Goal: Task Accomplishment & Management: Manage account settings

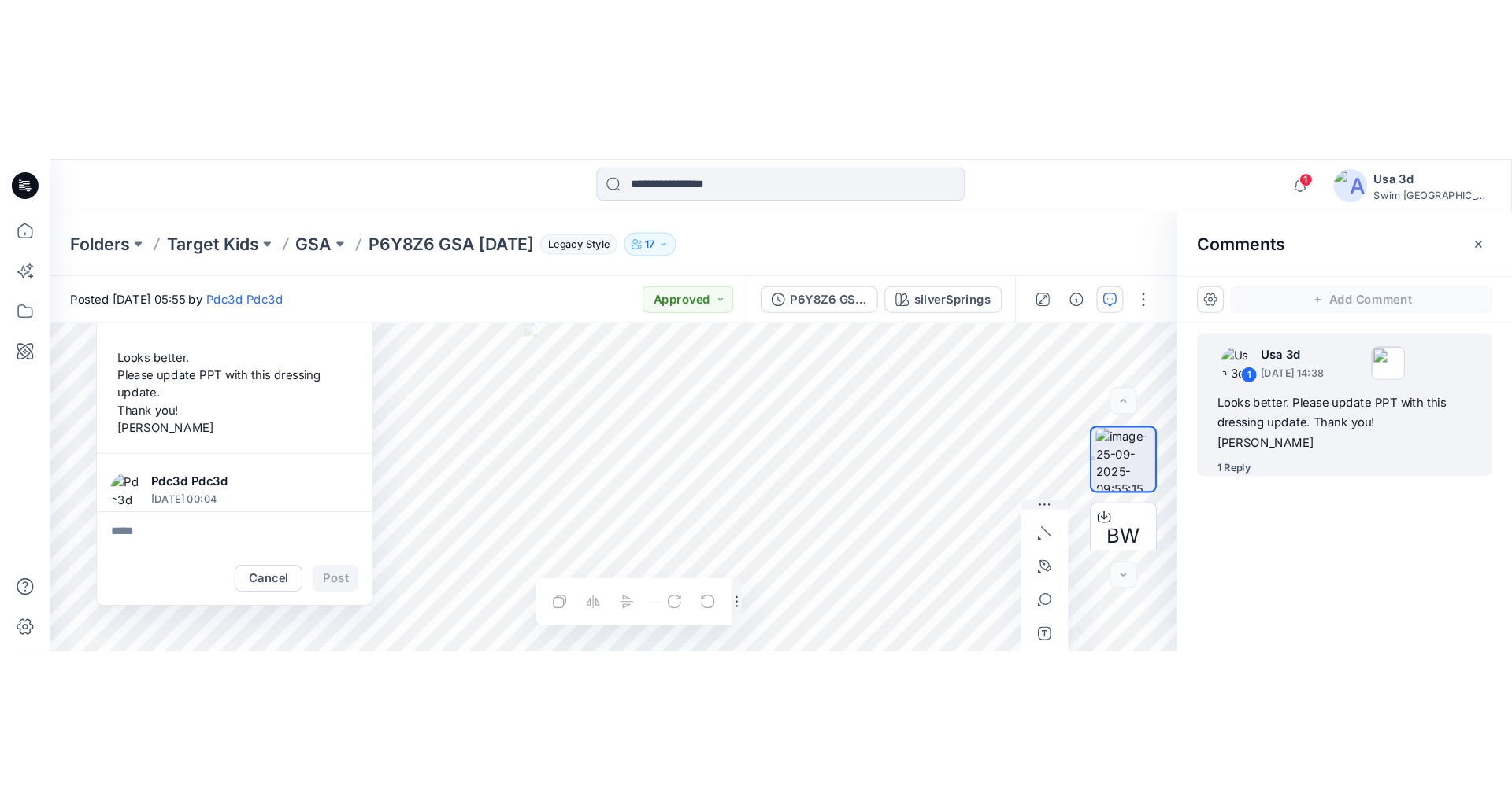
scroll to position [77, 0]
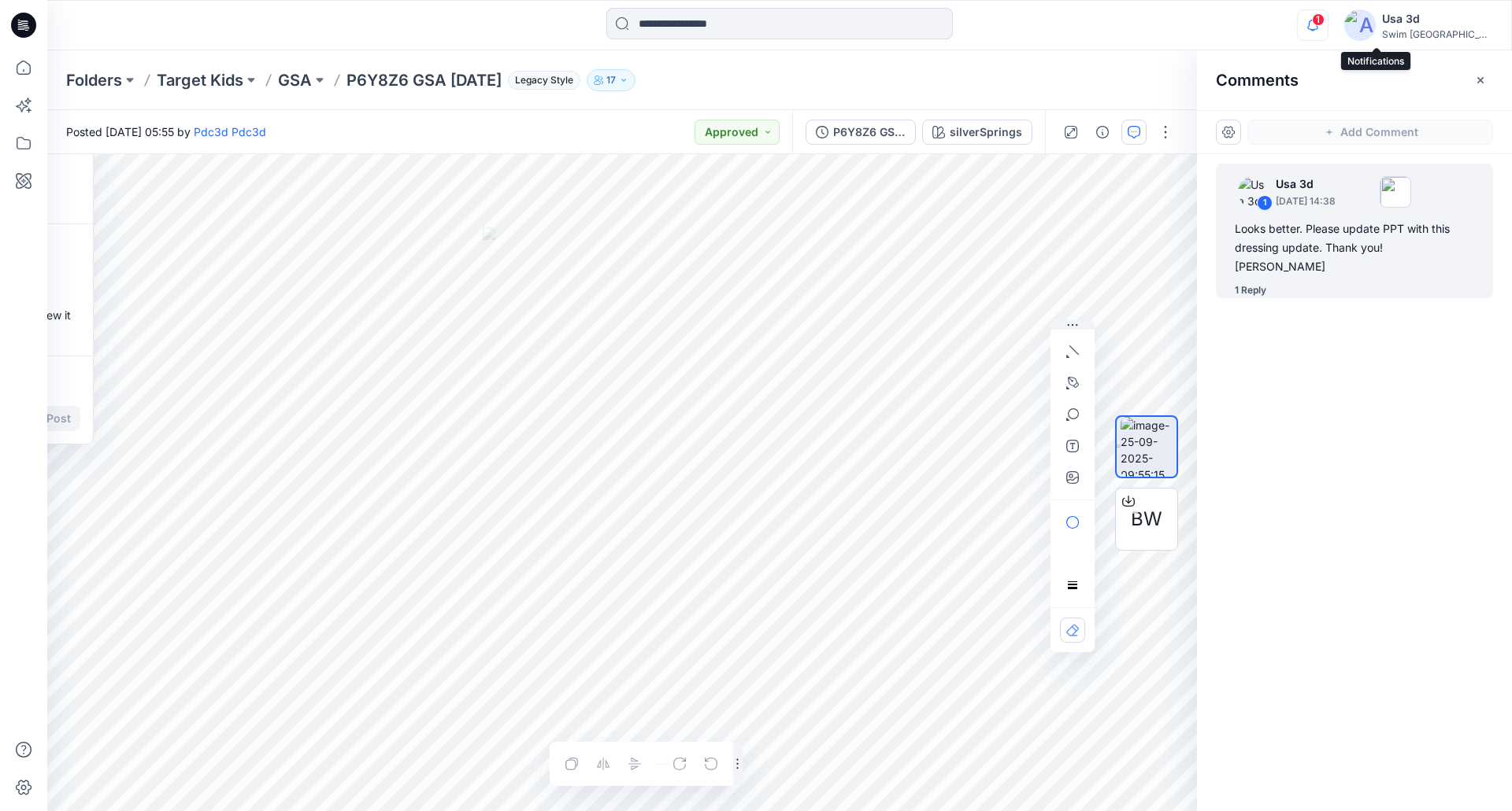
click at [1328, 25] on icon "button" at bounding box center [1312, 25] width 30 height 31
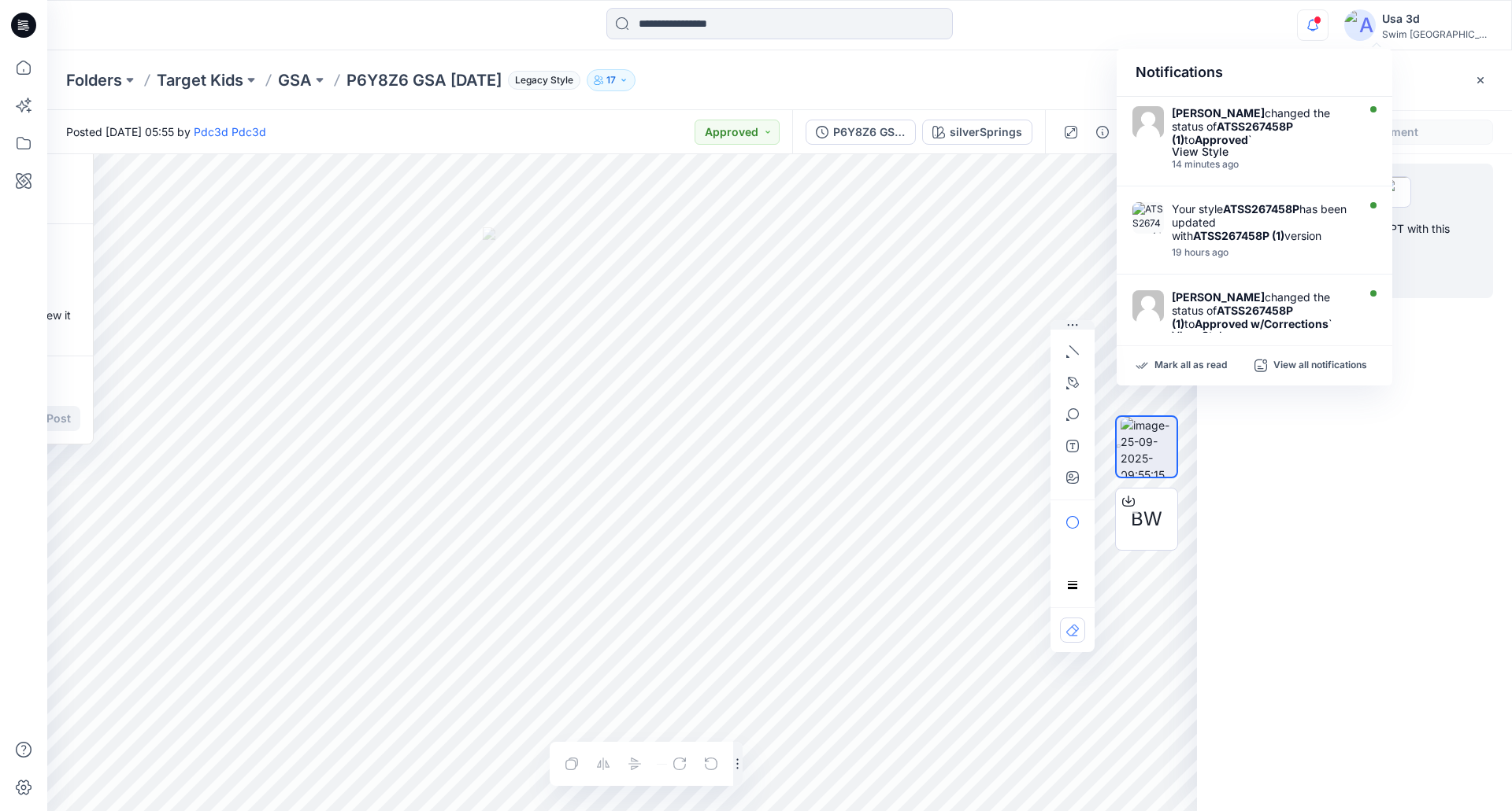
click at [1328, 25] on icon "button" at bounding box center [1312, 25] width 30 height 31
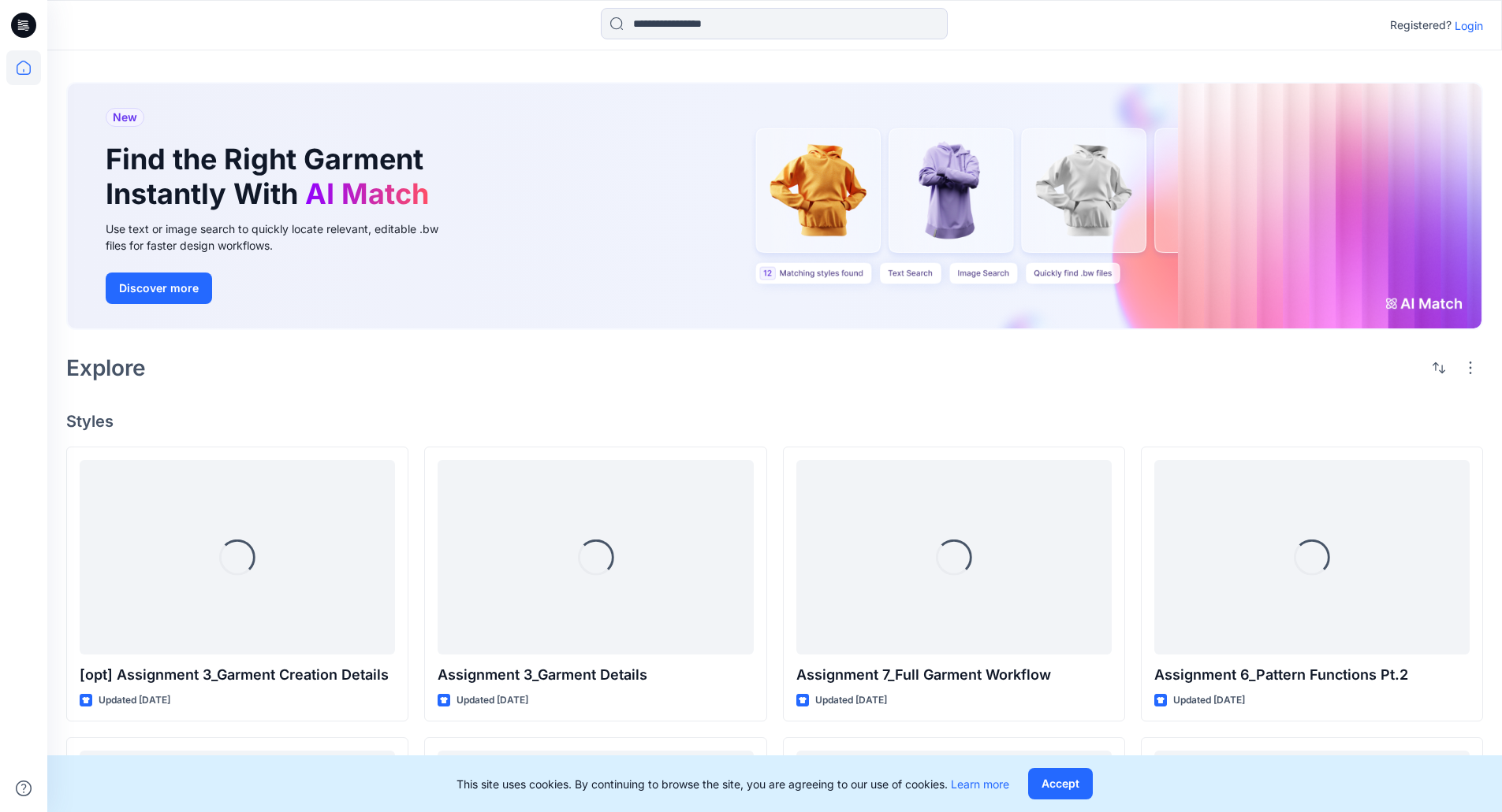
click at [1477, 28] on p "Login" at bounding box center [1469, 26] width 29 height 17
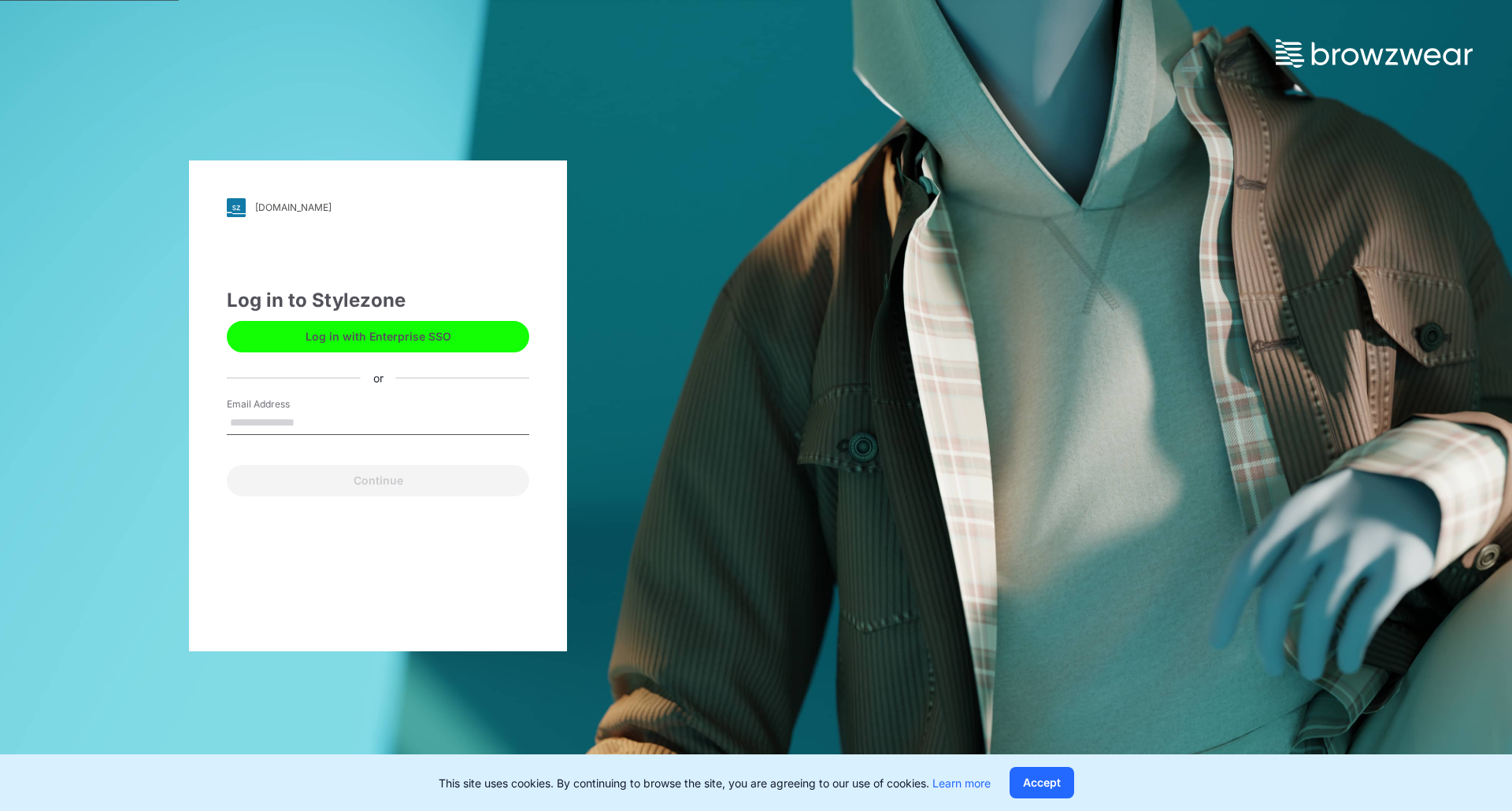
click at [289, 424] on input "Email Address" at bounding box center [378, 424] width 302 height 24
type input "**********"
click at [227, 465] on button "Continue" at bounding box center [378, 481] width 302 height 31
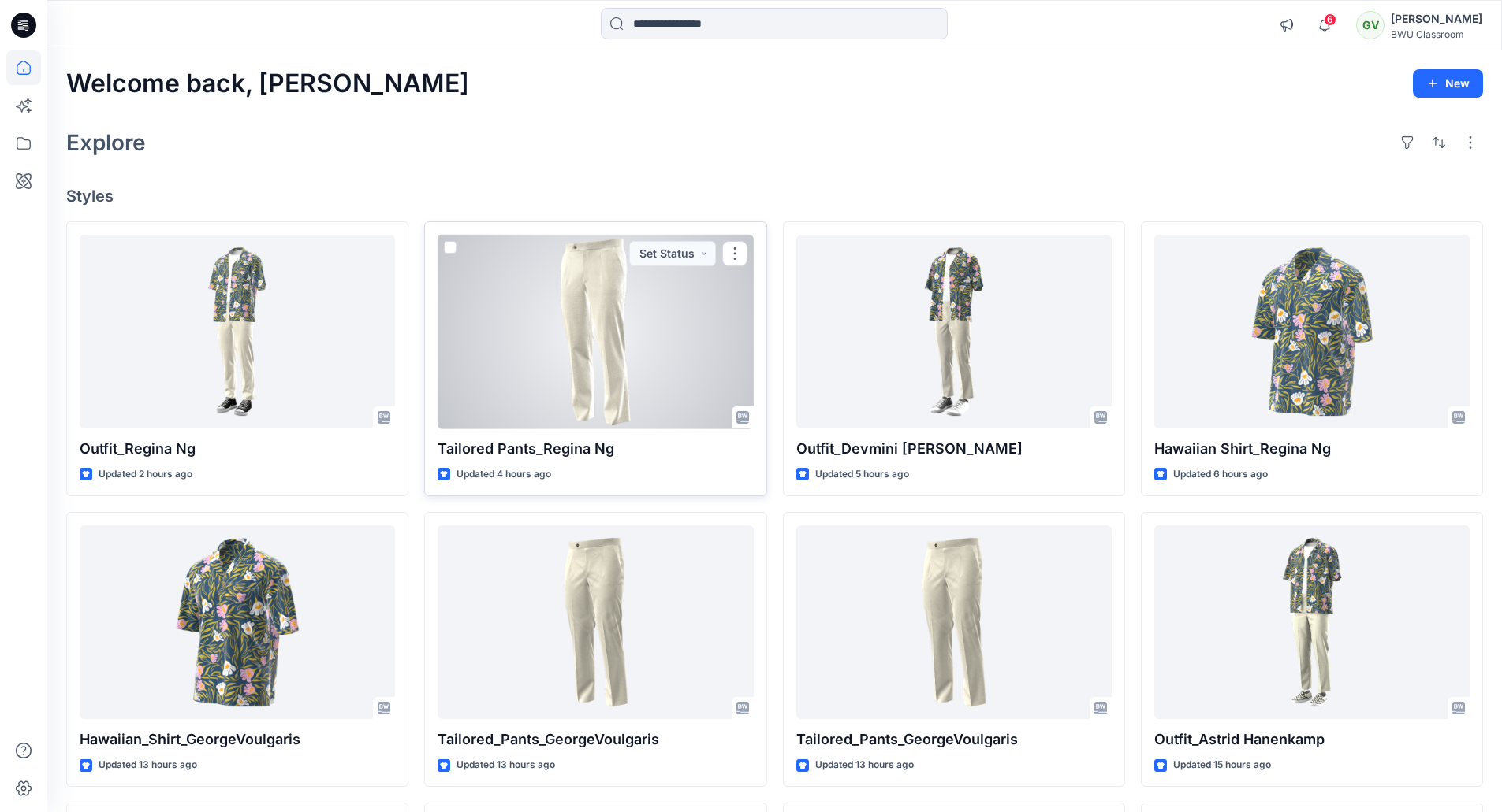
click at [562, 363] on div at bounding box center [595, 331] width 316 height 195
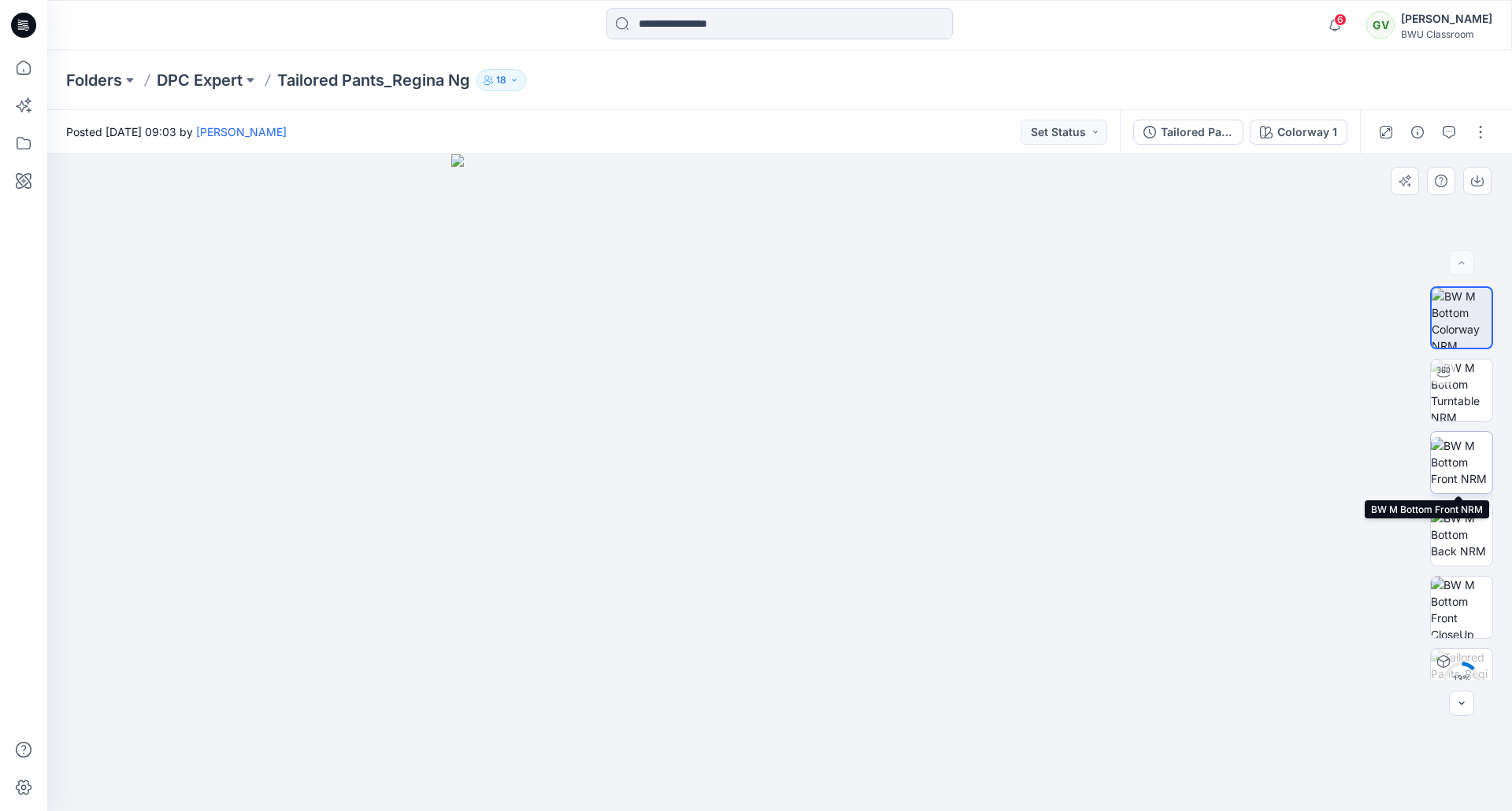
click at [1459, 458] on img at bounding box center [1461, 463] width 62 height 50
drag, startPoint x: 843, startPoint y: 467, endPoint x: 743, endPoint y: 468, distance: 100.0
click at [743, 468] on img at bounding box center [779, 482] width 657 height 657
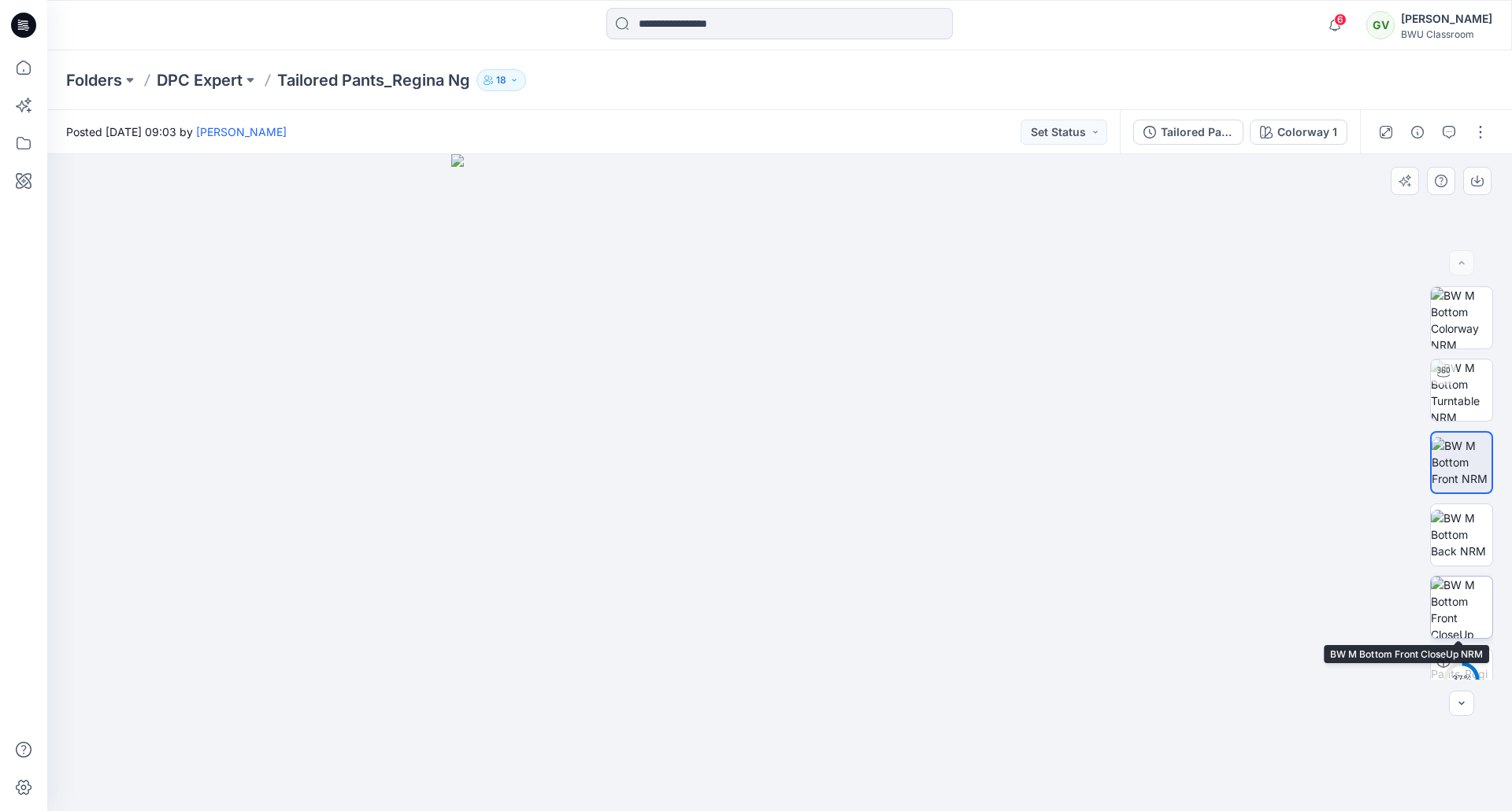
click at [1456, 595] on img at bounding box center [1461, 607] width 62 height 62
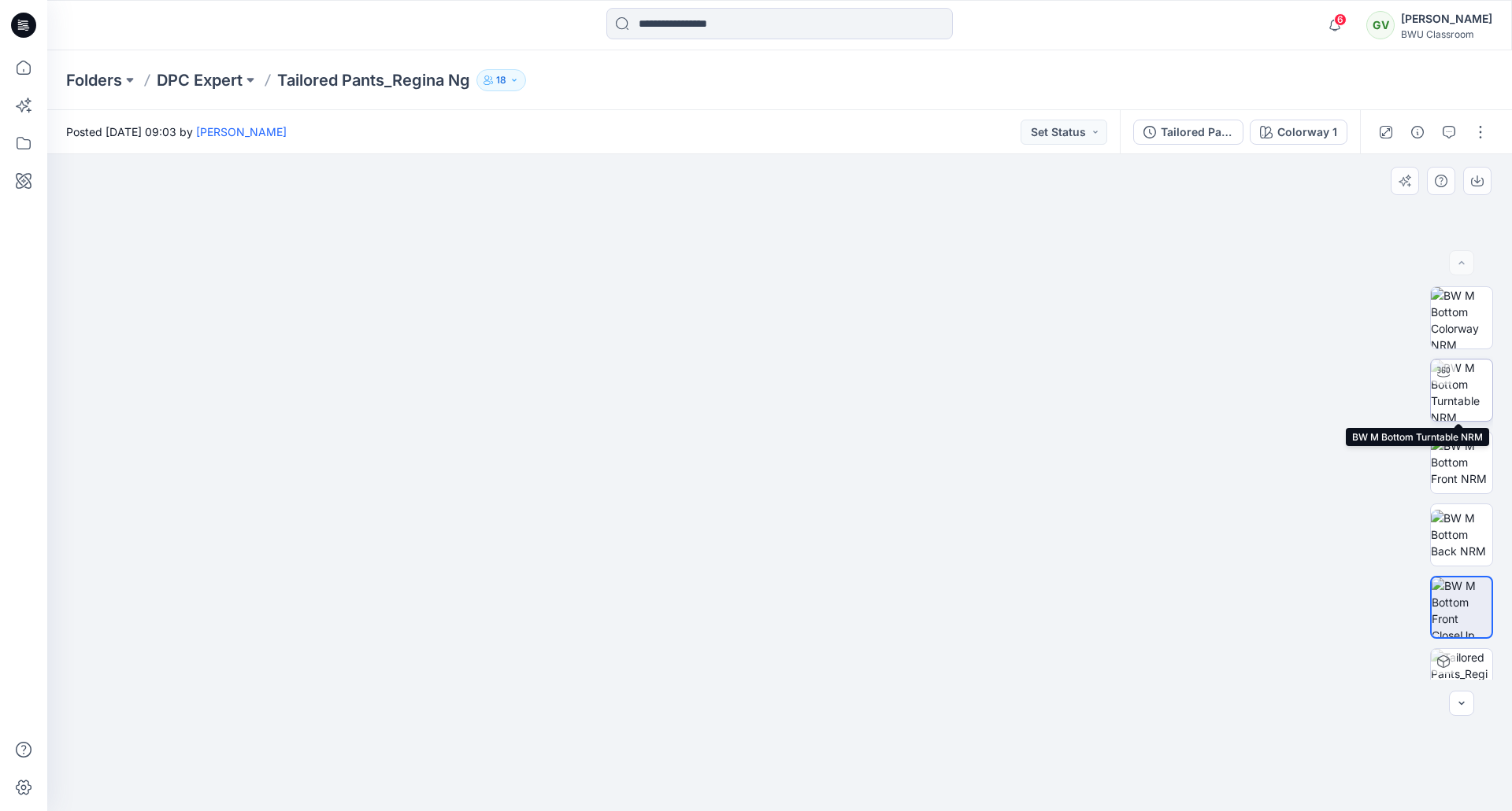
click at [1462, 381] on img at bounding box center [1461, 390] width 62 height 62
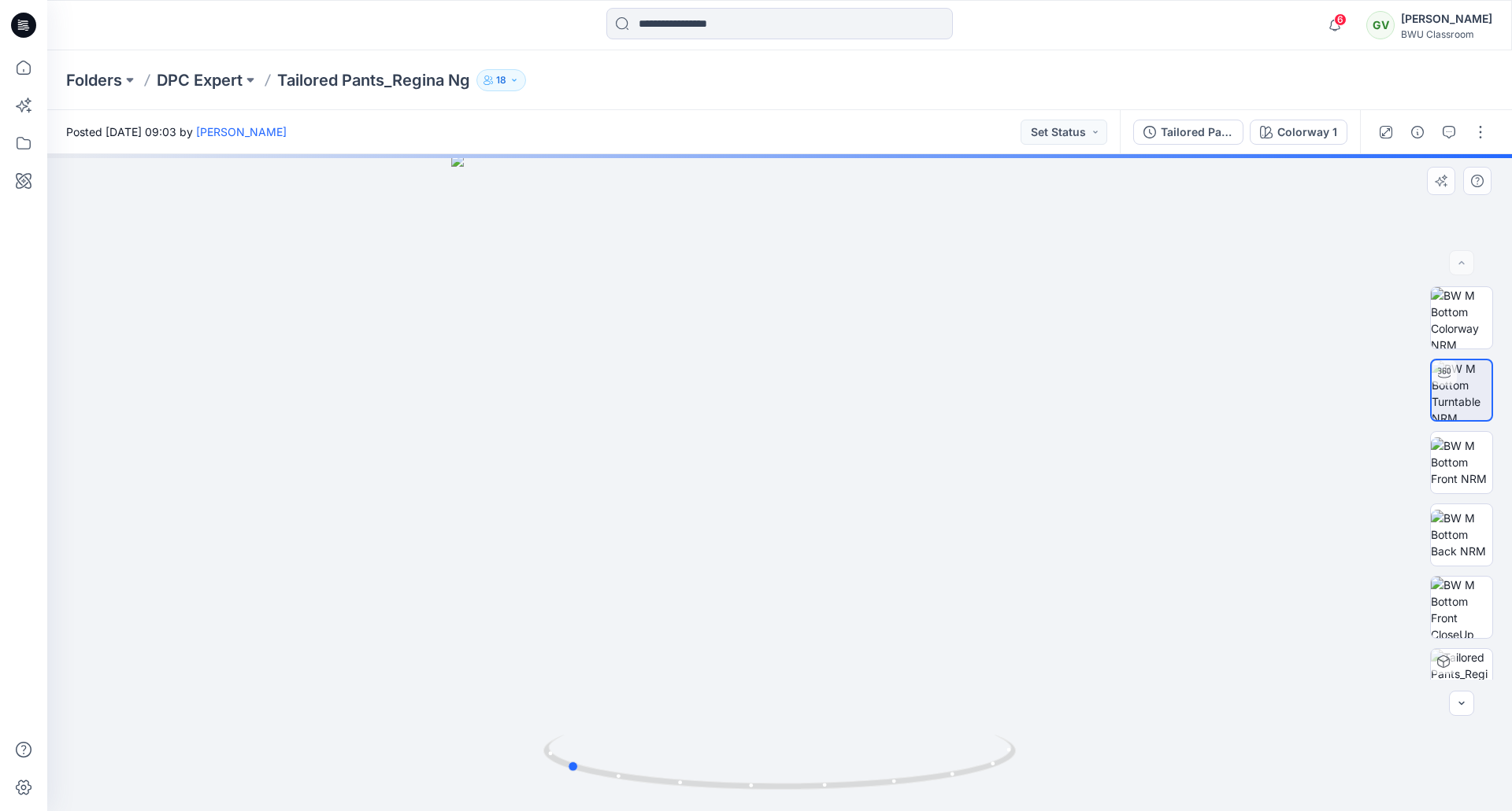
drag, startPoint x: 747, startPoint y: 394, endPoint x: 634, endPoint y: 397, distance: 113.0
click at [634, 397] on div at bounding box center [779, 482] width 1464 height 657
drag, startPoint x: 722, startPoint y: 355, endPoint x: 811, endPoint y: 623, distance: 282.4
click at [810, 699] on img at bounding box center [870, 216] width 2411 height 1193
drag, startPoint x: 818, startPoint y: 580, endPoint x: 824, endPoint y: 665, distance: 85.2
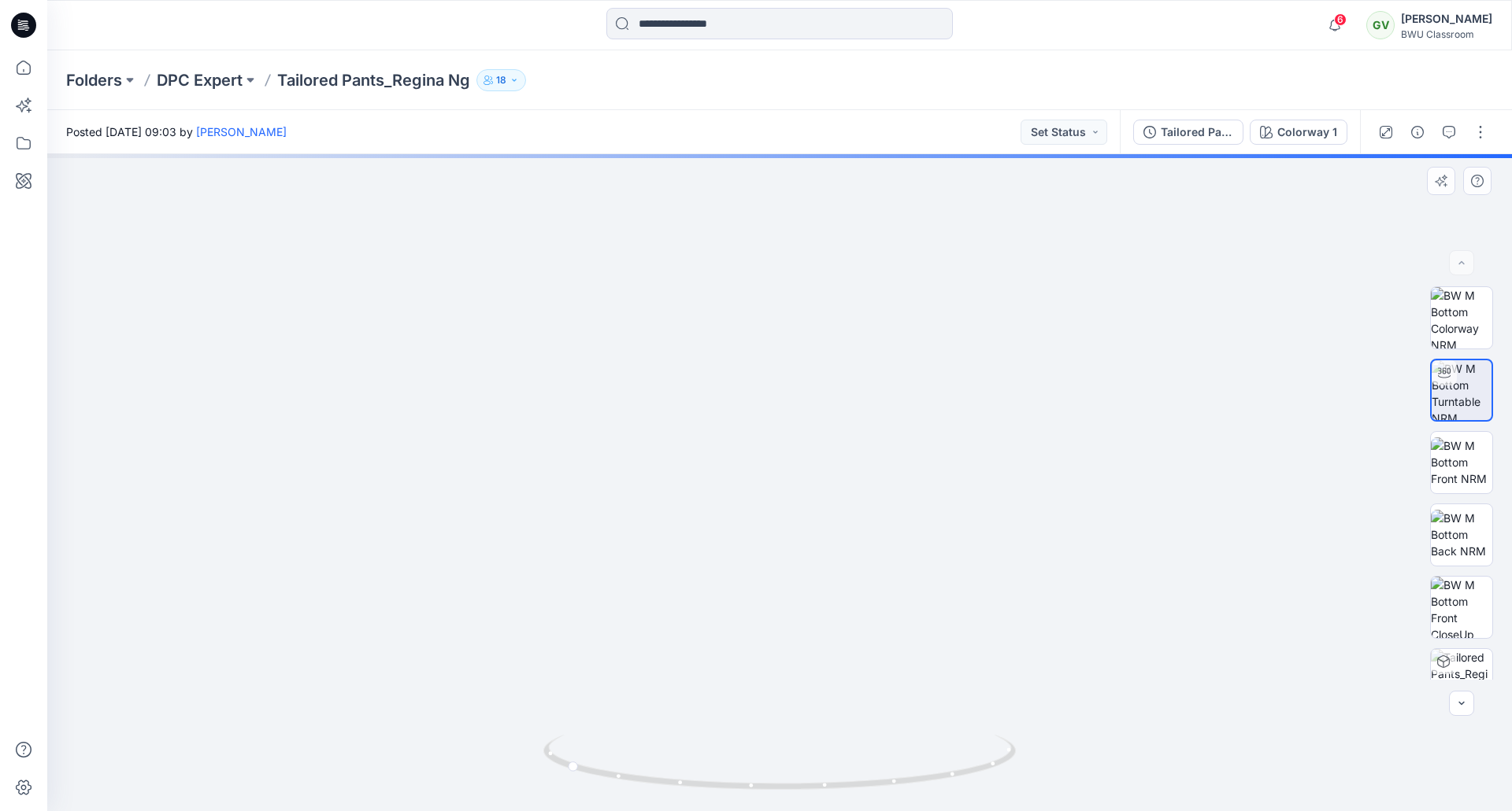
click at [824, 665] on img at bounding box center [927, 365] width 2411 height 894
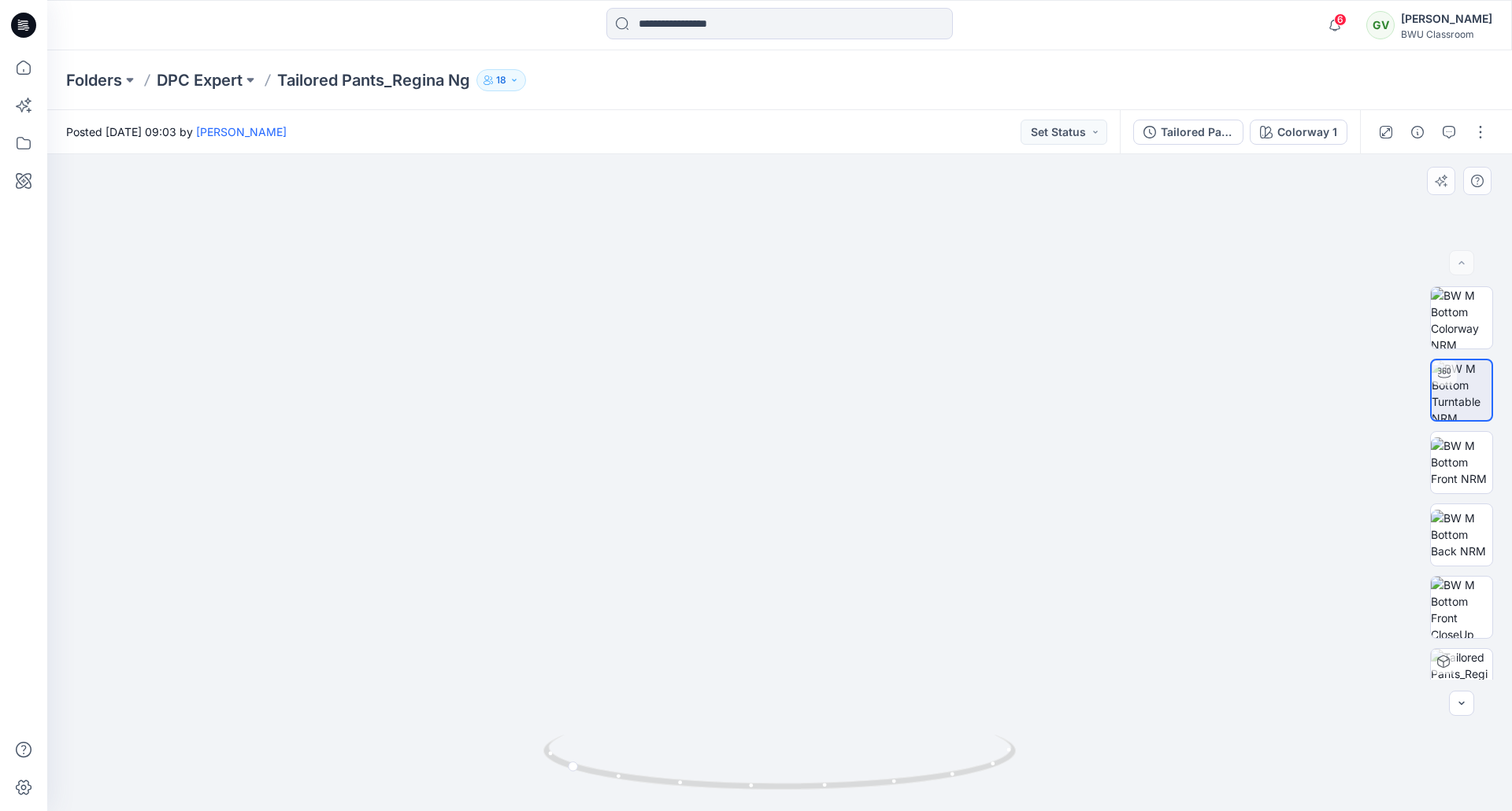
drag, startPoint x: 725, startPoint y: 460, endPoint x: 729, endPoint y: 599, distance: 139.1
click at [729, 599] on img at bounding box center [887, 453] width 2124 height 715
drag, startPoint x: 746, startPoint y: 544, endPoint x: 1020, endPoint y: 526, distance: 274.6
click at [1027, 531] on div at bounding box center [779, 482] width 1464 height 657
click at [213, 74] on p "DPC Expert" at bounding box center [199, 80] width 86 height 22
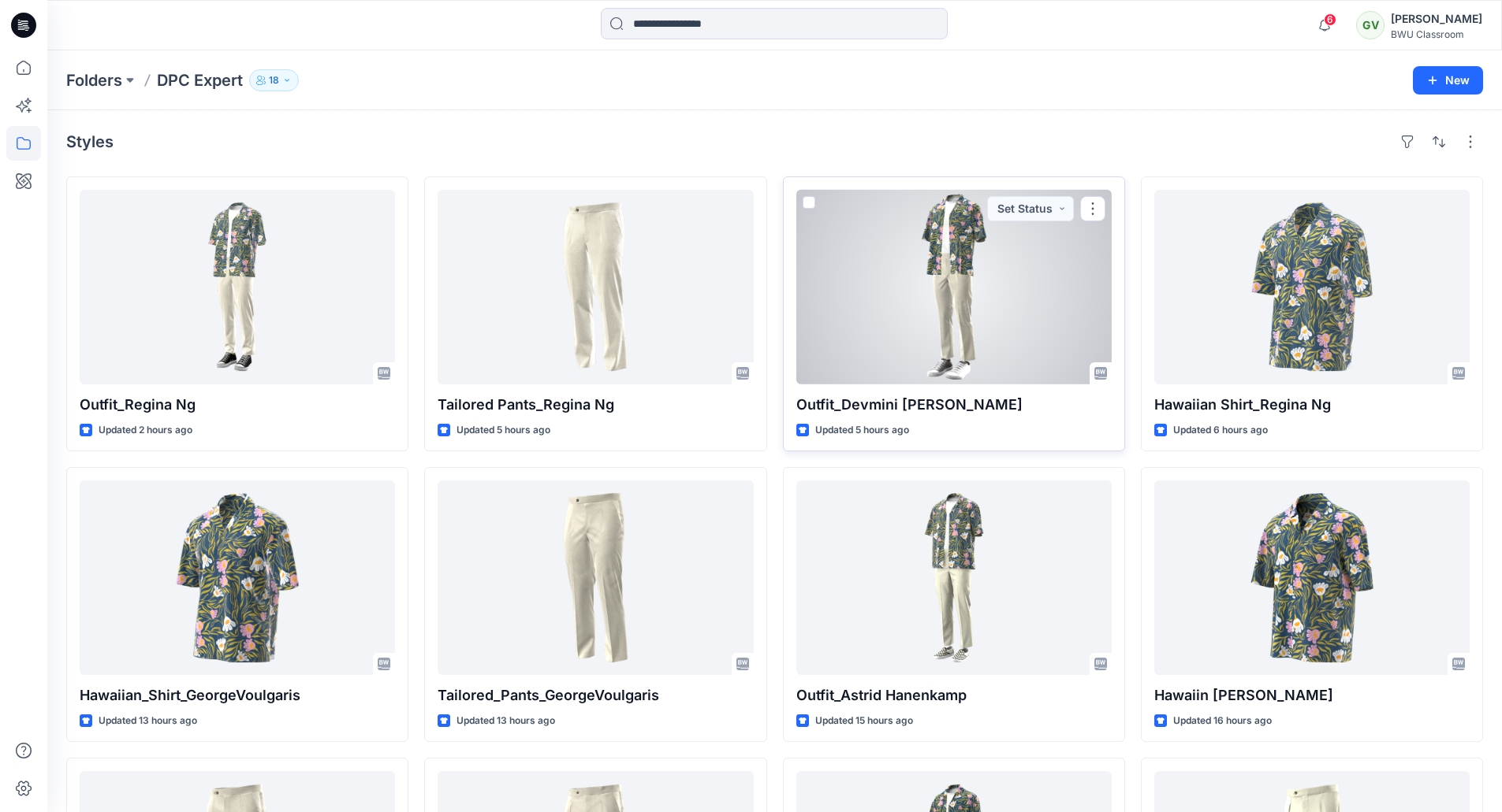
click at [980, 322] on div at bounding box center [955, 287] width 316 height 195
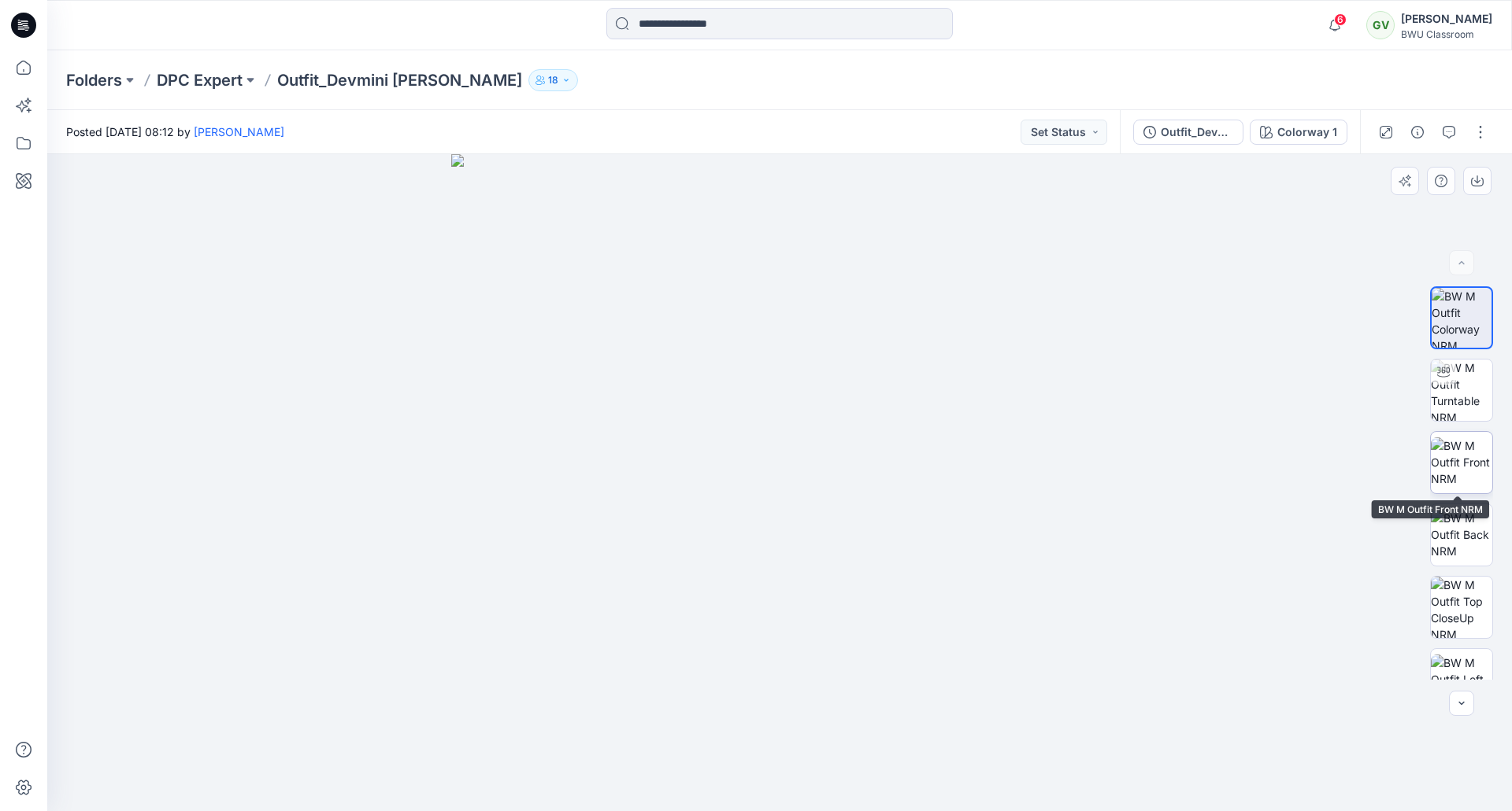
click at [1459, 461] on img at bounding box center [1461, 463] width 62 height 50
drag, startPoint x: 755, startPoint y: 463, endPoint x: 691, endPoint y: 457, distance: 64.3
click at [652, 464] on img at bounding box center [779, 482] width 657 height 657
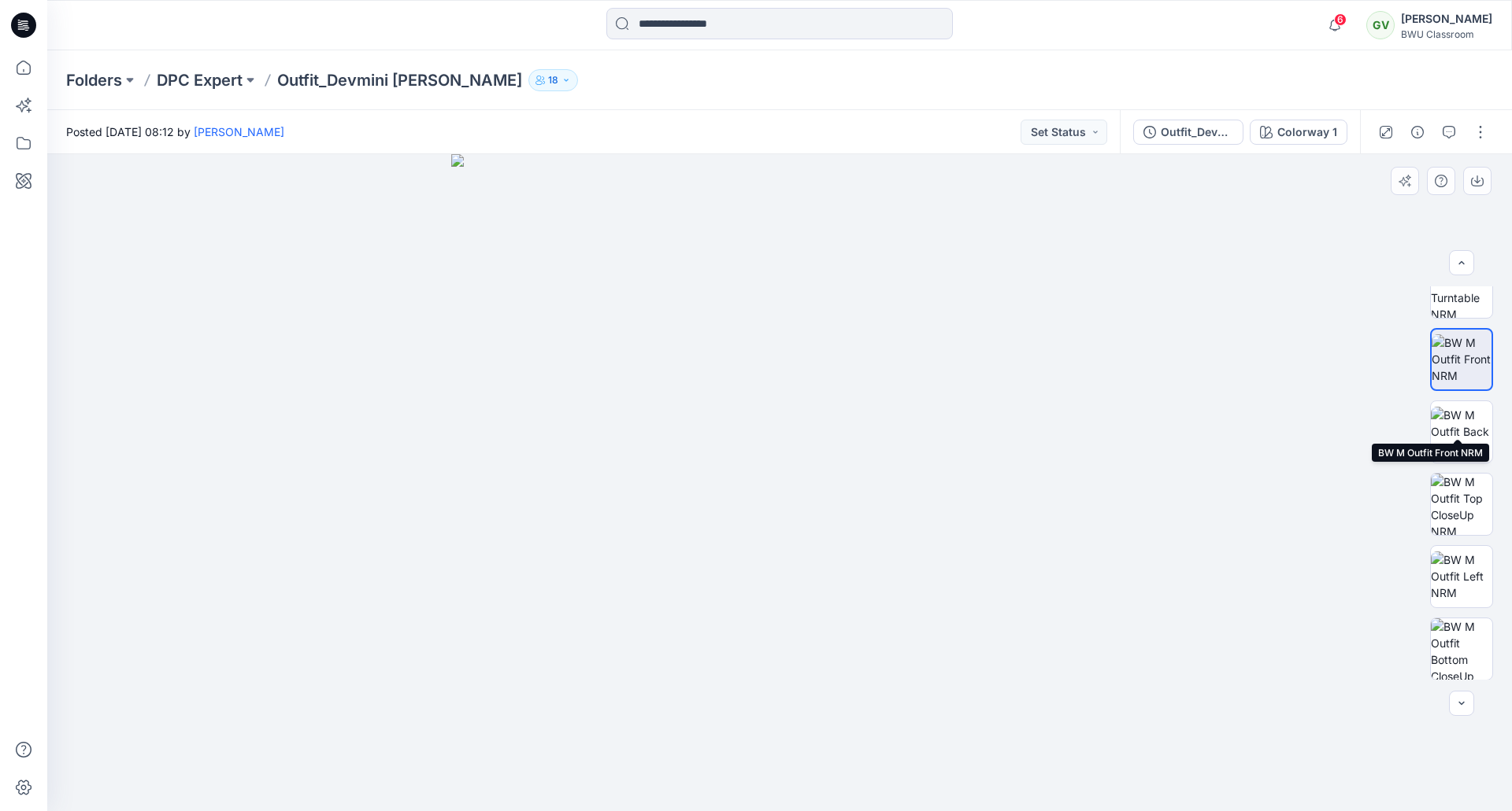
scroll to position [176, 0]
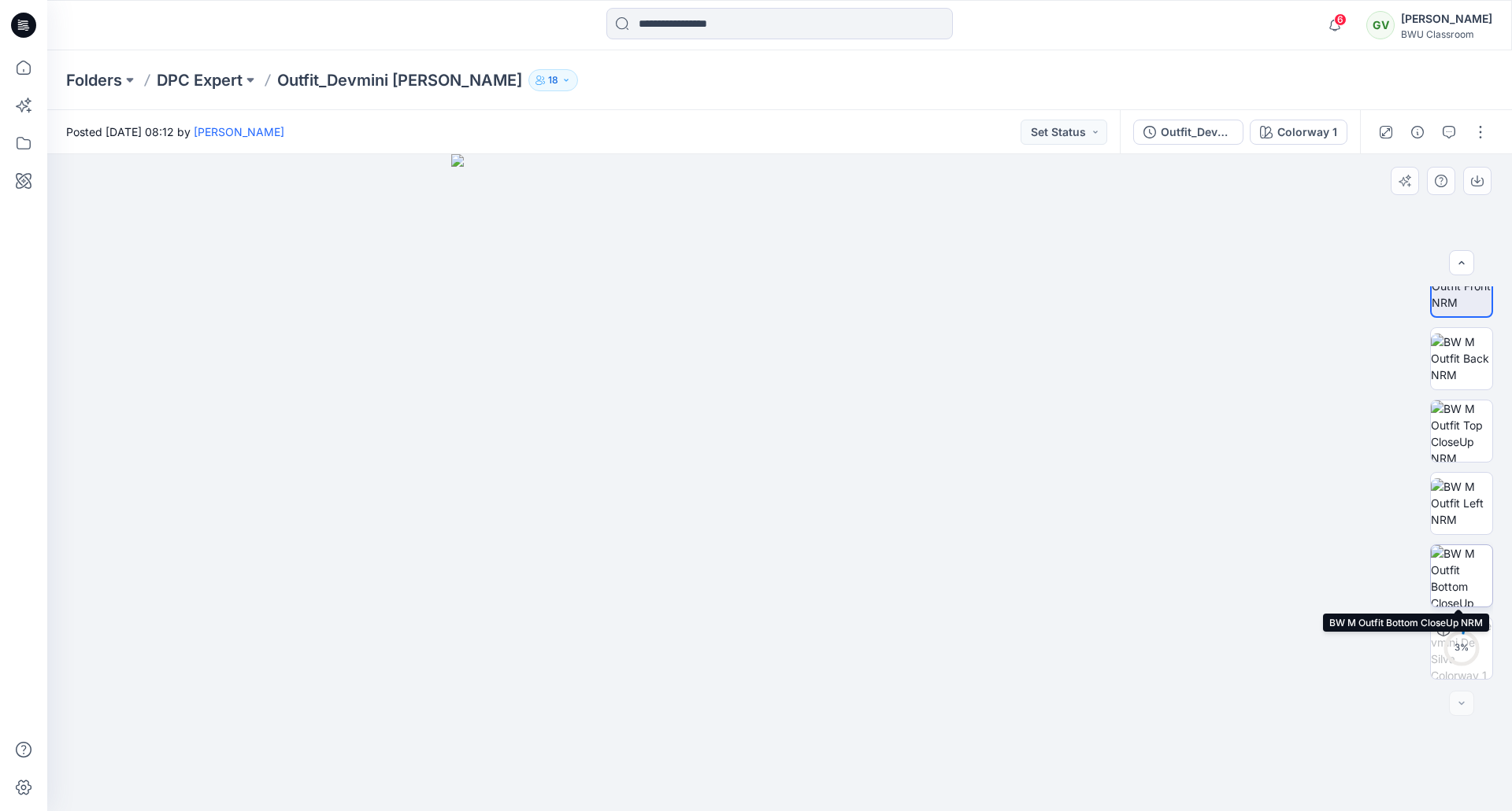
click at [1453, 574] on img at bounding box center [1461, 576] width 62 height 62
click at [8, 29] on div at bounding box center [23, 25] width 51 height 51
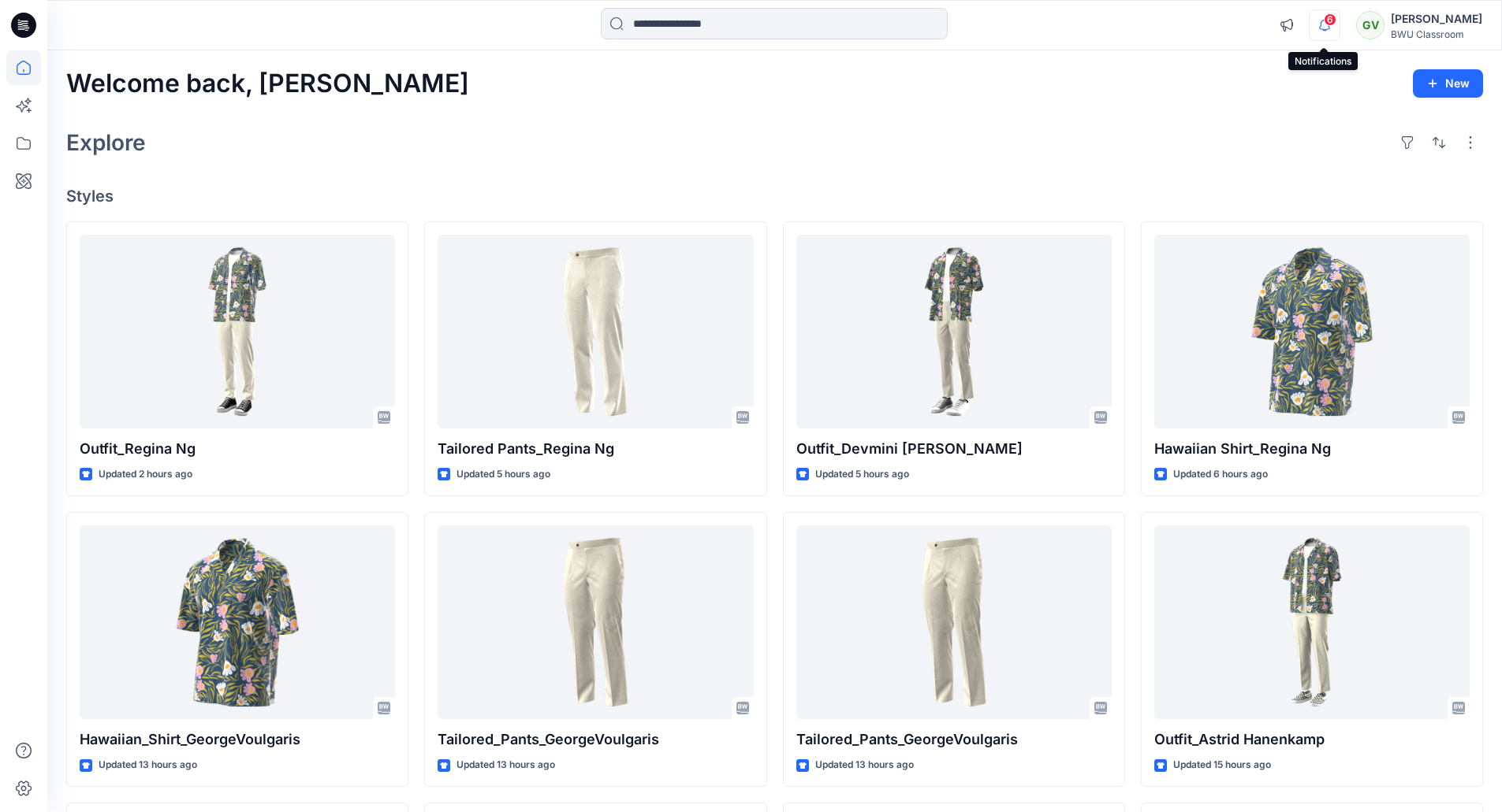
click at [1320, 26] on icon "button" at bounding box center [1324, 25] width 30 height 31
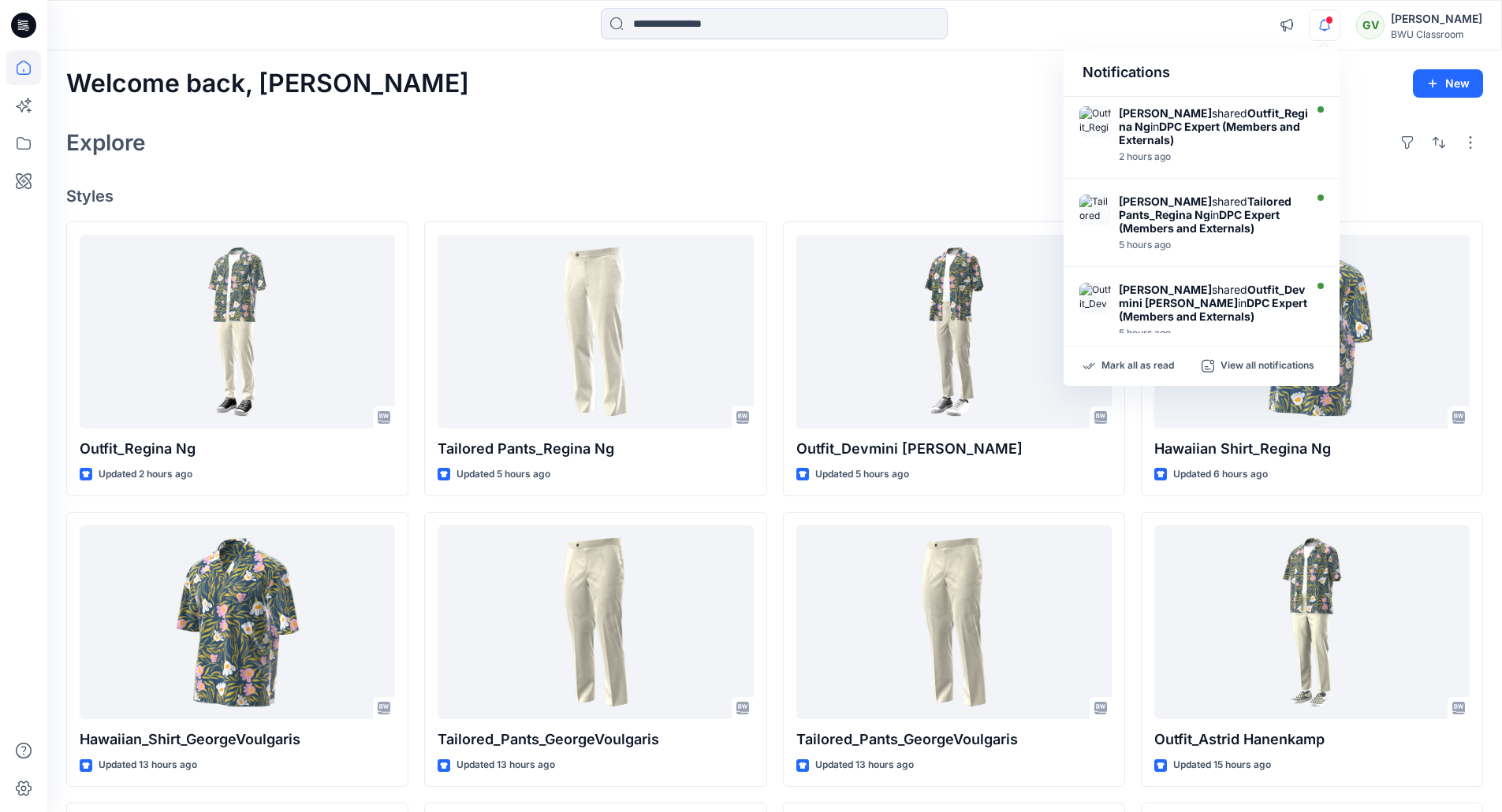
click at [1322, 26] on icon "button" at bounding box center [1324, 25] width 30 height 31
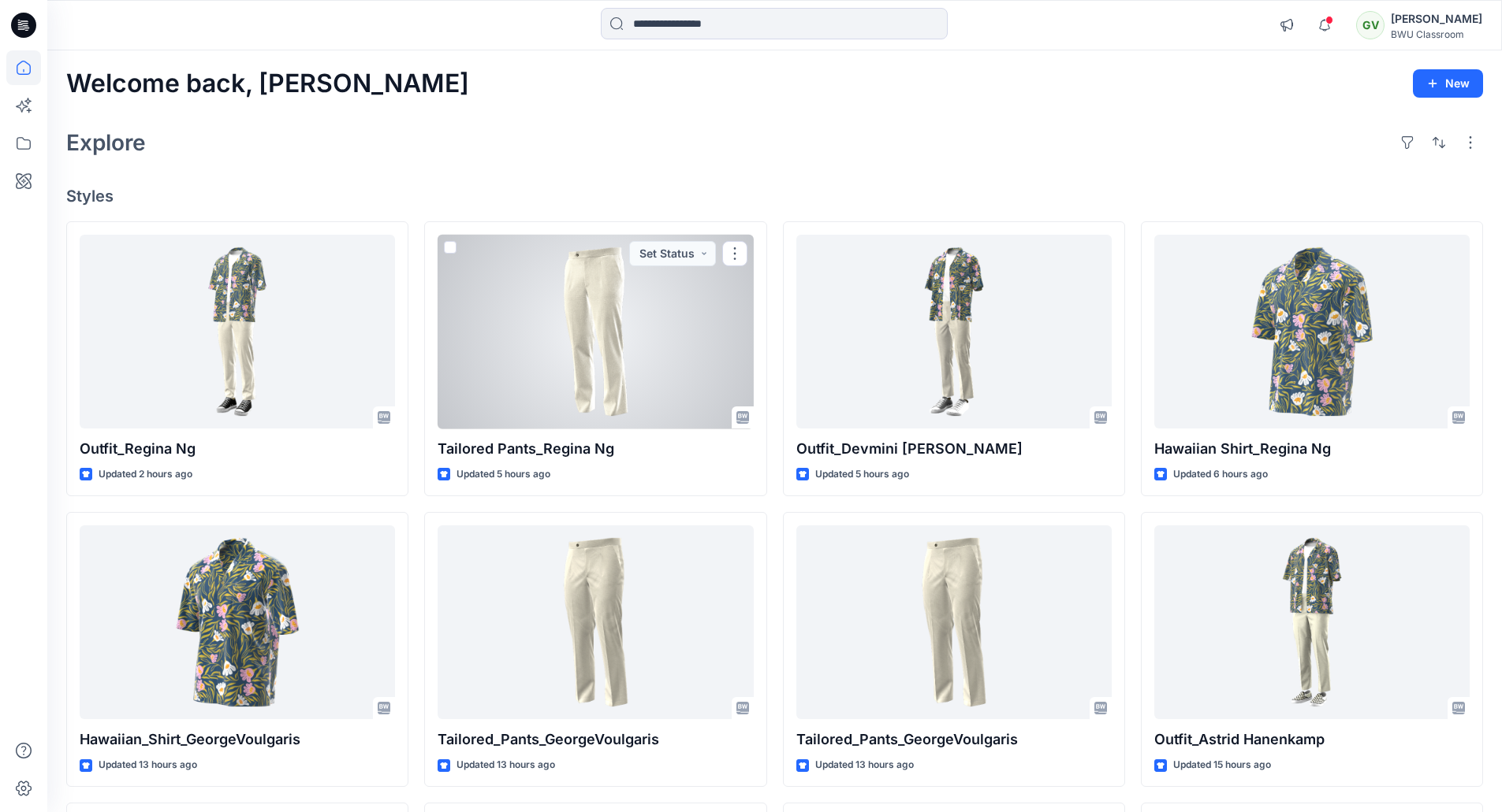
click at [602, 338] on div at bounding box center [595, 331] width 316 height 195
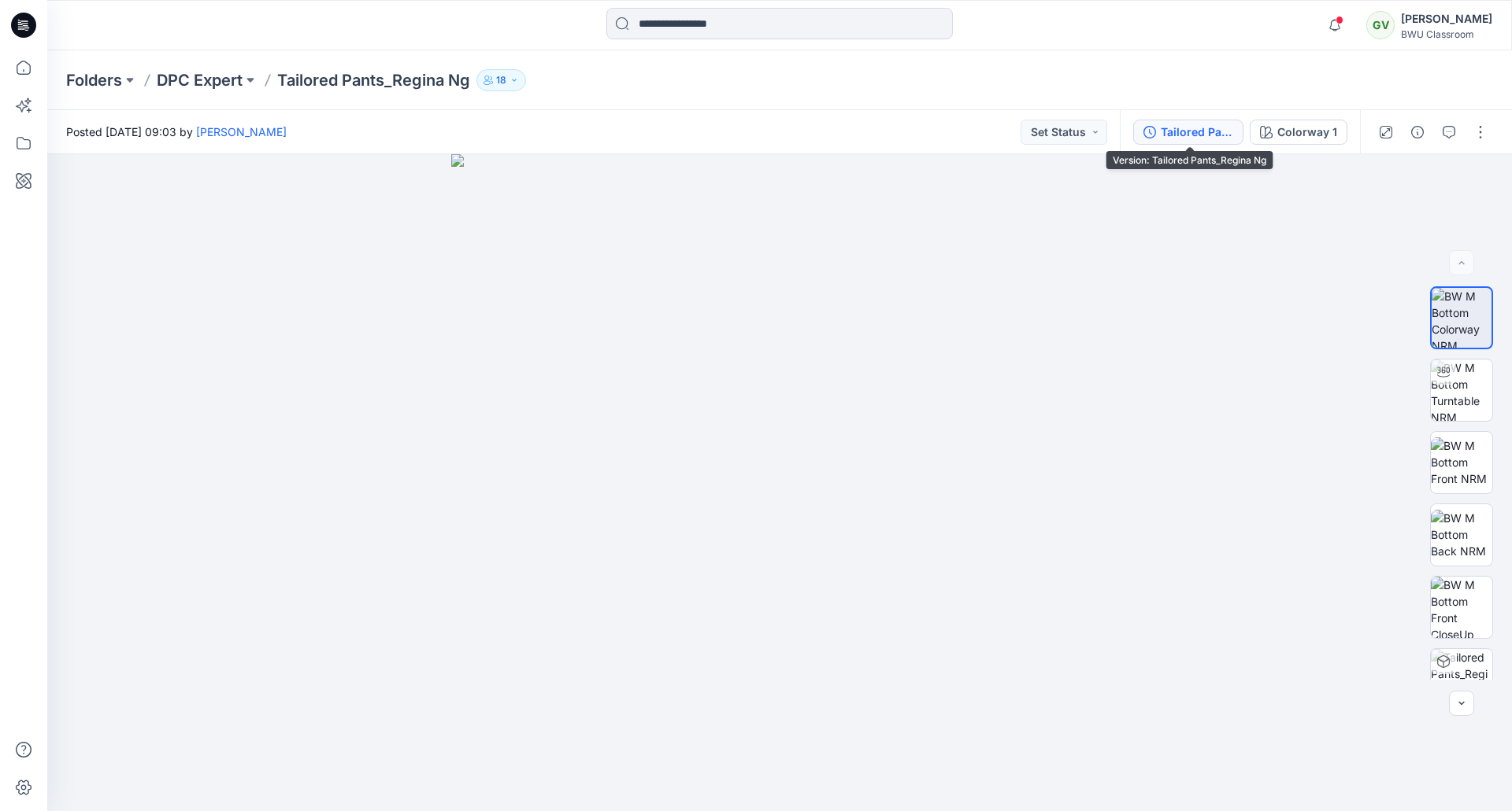
click at [1199, 136] on div "Tailored Pants_Regina Ng" at bounding box center [1197, 132] width 73 height 18
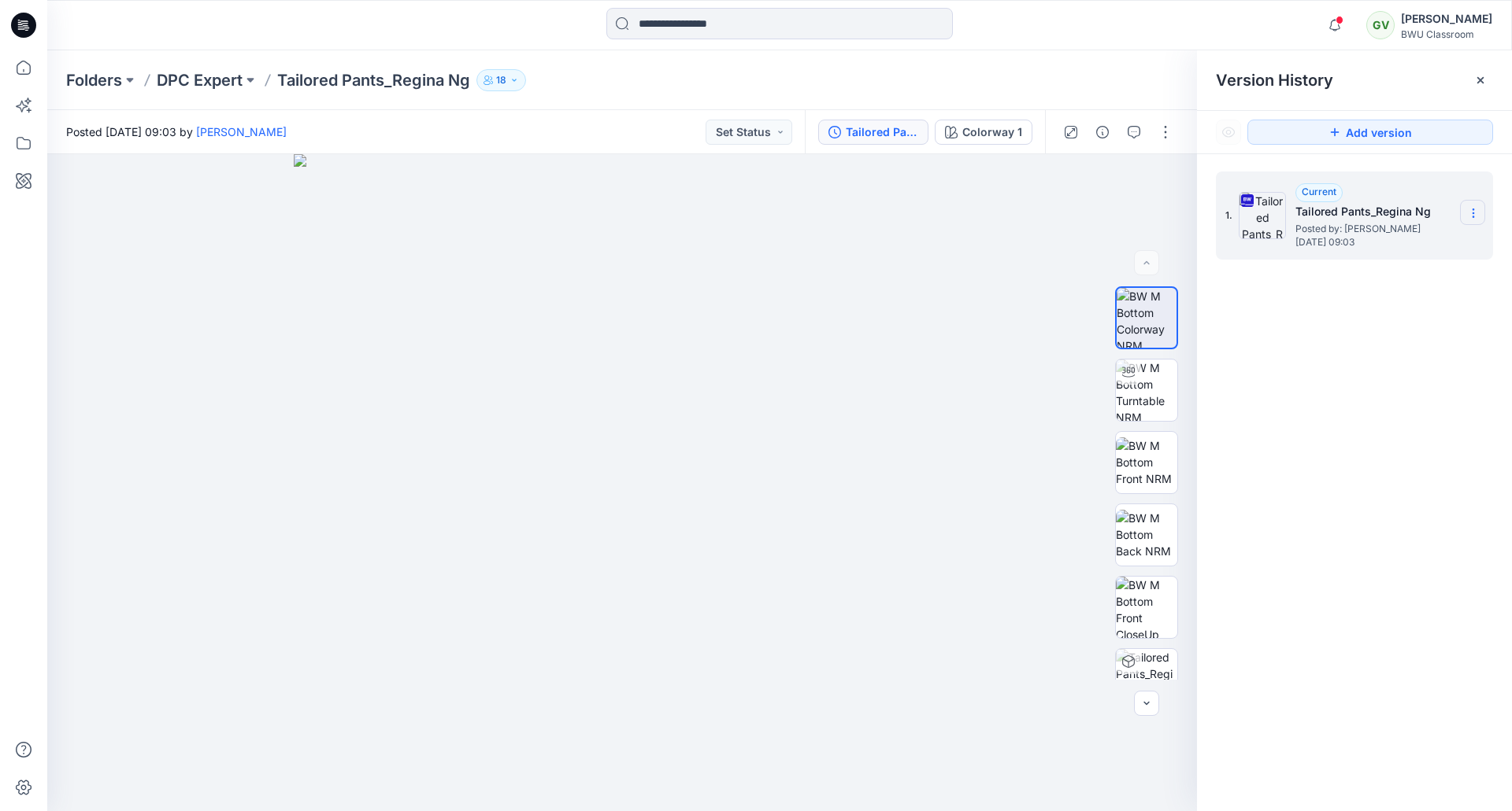
click at [1478, 210] on icon at bounding box center [1473, 214] width 13 height 13
click at [1397, 247] on span "Download Source BW File" at bounding box center [1393, 243] width 132 height 18
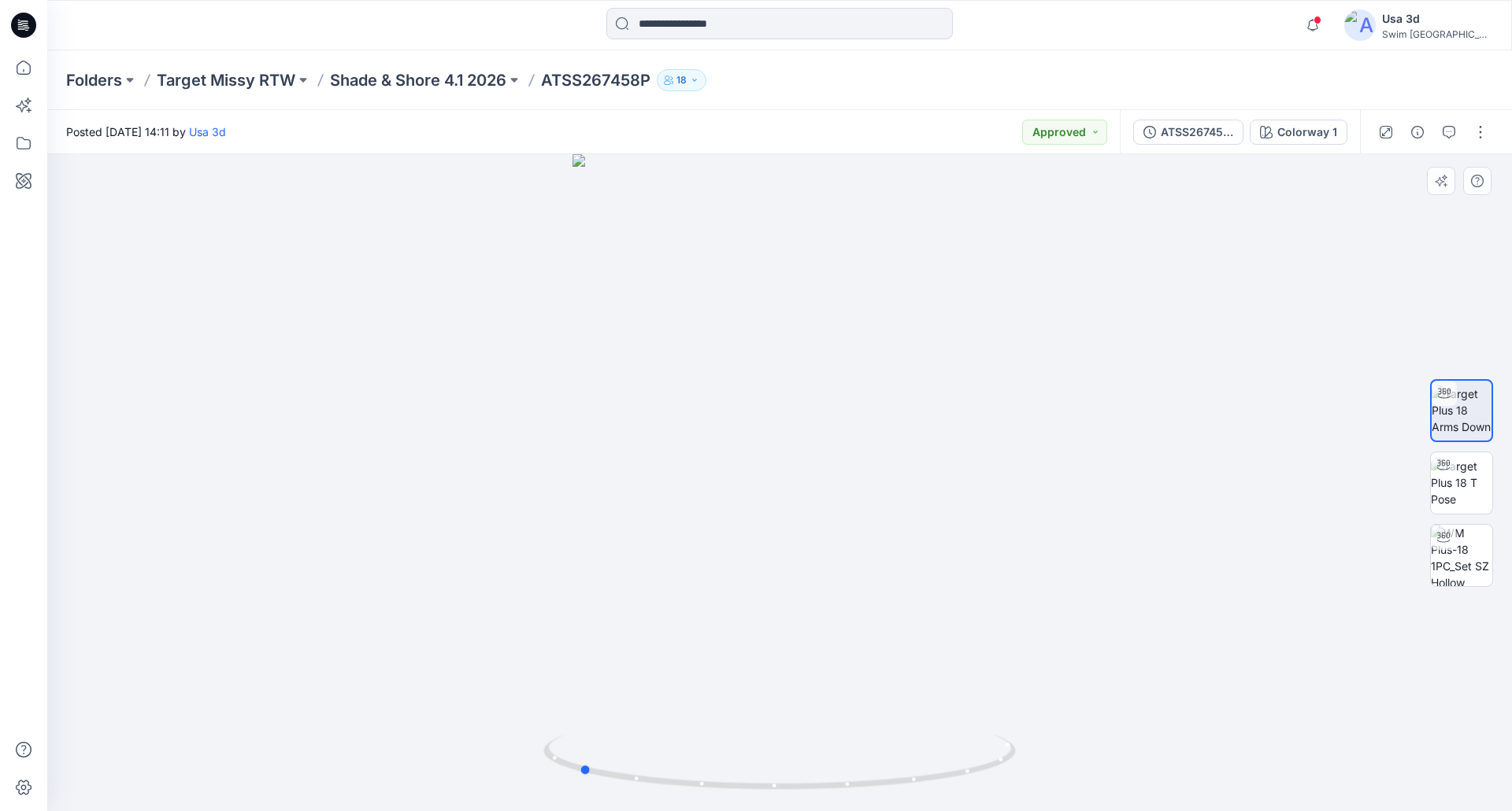
drag, startPoint x: 824, startPoint y: 438, endPoint x: 710, endPoint y: 374, distance: 130.7
click at [627, 426] on div at bounding box center [779, 482] width 1464 height 657
drag, startPoint x: 790, startPoint y: 327, endPoint x: 790, endPoint y: 366, distance: 39.0
click at [790, 366] on img at bounding box center [780, 334] width 876 height 957
drag, startPoint x: 752, startPoint y: 421, endPoint x: 936, endPoint y: 413, distance: 184.2
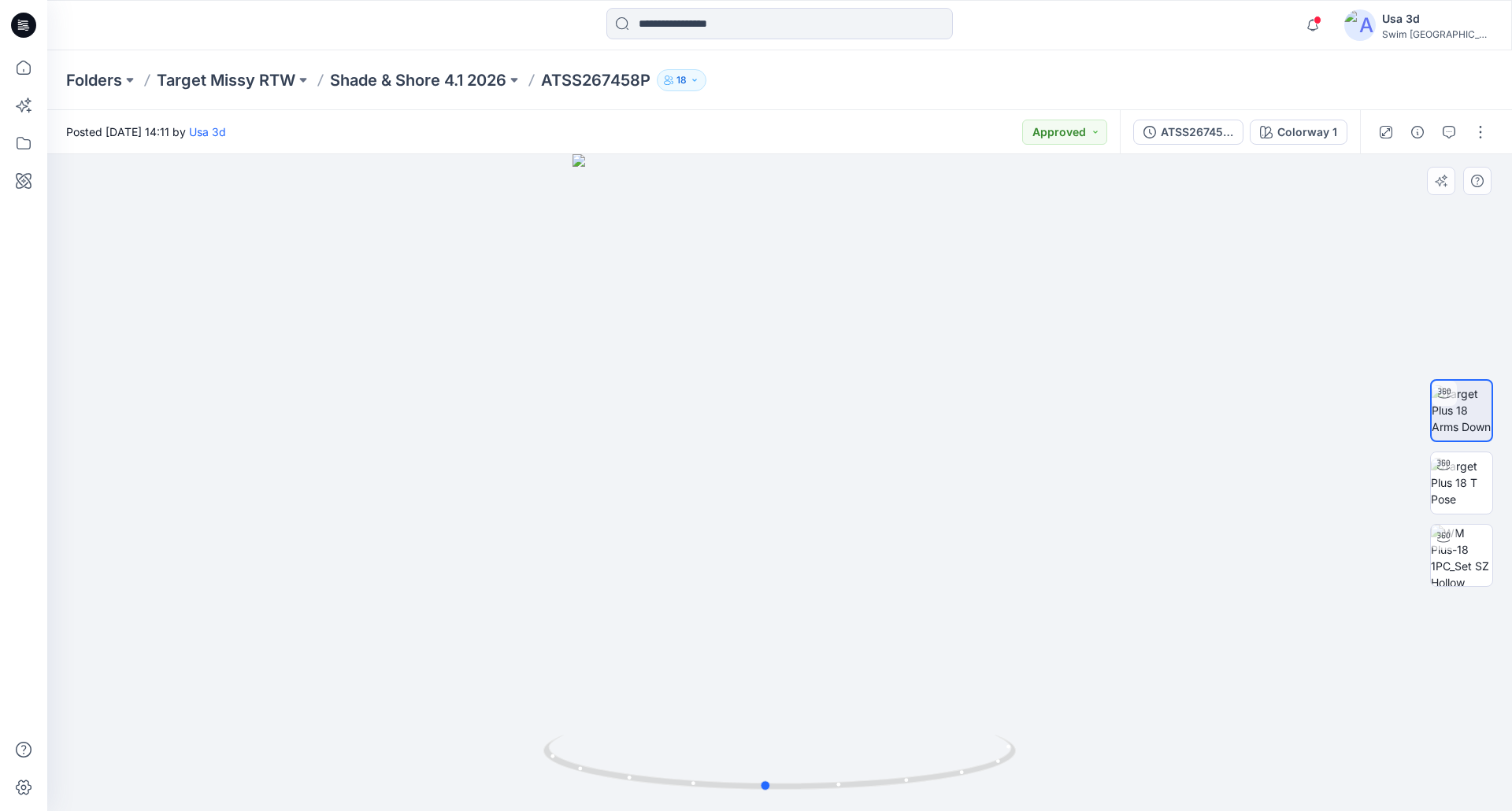
click at [936, 413] on div at bounding box center [779, 482] width 1464 height 657
click at [1481, 137] on button "button" at bounding box center [1480, 132] width 25 height 25
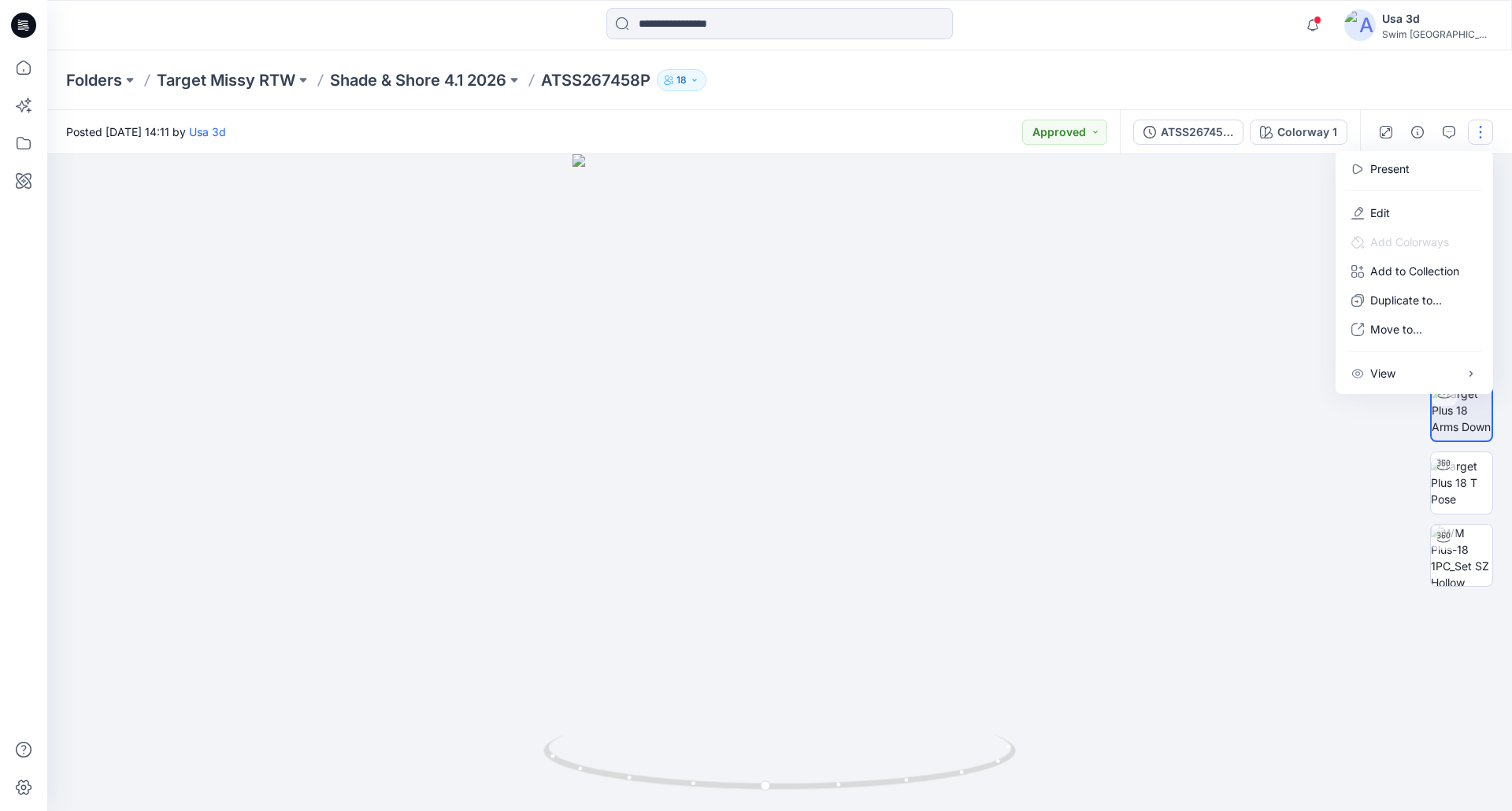
click at [1170, 148] on div "ATSS267458P (1) Colorway 1" at bounding box center [1239, 133] width 240 height 44
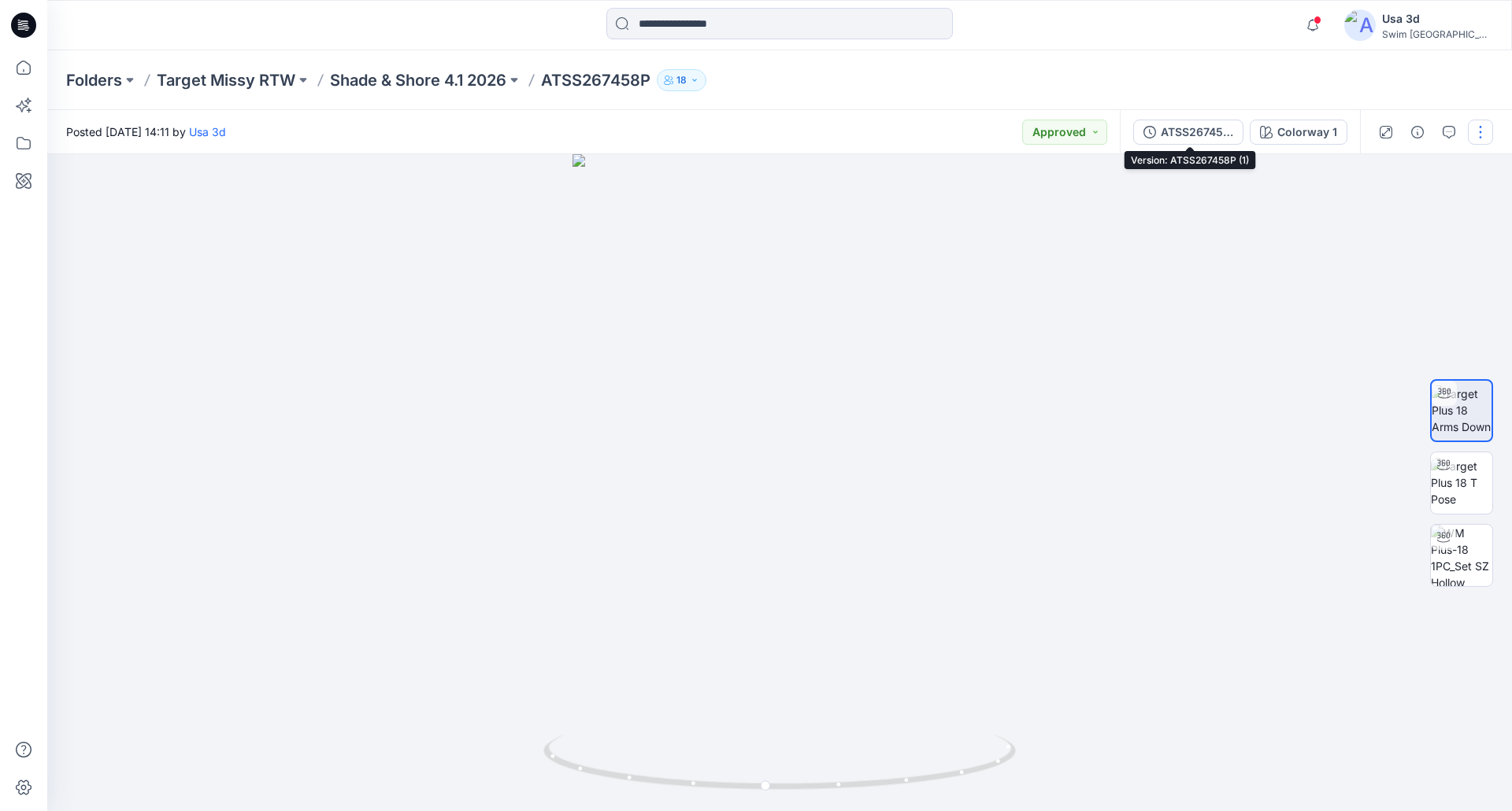
click at [1175, 132] on div "ATSS267458P (1)" at bounding box center [1197, 132] width 73 height 18
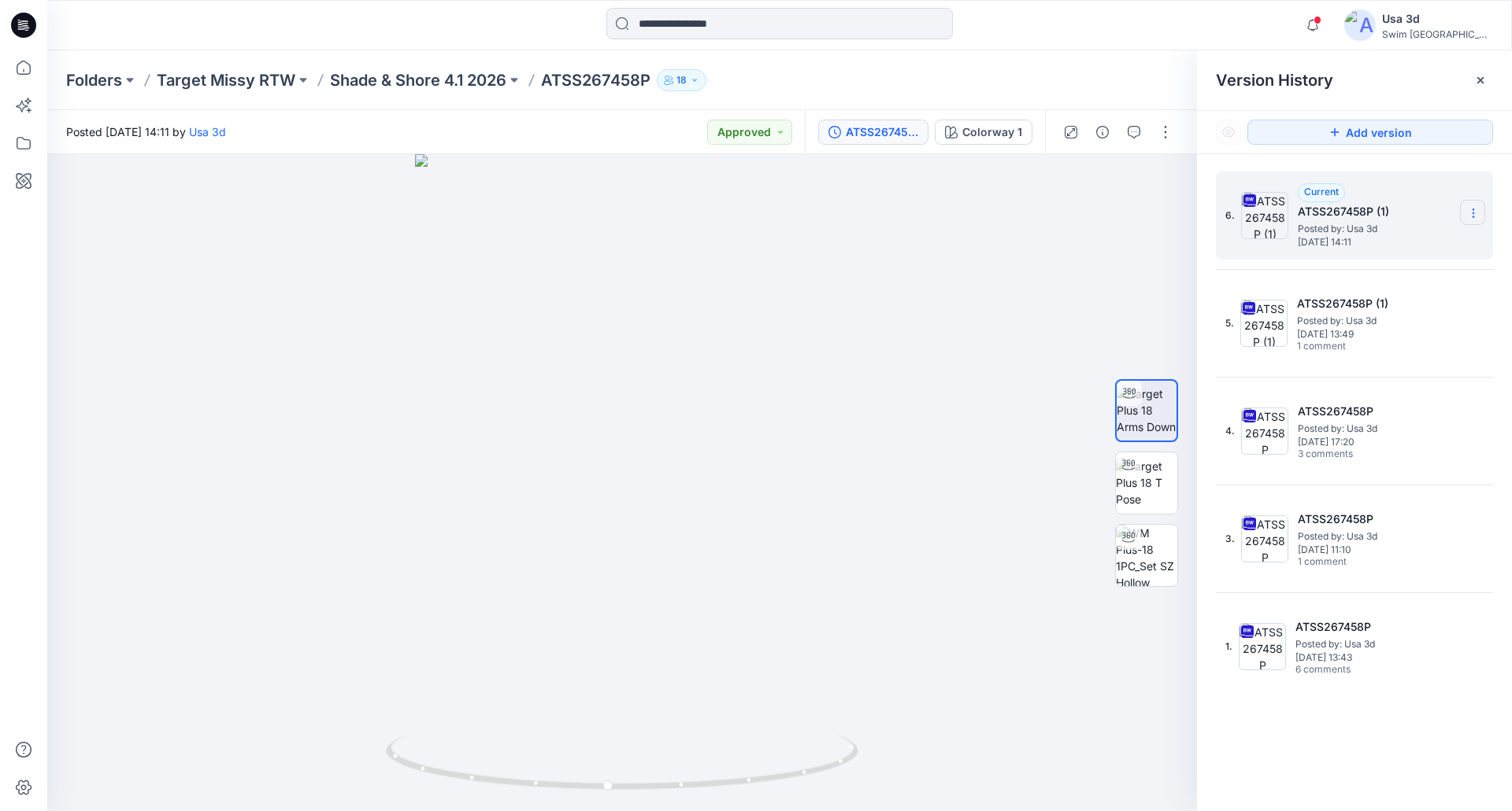
click at [1473, 217] on icon at bounding box center [1472, 217] width 1 height 1
click at [1388, 241] on span "Download Source BW File" at bounding box center [1393, 243] width 132 height 18
drag, startPoint x: 702, startPoint y: 541, endPoint x: 382, endPoint y: 556, distance: 320.4
click at [382, 556] on div at bounding box center [621, 482] width 1150 height 657
drag, startPoint x: 435, startPoint y: 539, endPoint x: 774, endPoint y: 508, distance: 340.4
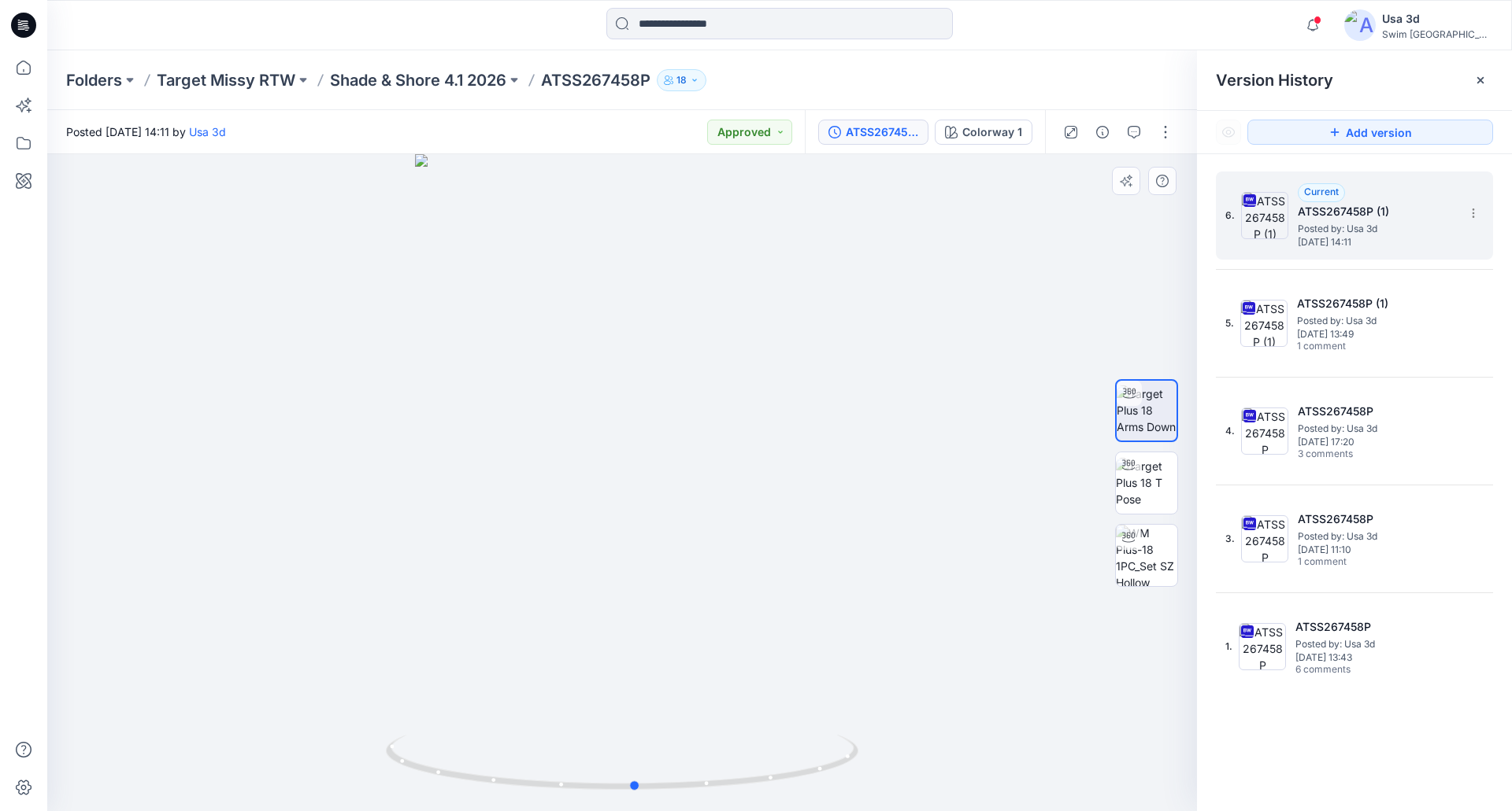
click at [774, 508] on div at bounding box center [621, 482] width 1150 height 657
click at [1148, 488] on img at bounding box center [1146, 483] width 62 height 50
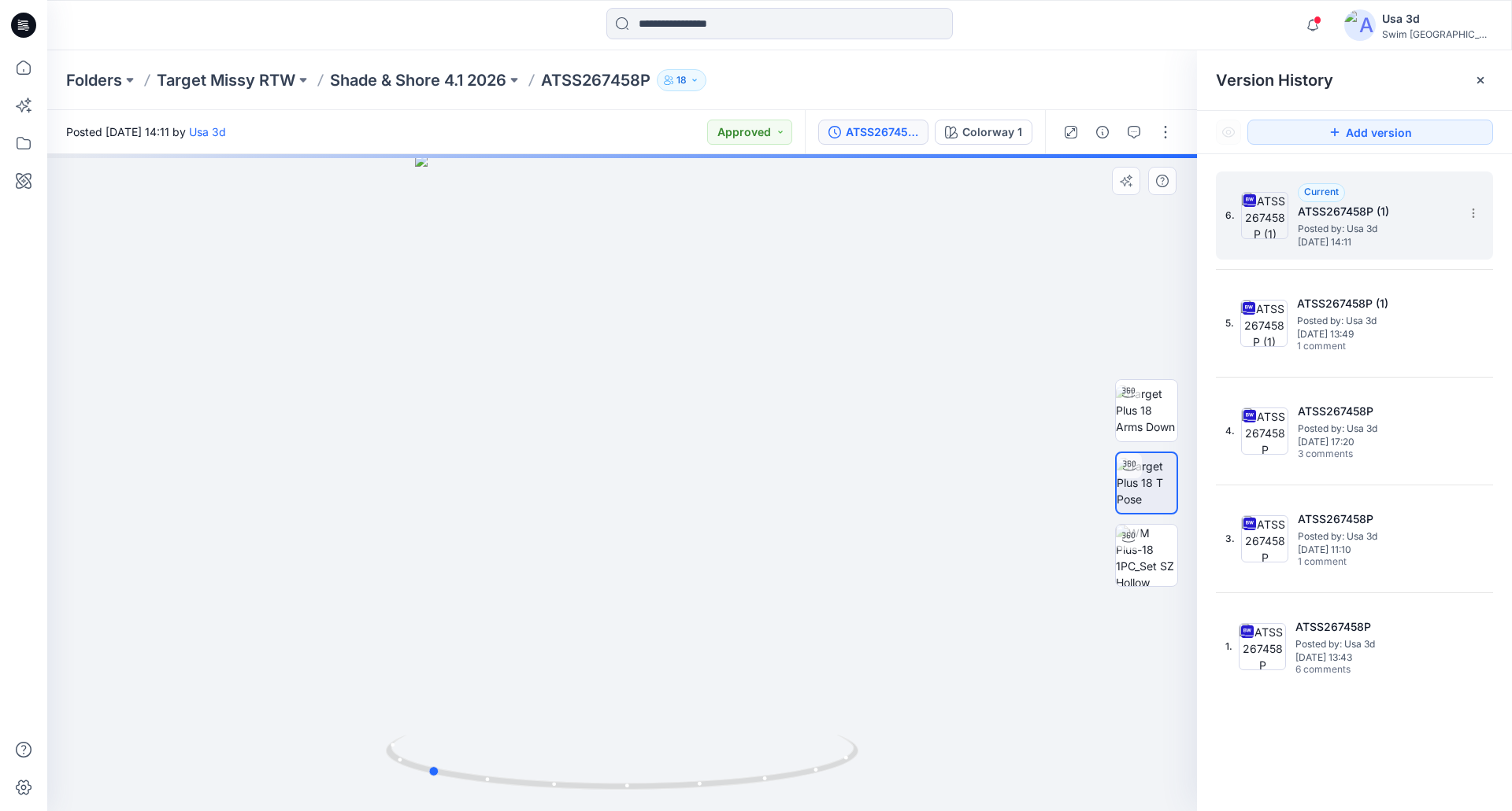
drag, startPoint x: 768, startPoint y: 521, endPoint x: 659, endPoint y: 520, distance: 109.0
click at [659, 520] on div at bounding box center [621, 482] width 1150 height 657
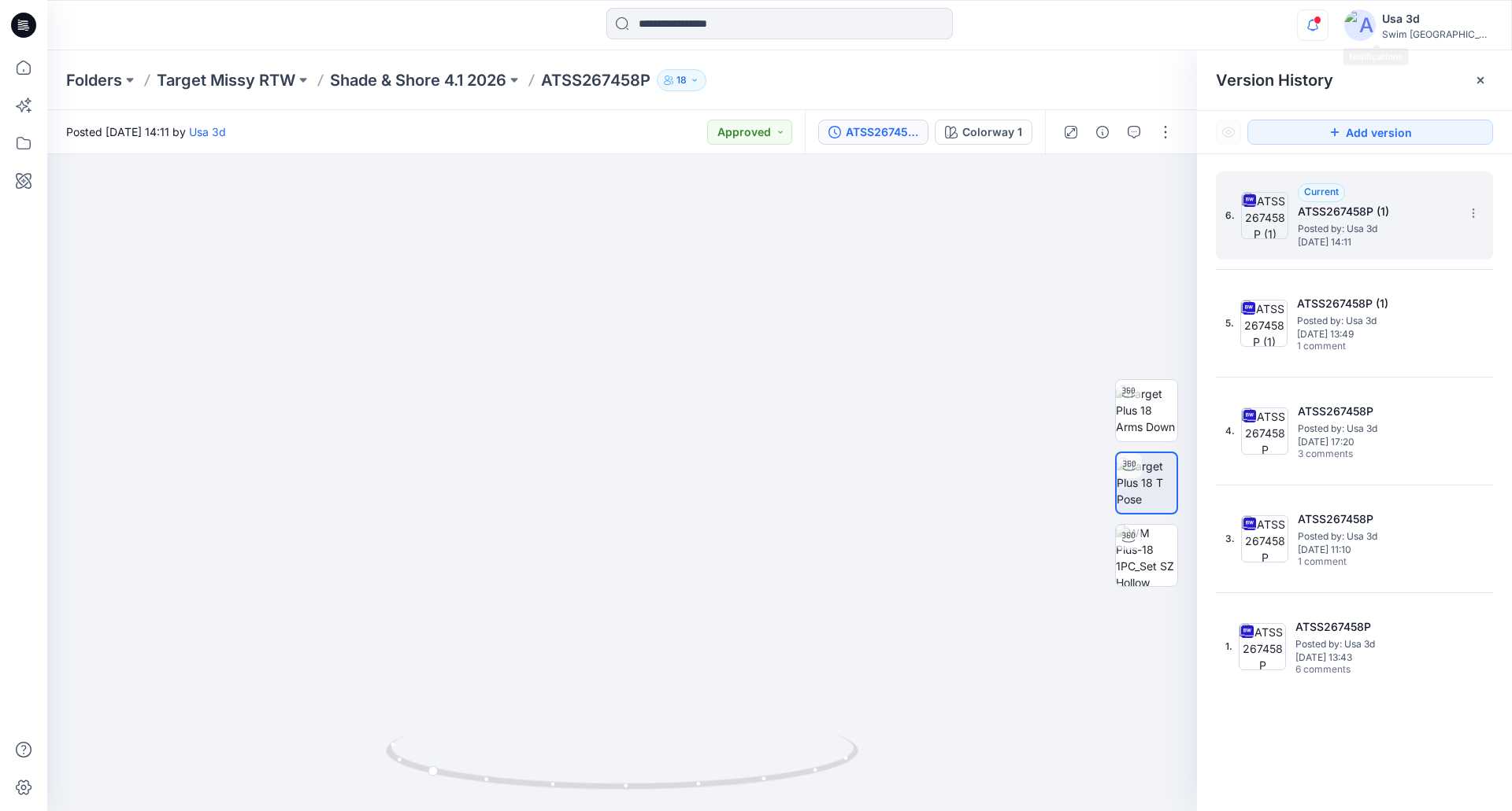
click at [1328, 17] on icon "button" at bounding box center [1312, 25] width 30 height 31
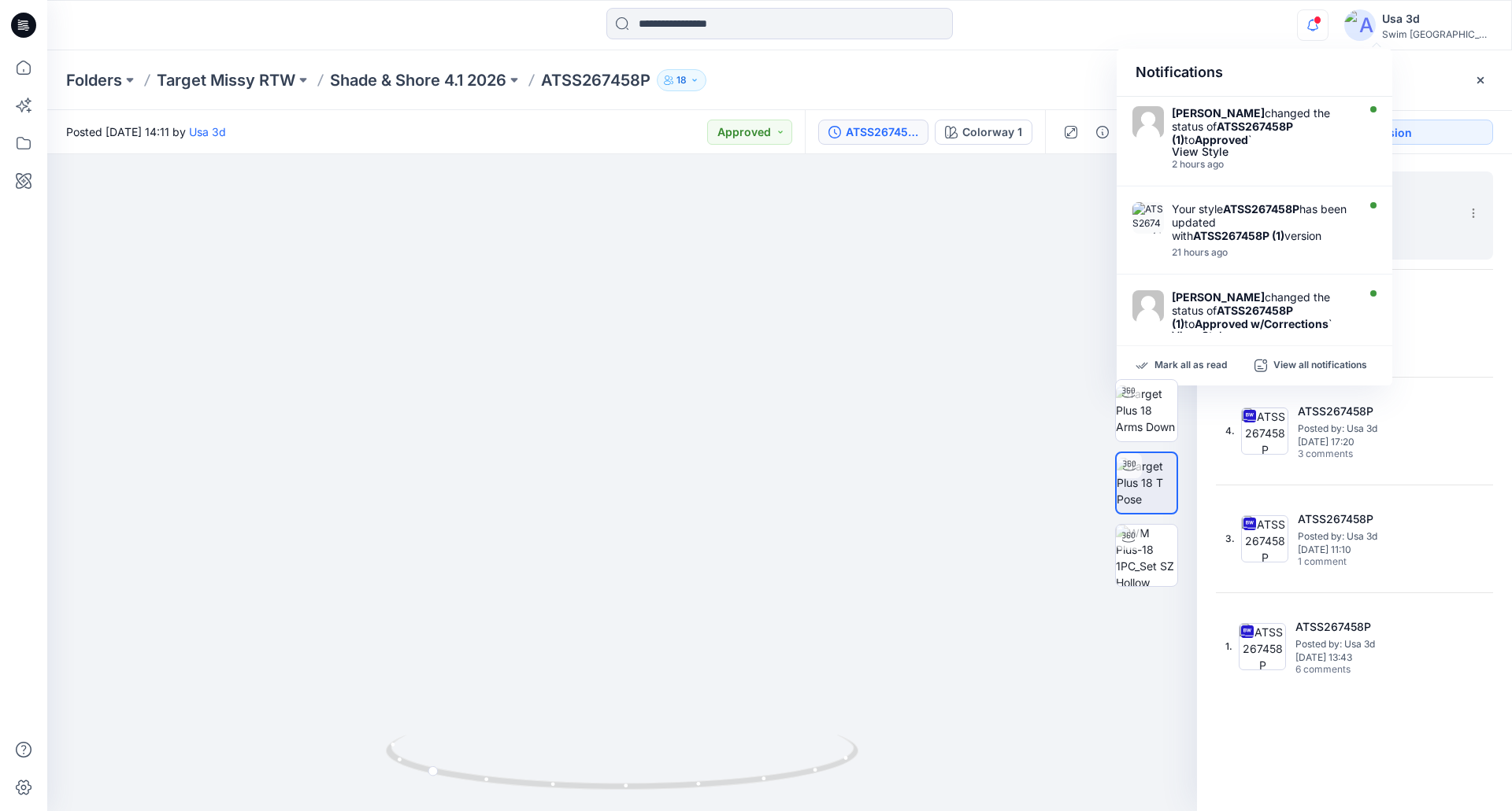
click at [1328, 17] on icon "button" at bounding box center [1312, 25] width 30 height 31
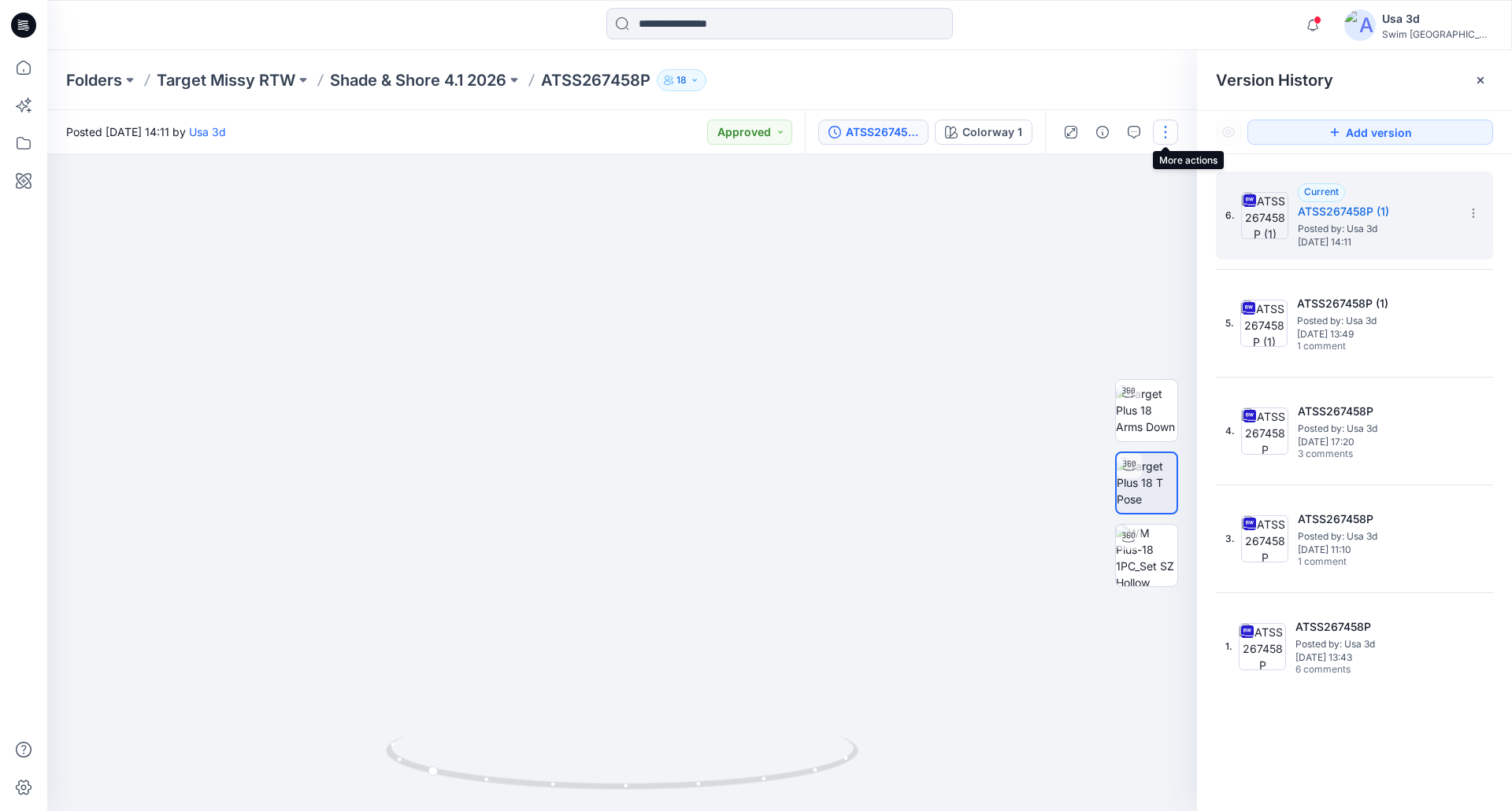
click at [1169, 132] on button "button" at bounding box center [1164, 132] width 25 height 25
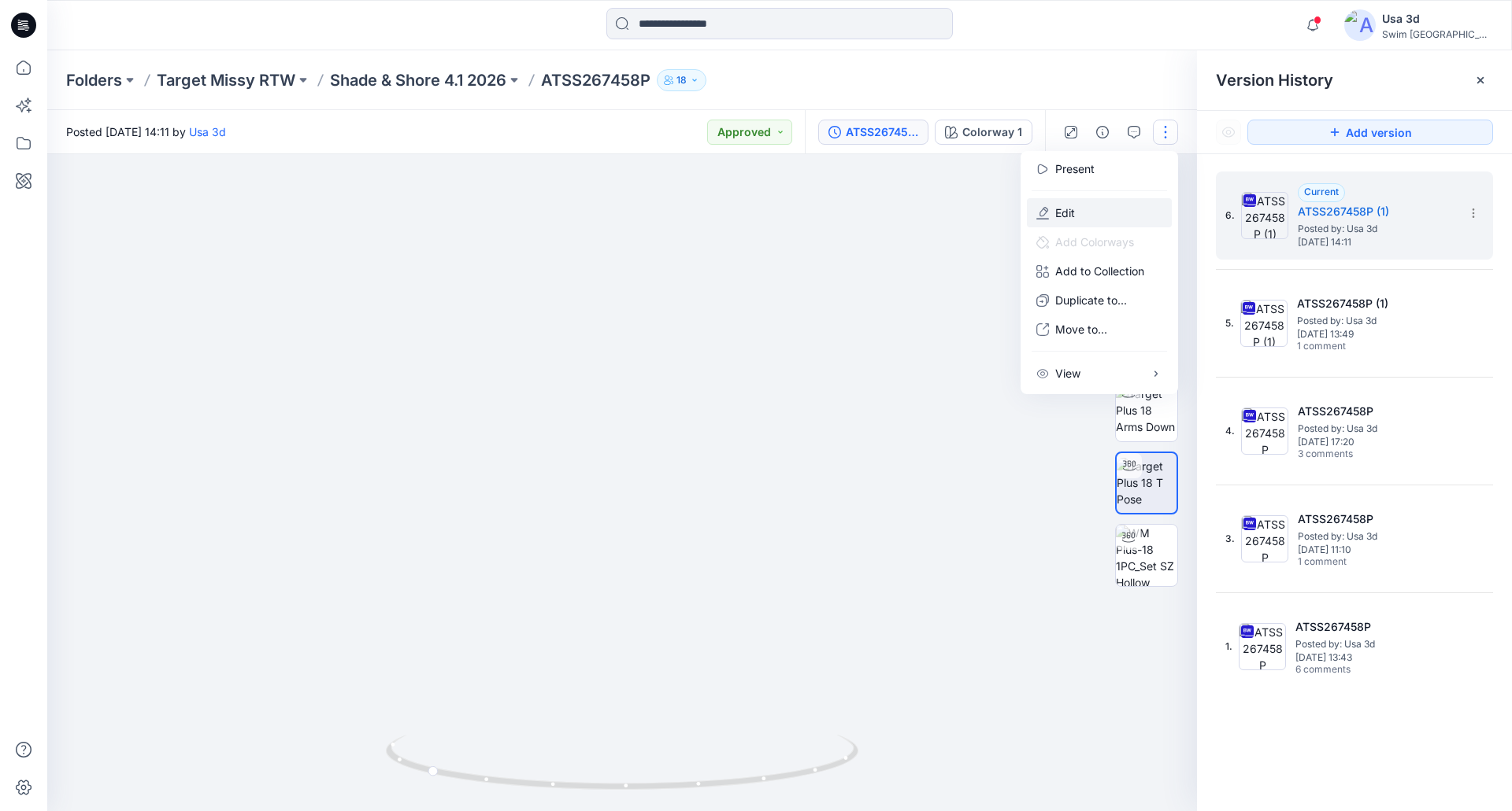
click at [1078, 217] on button "Edit" at bounding box center [1099, 213] width 145 height 29
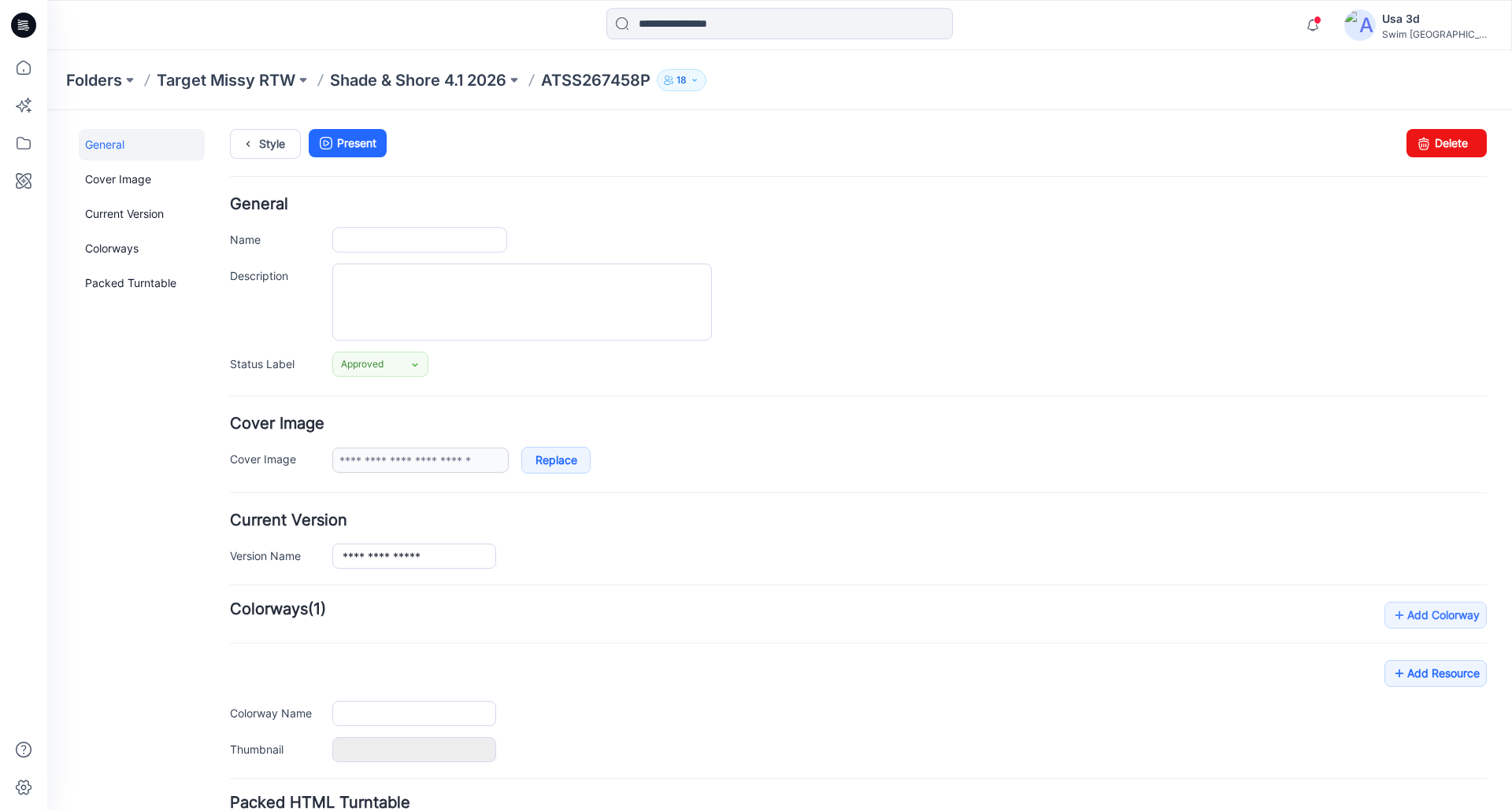
type input "**********"
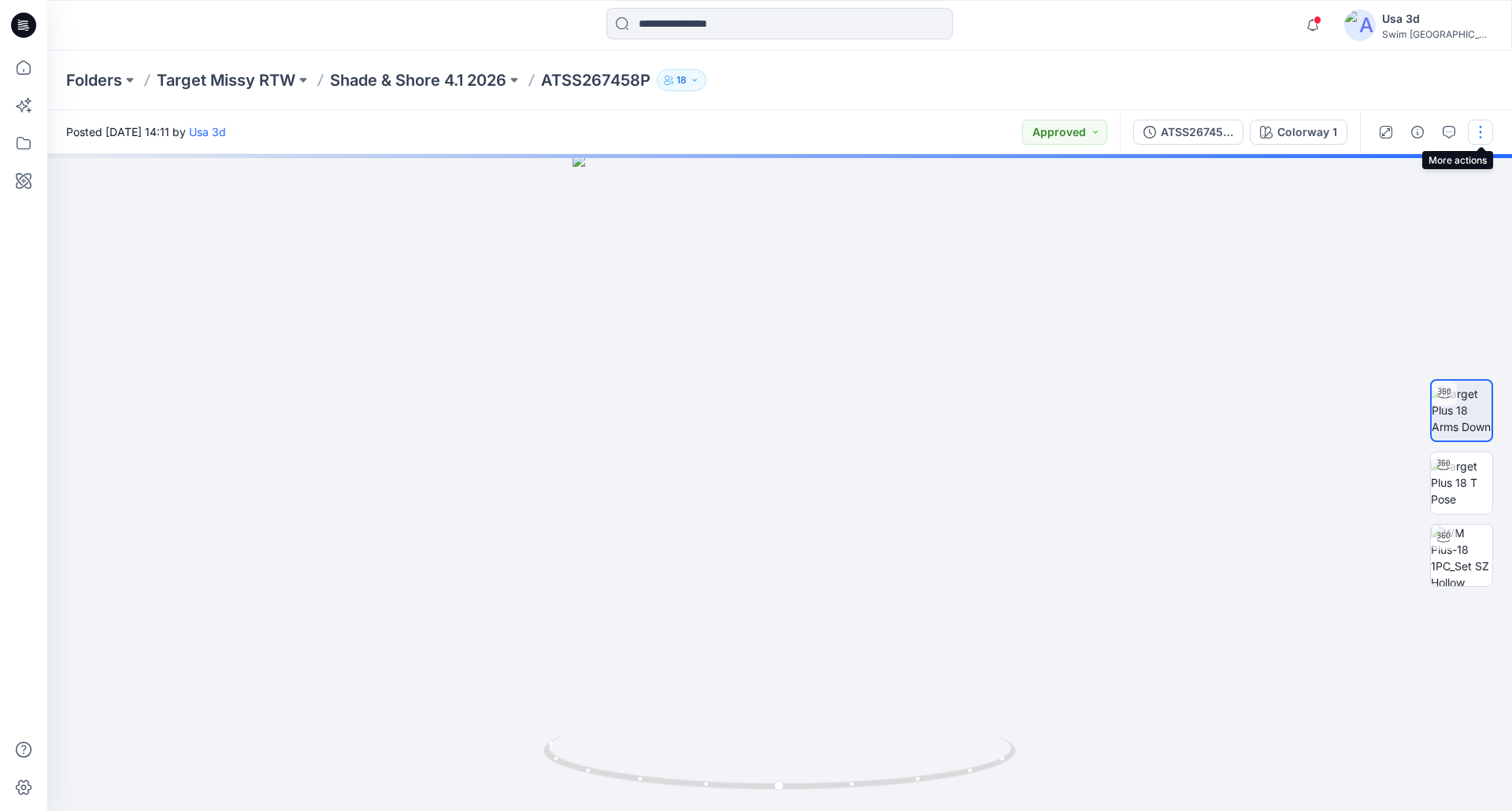
click at [1485, 135] on button "button" at bounding box center [1480, 132] width 25 height 25
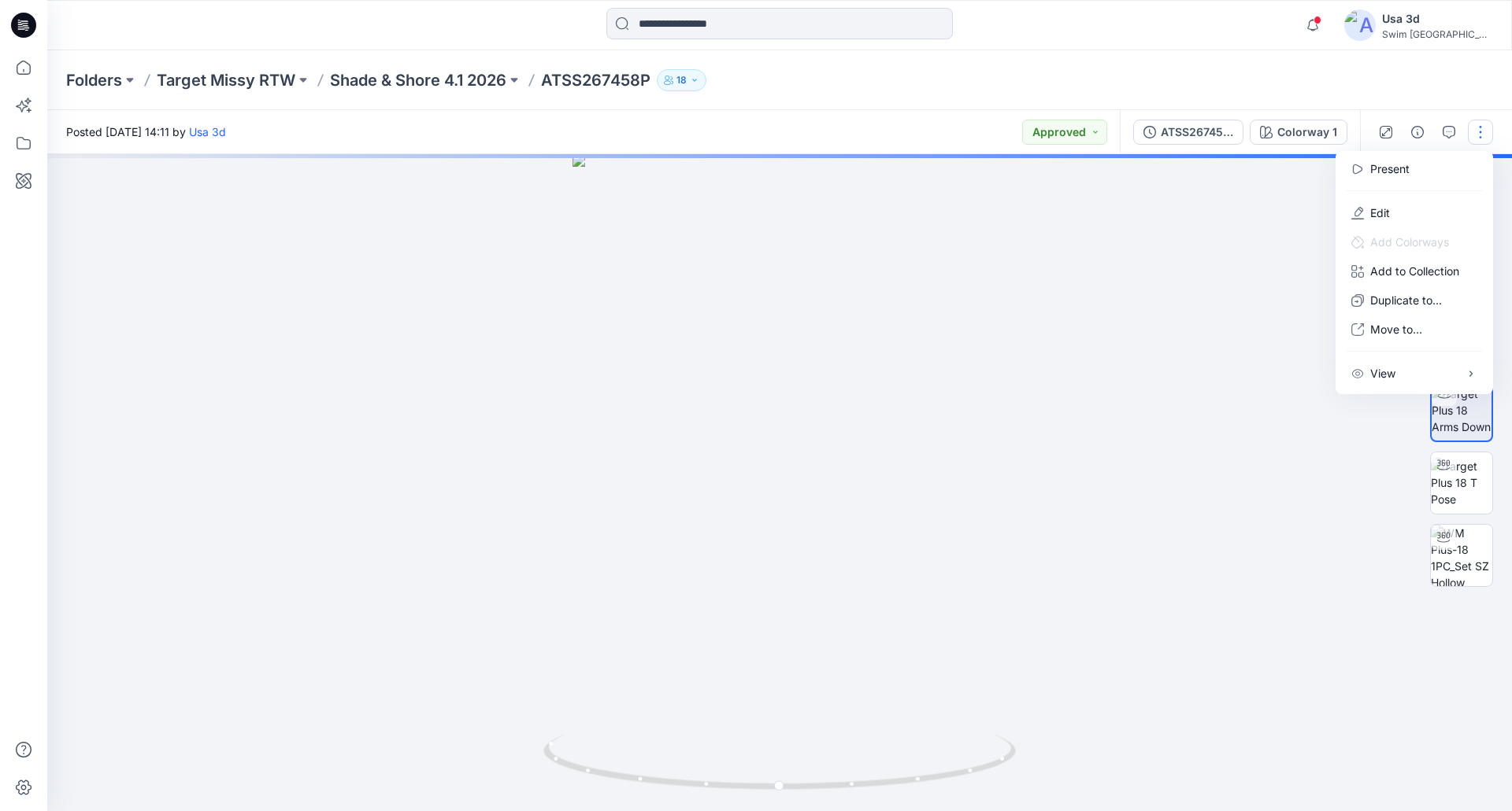
click at [1483, 135] on button "button" at bounding box center [1480, 132] width 25 height 25
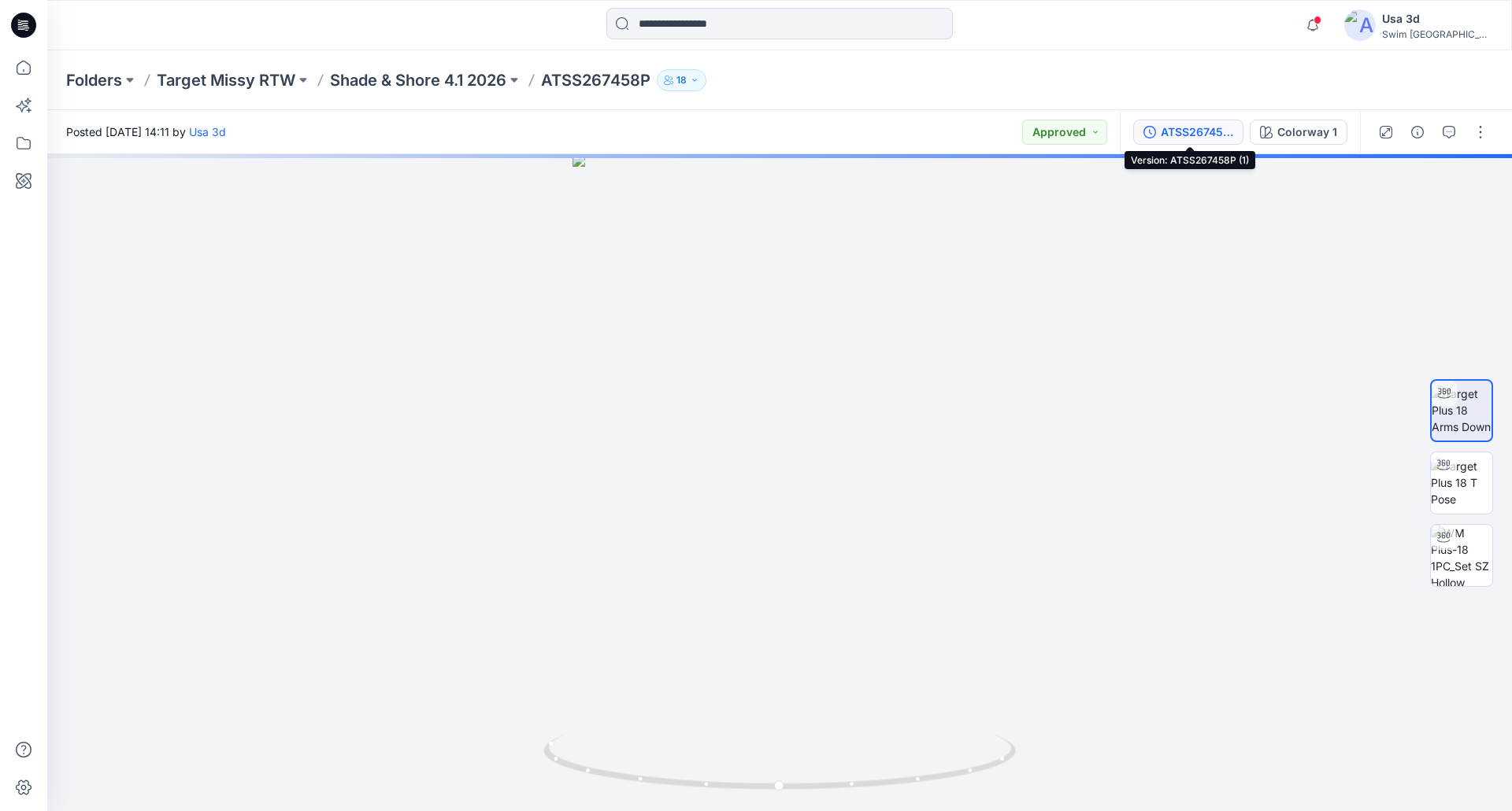
click at [1211, 135] on div "ATSS267458P (1)" at bounding box center [1197, 132] width 73 height 18
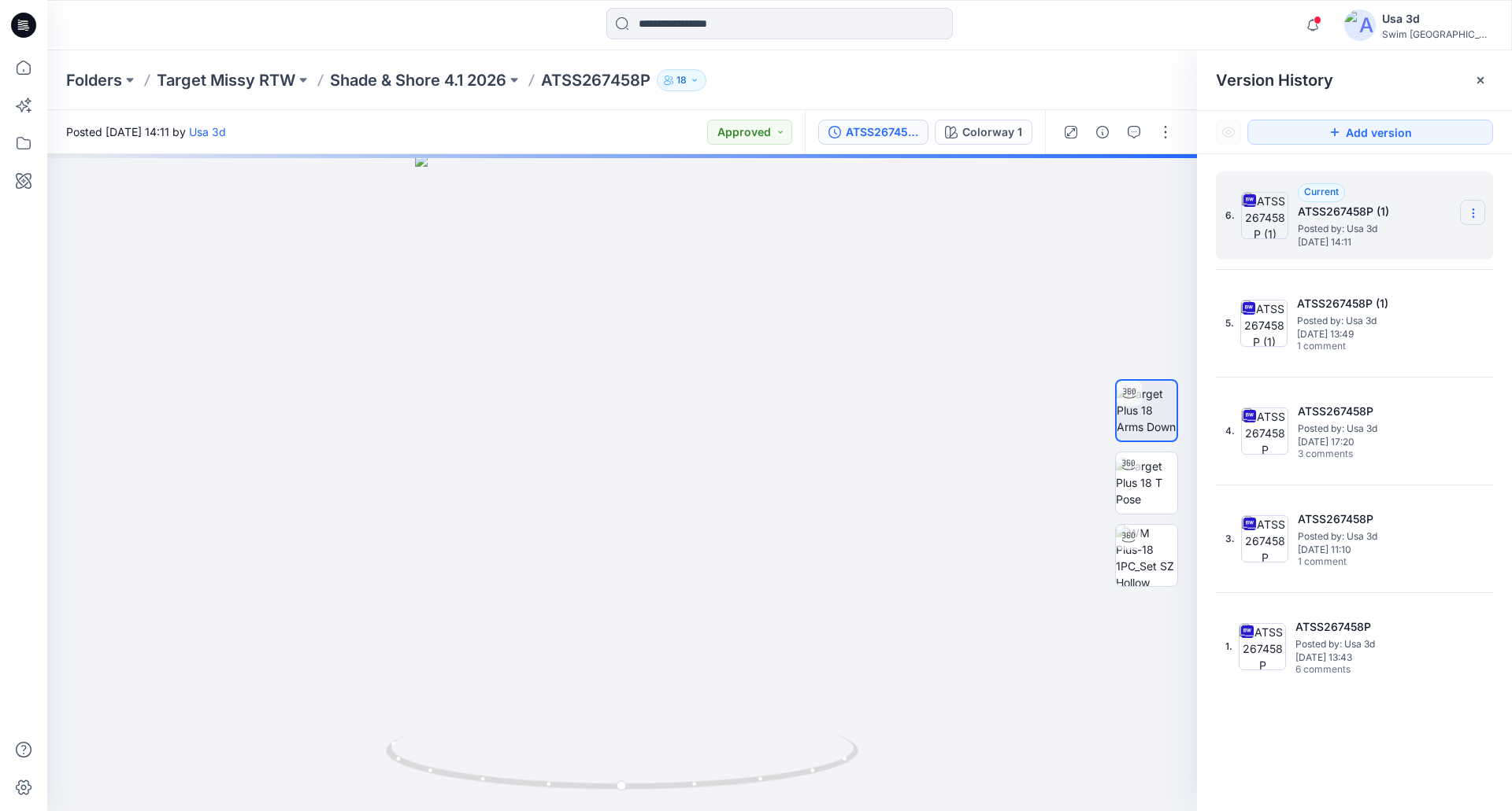
click at [1478, 218] on icon at bounding box center [1473, 214] width 13 height 13
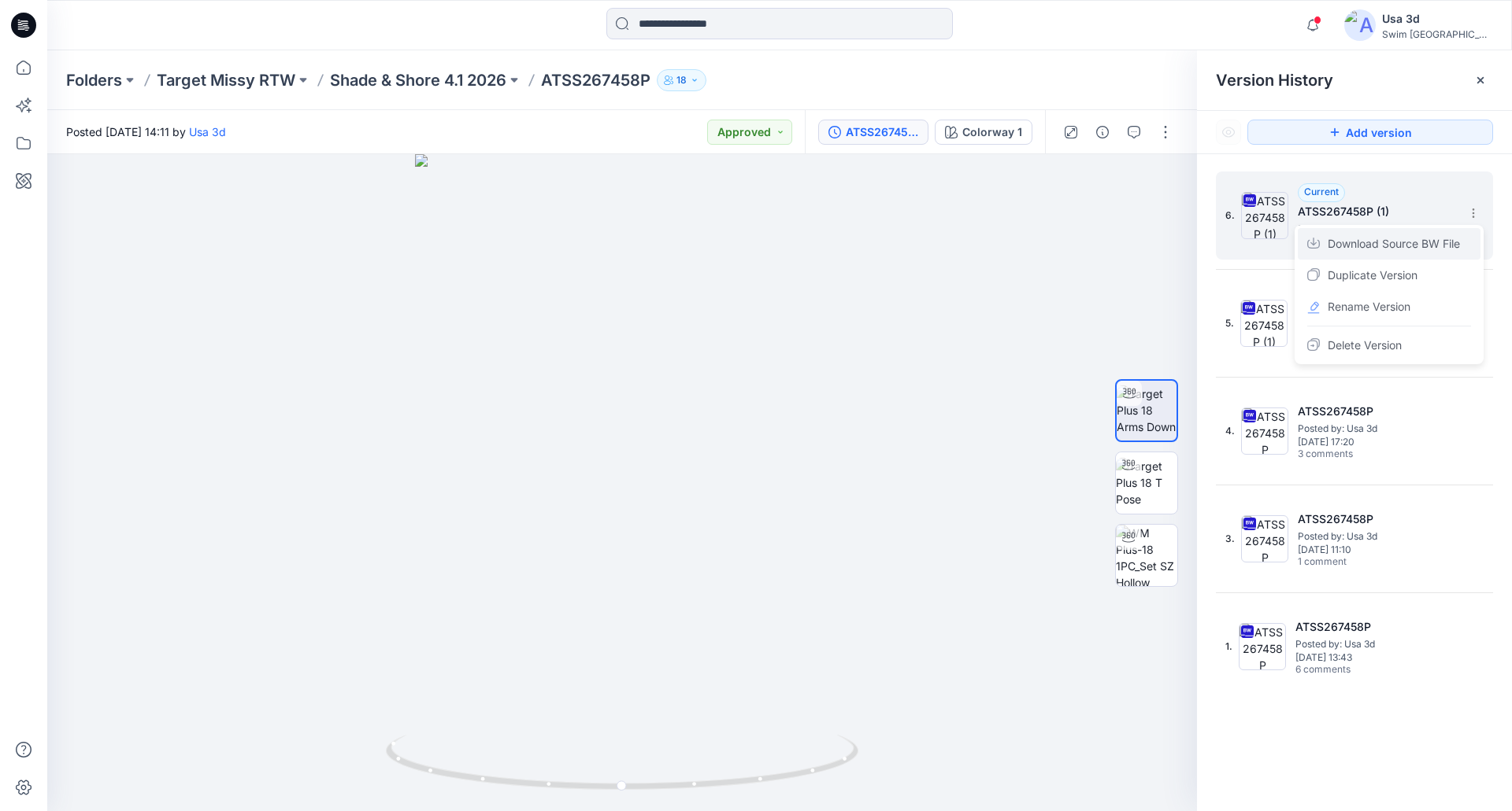
click at [1377, 247] on span "Download Source BW File" at bounding box center [1393, 243] width 132 height 18
click at [895, 135] on div "ATSS267458P (1)" at bounding box center [881, 132] width 73 height 18
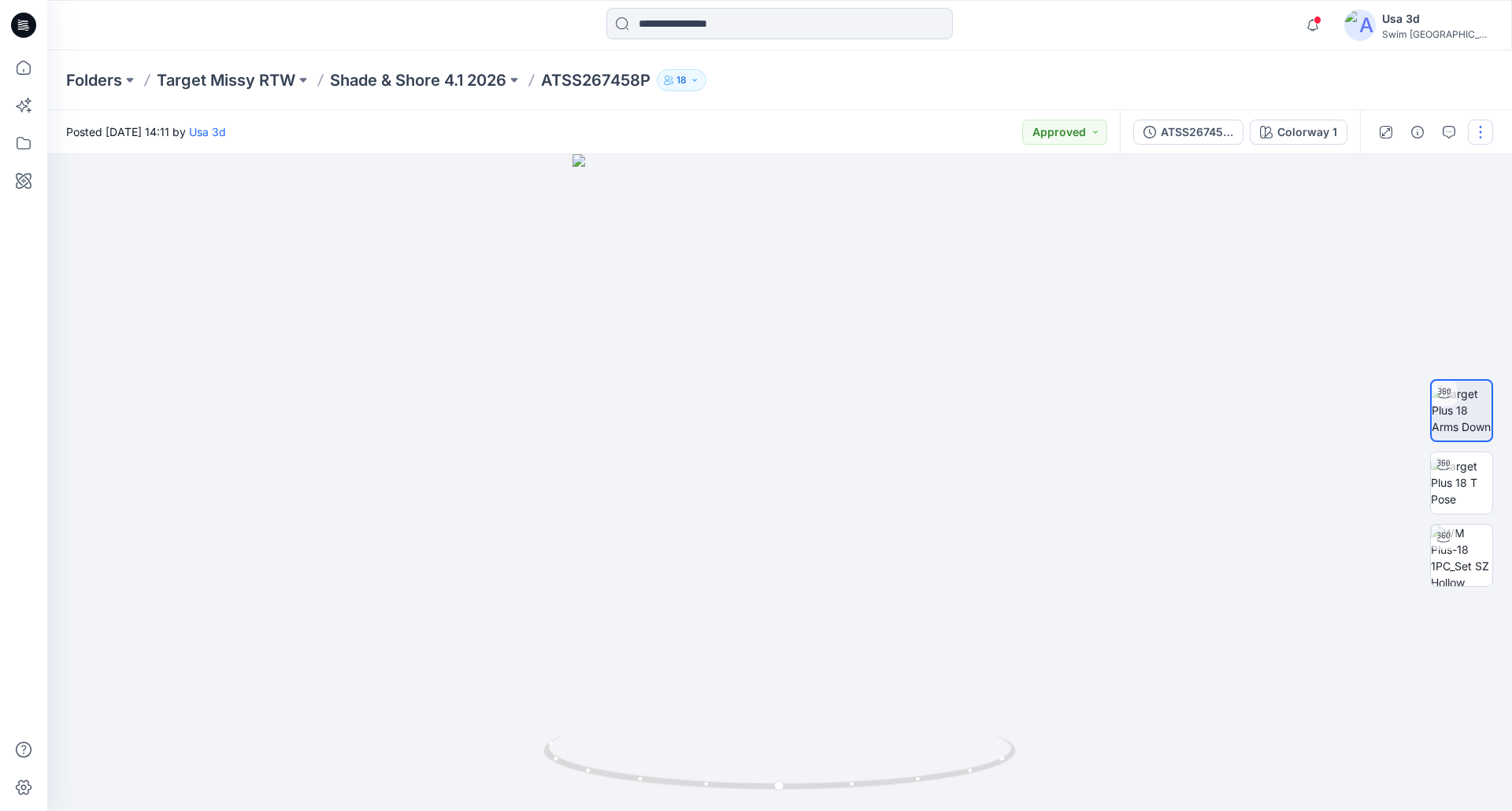
click at [1478, 134] on button "button" at bounding box center [1480, 132] width 25 height 25
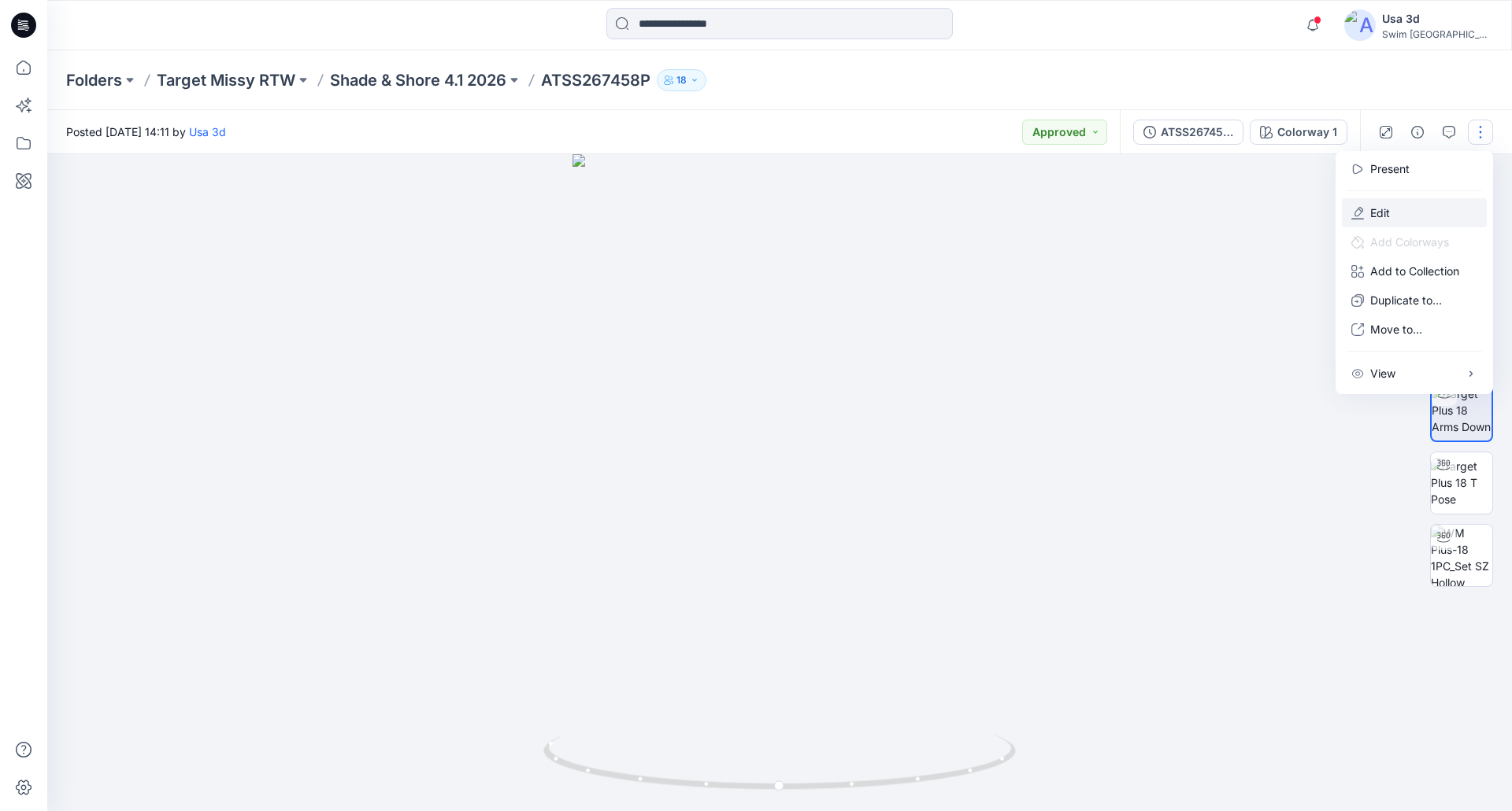
click at [1388, 213] on p "Edit" at bounding box center [1379, 213] width 19 height 17
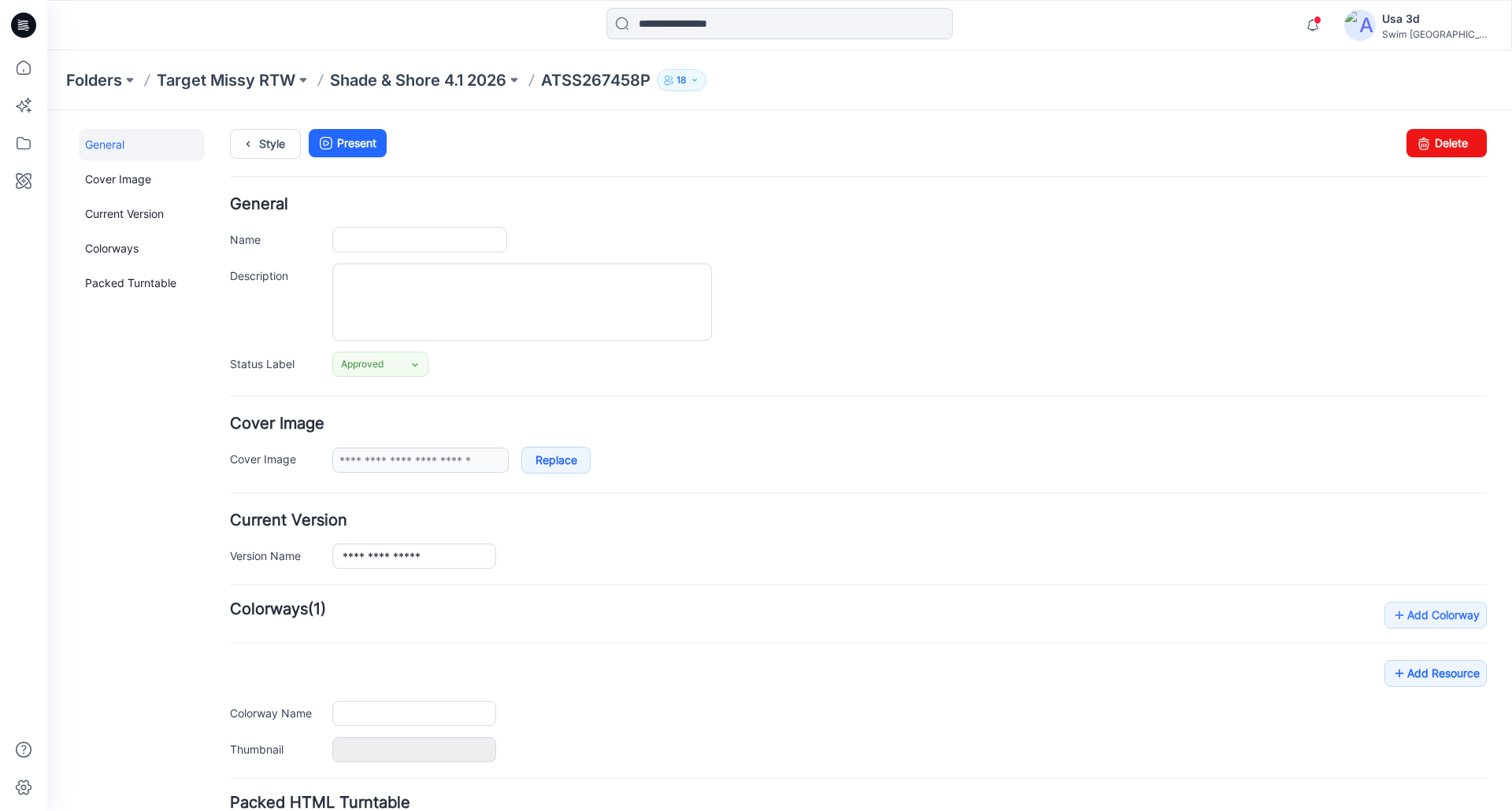
type input "**********"
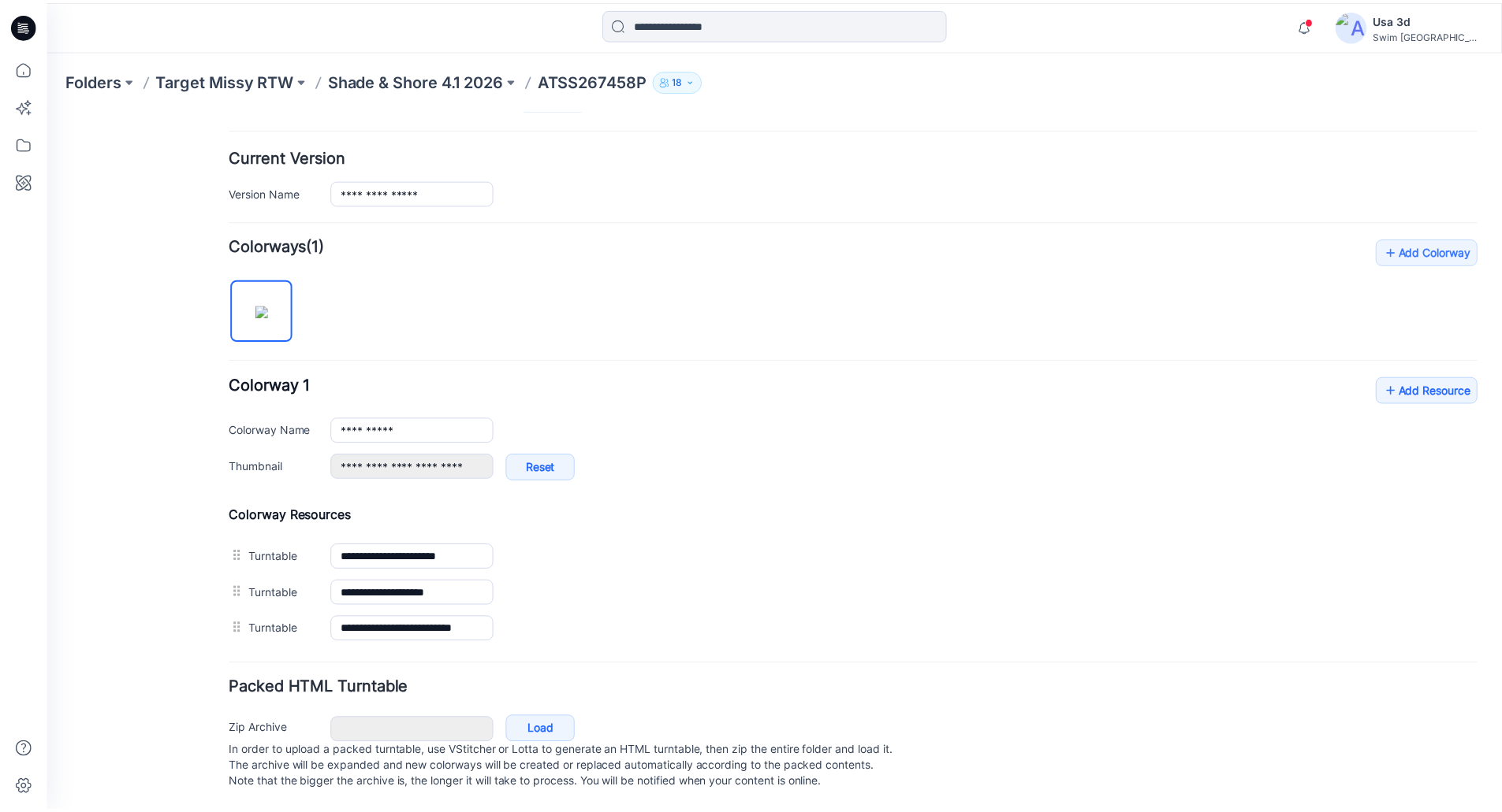
scroll to position [380, 0]
click at [1413, 376] on link "Add Resource" at bounding box center [1436, 389] width 102 height 27
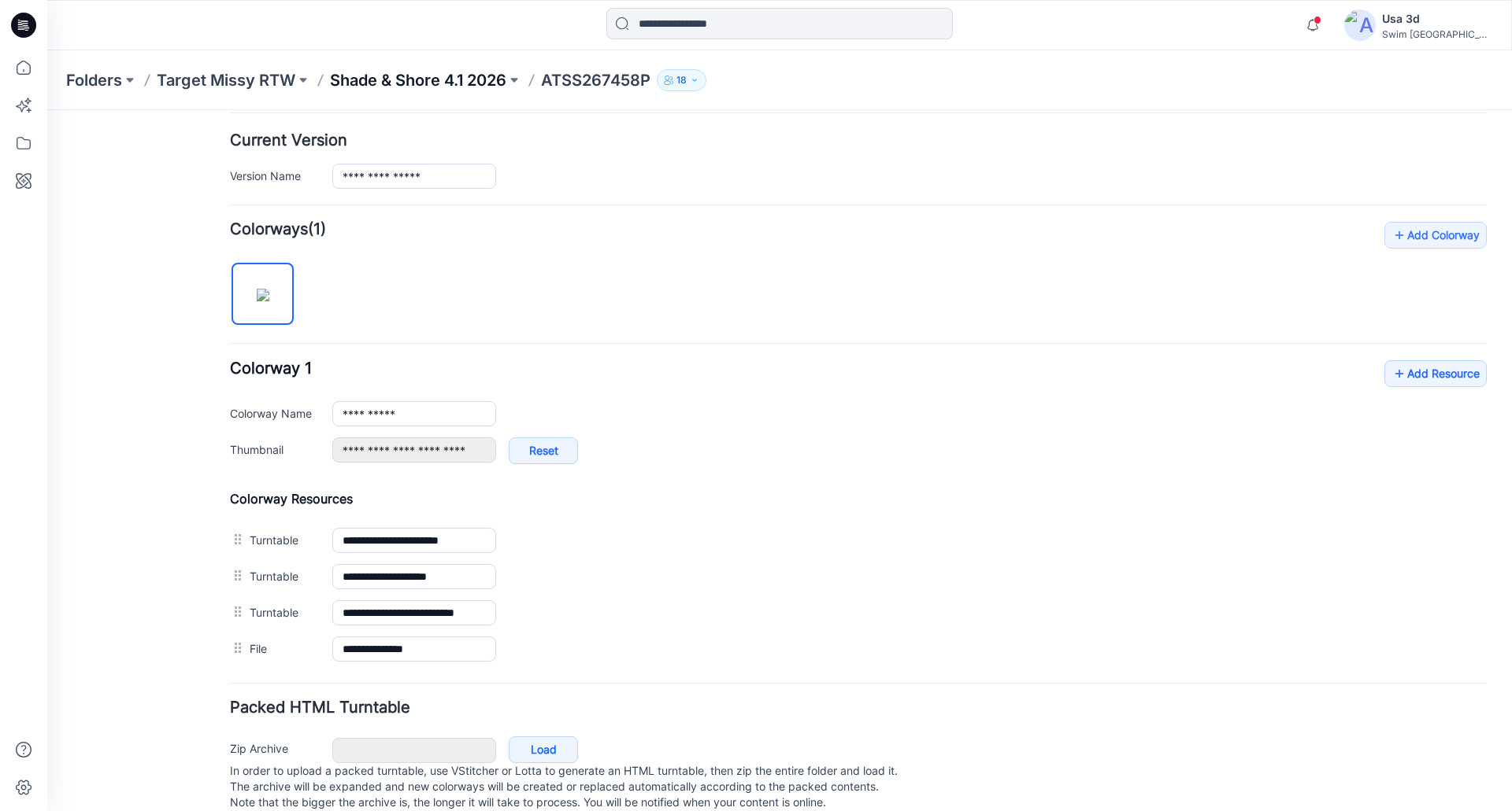
click at [450, 76] on p "Shade & Shore 4.1 2026" at bounding box center [418, 80] width 176 height 22
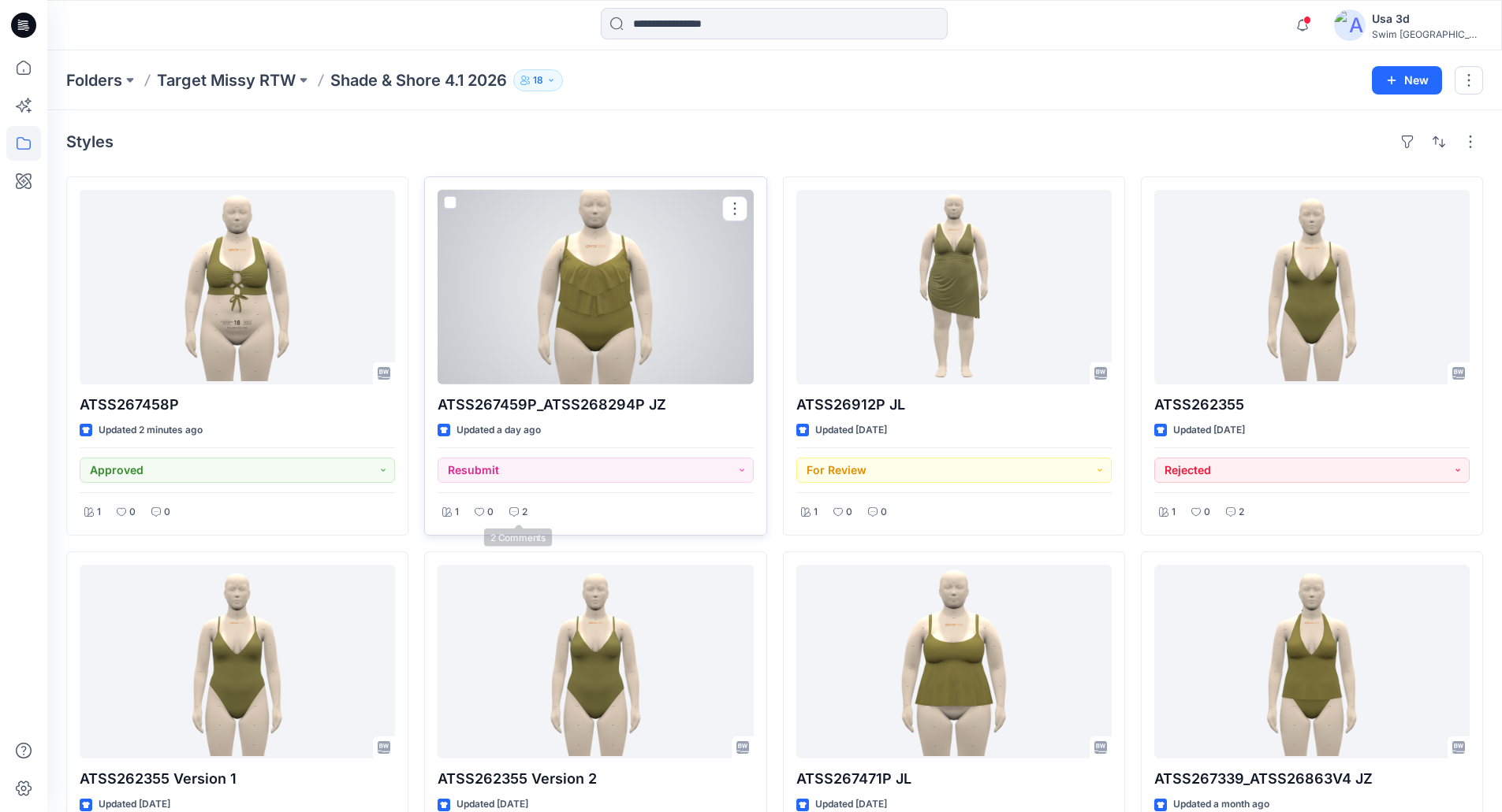
click at [522, 506] on p "2" at bounding box center [524, 513] width 6 height 17
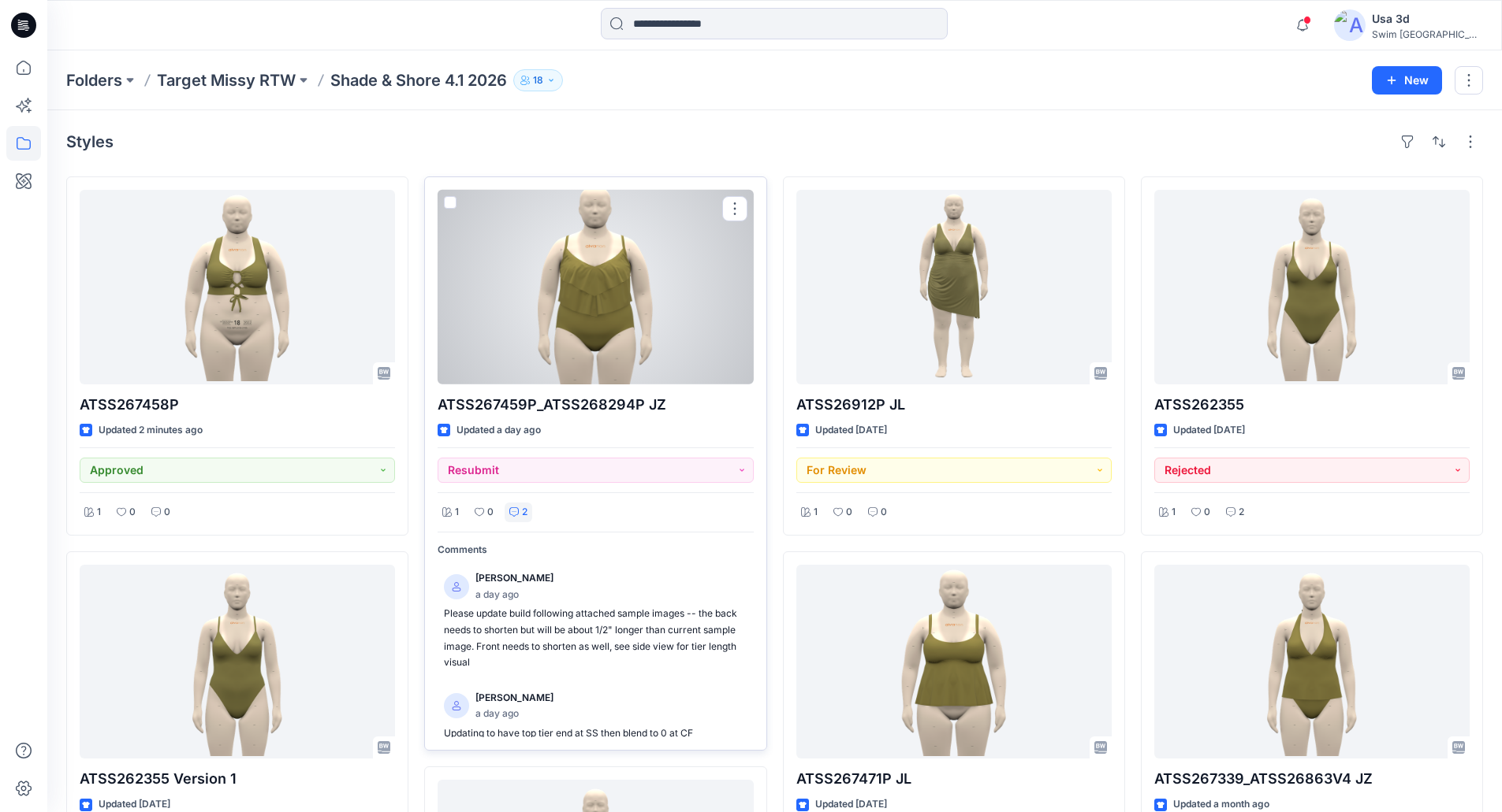
click at [603, 334] on div at bounding box center [595, 287] width 316 height 195
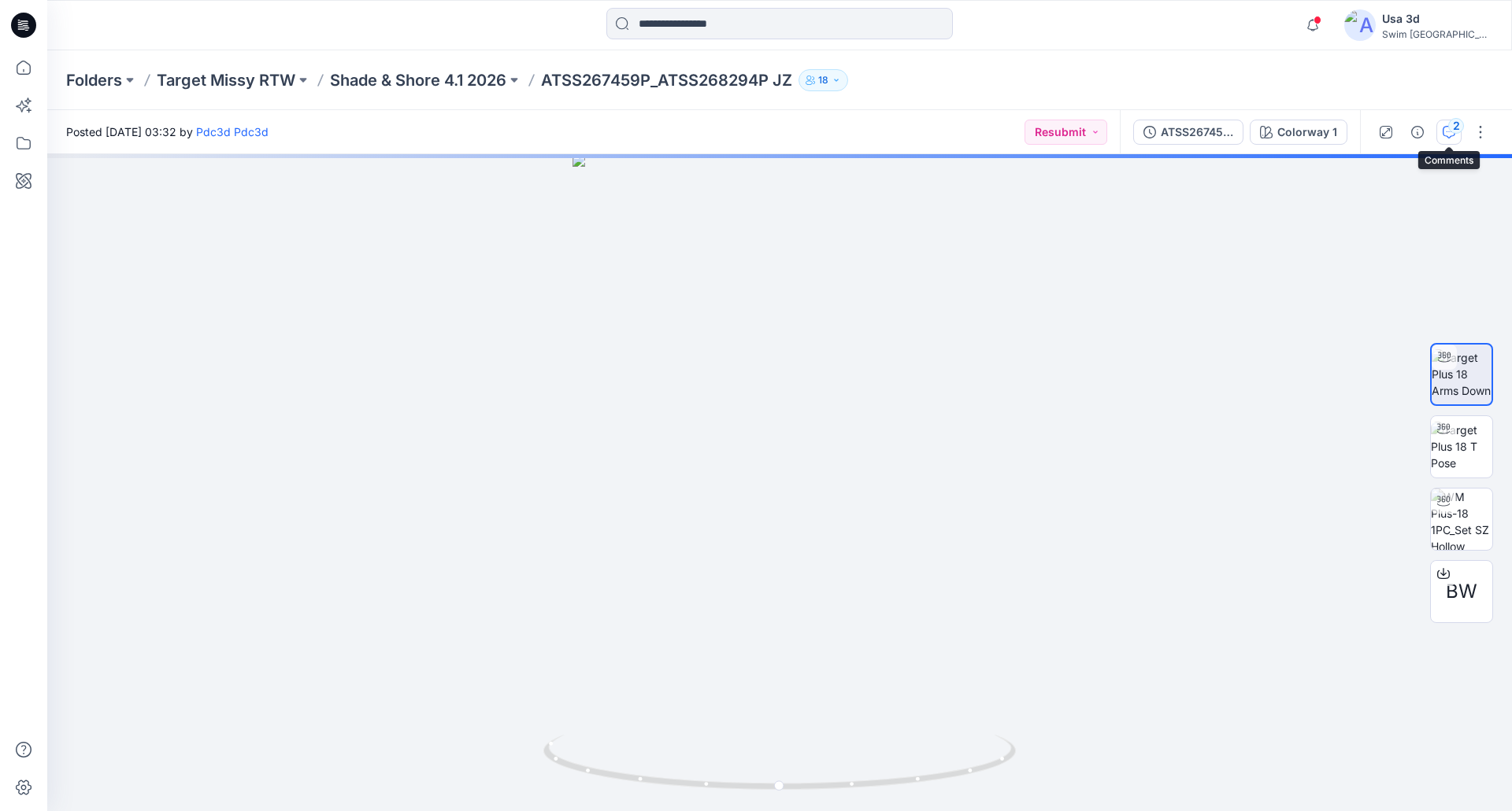
click at [1455, 131] on div "2" at bounding box center [1455, 125] width 16 height 16
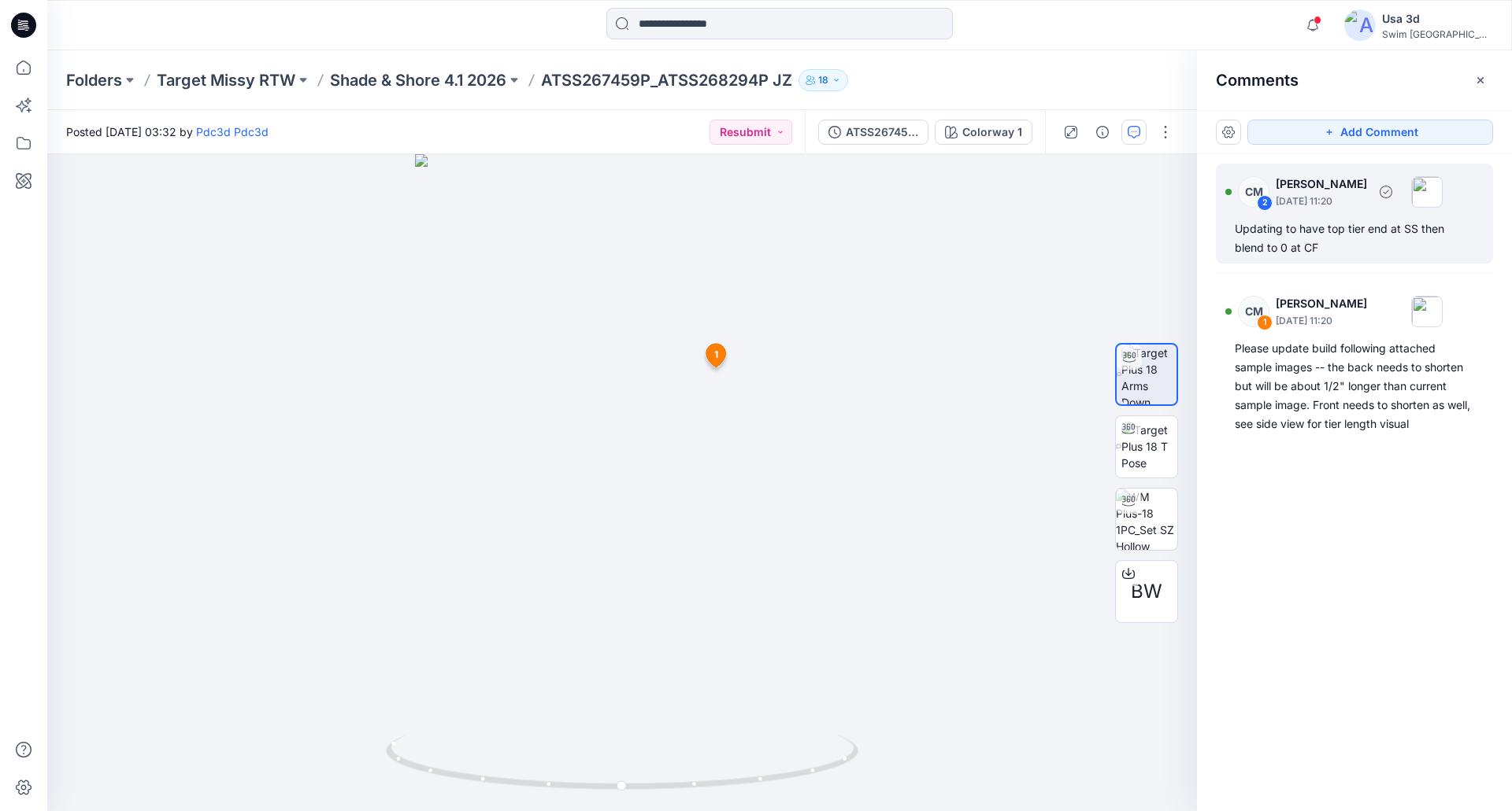
click at [1291, 238] on div "Updating to have top tier end at SS then blend to 0 at CF" at bounding box center [1354, 238] width 240 height 38
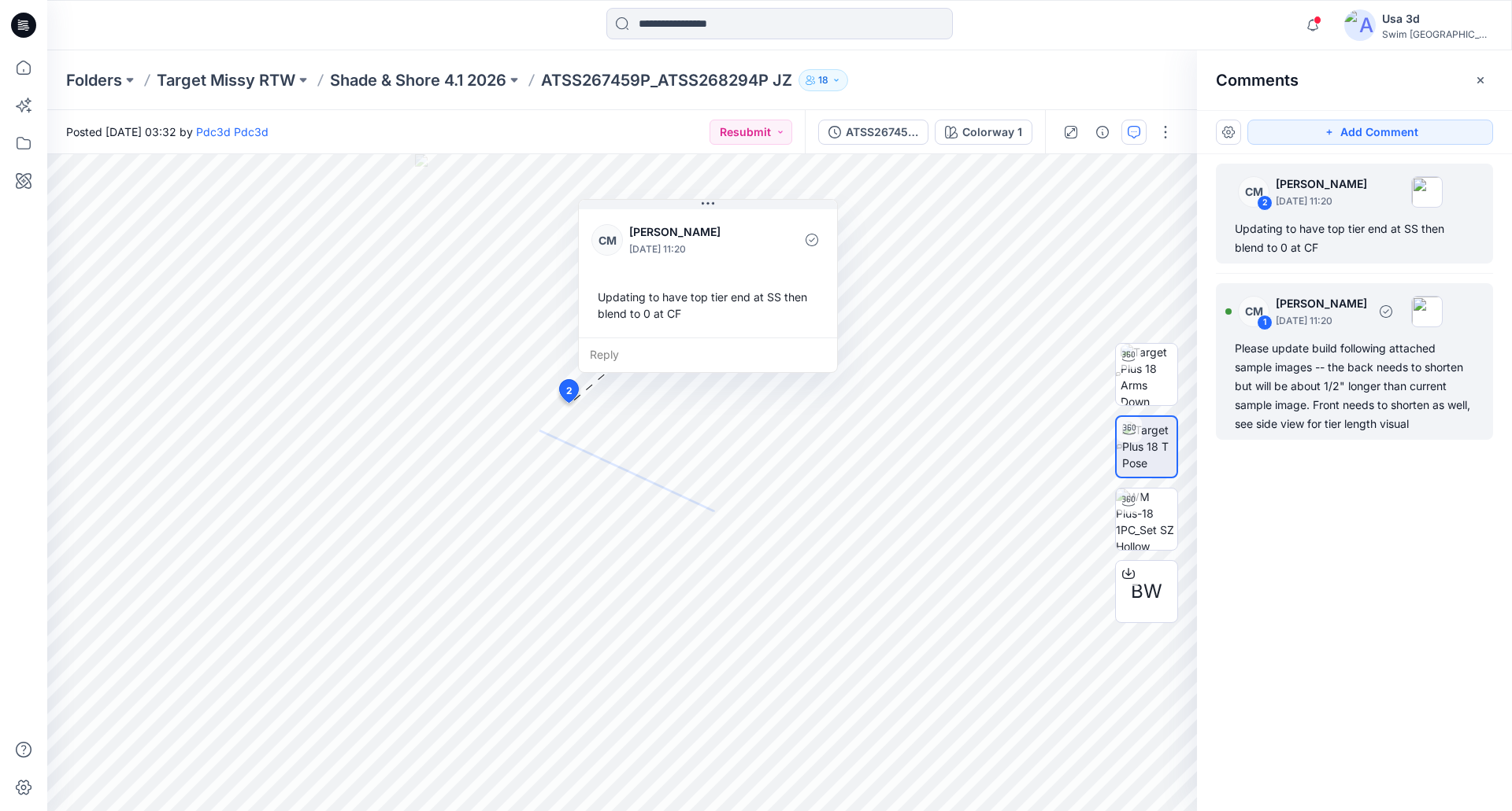
click at [1316, 386] on div "Please update build following attached sample images -- the back needs to short…" at bounding box center [1354, 386] width 240 height 94
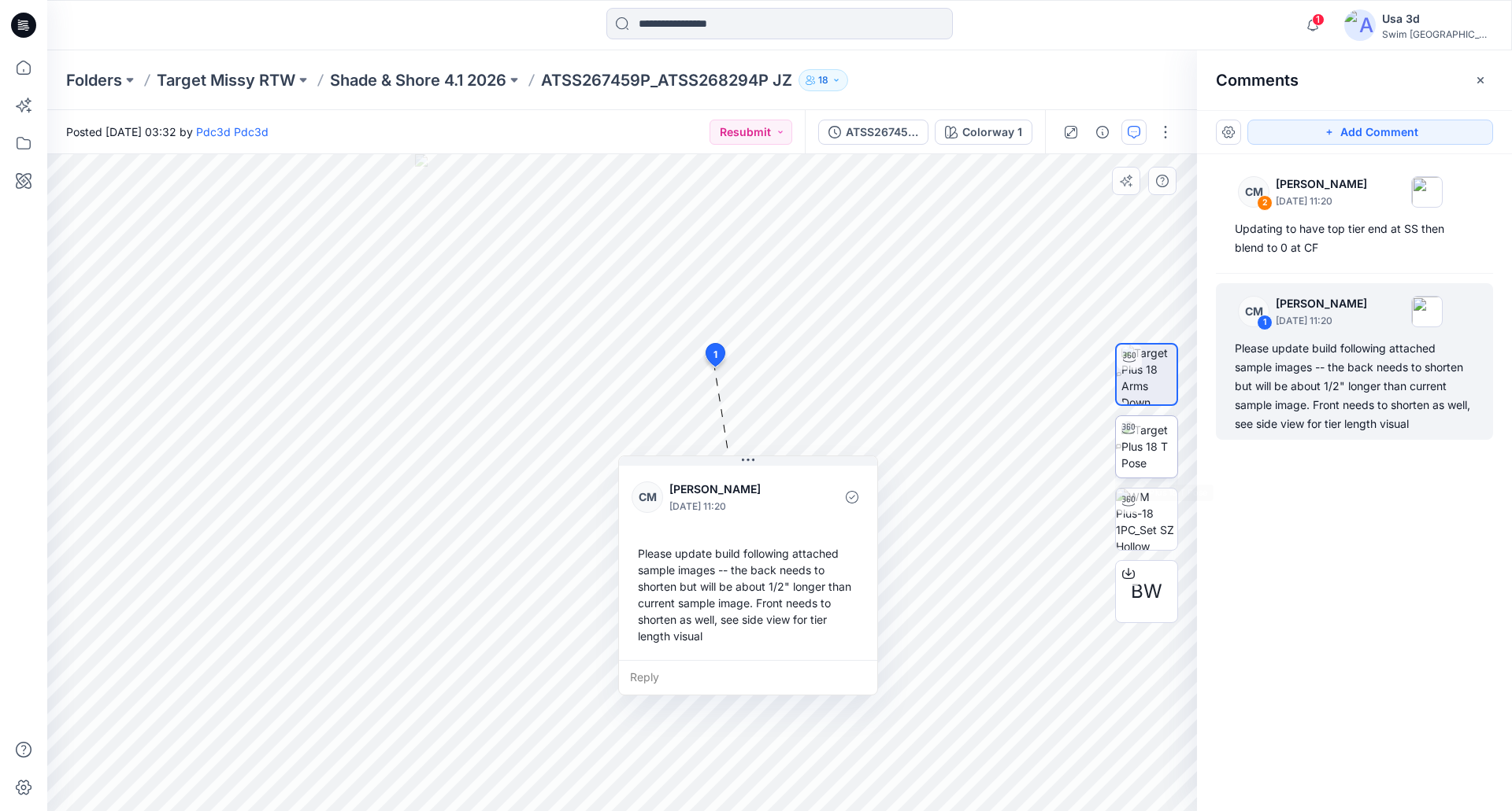
click at [1174, 455] on img at bounding box center [1149, 447] width 56 height 50
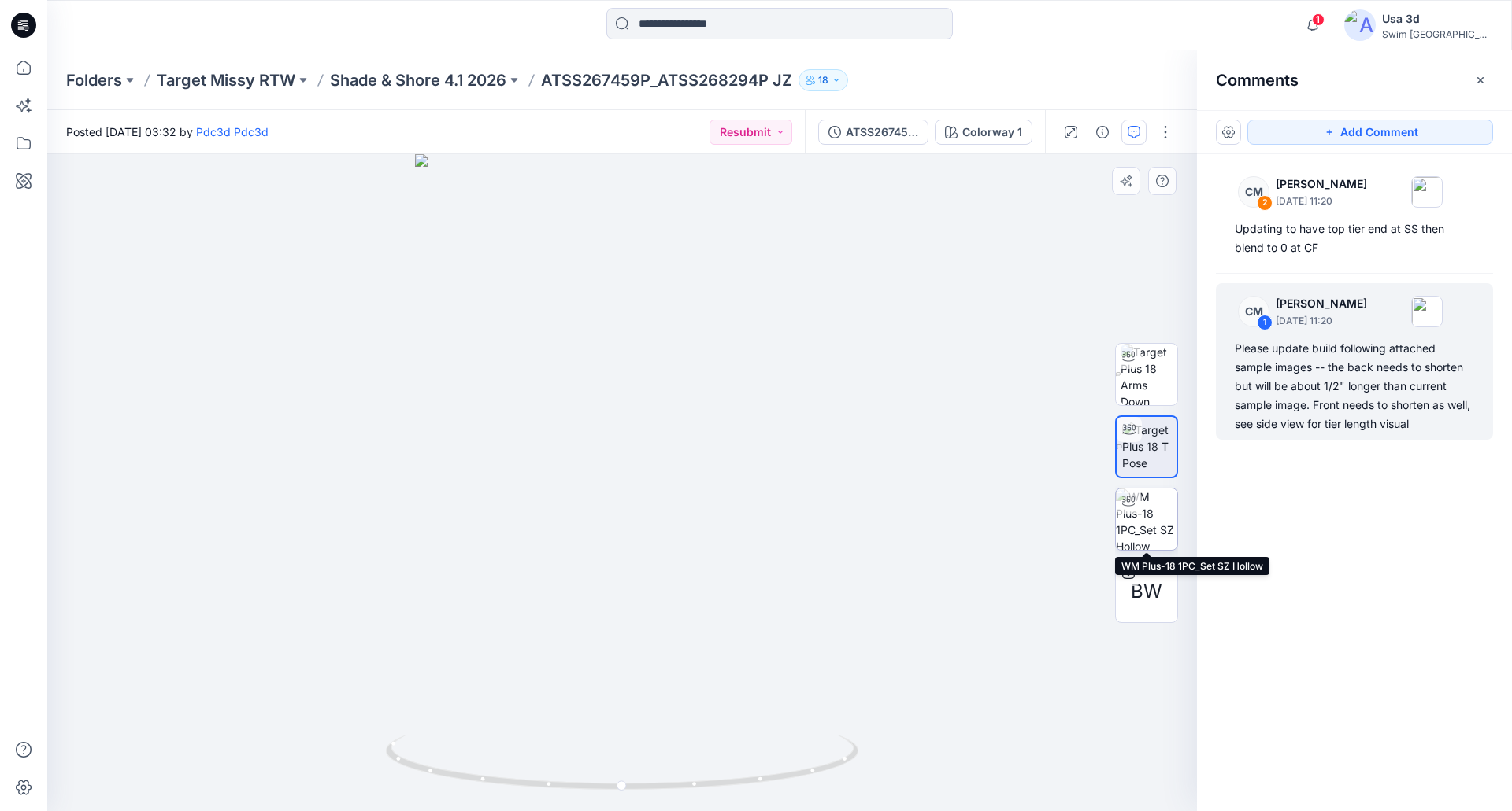
click at [1150, 522] on img at bounding box center [1146, 519] width 62 height 62
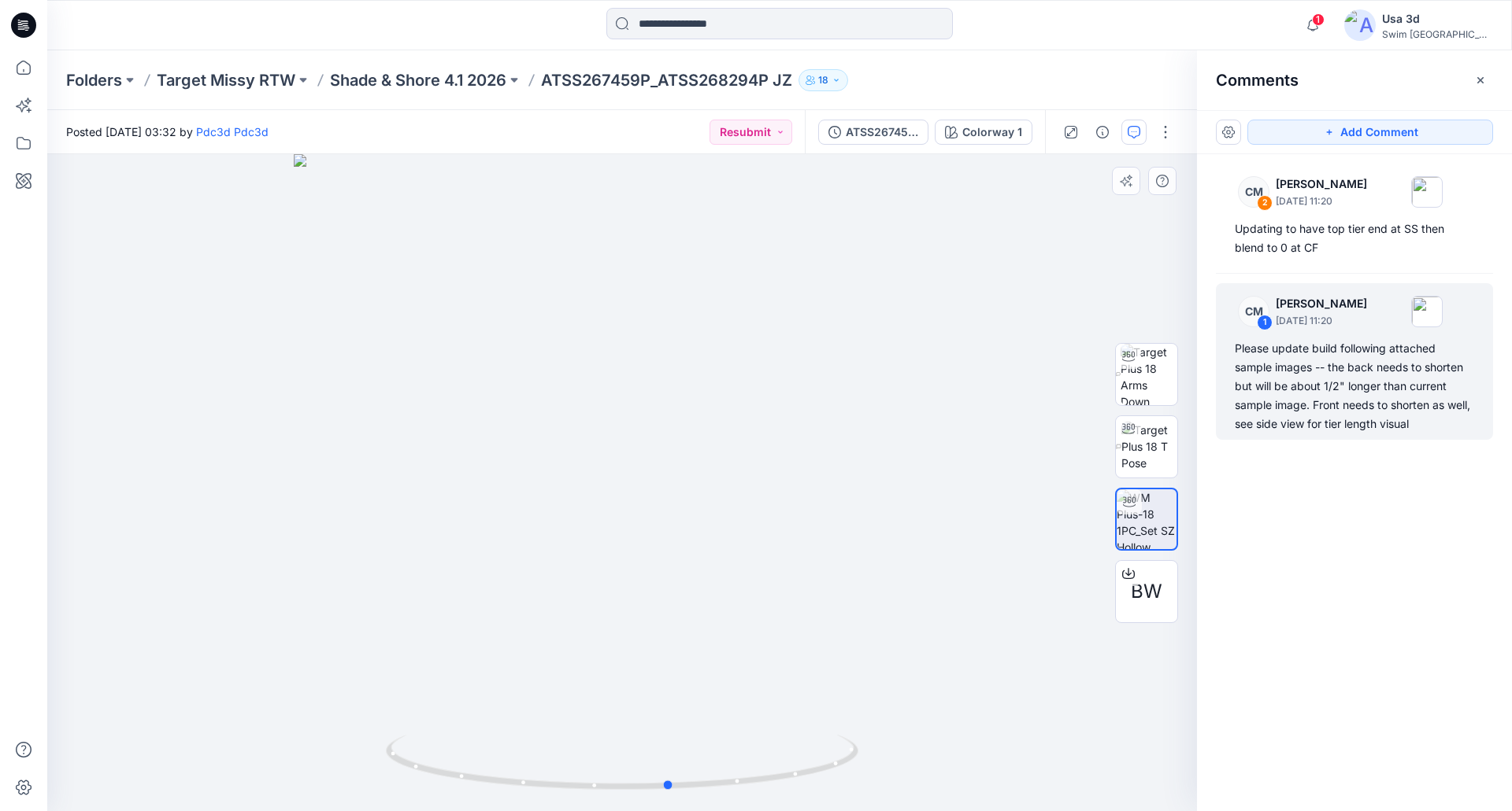
drag, startPoint x: 663, startPoint y: 518, endPoint x: 783, endPoint y: 507, distance: 120.5
click at [709, 515] on div at bounding box center [621, 482] width 1150 height 657
click at [1121, 464] on img at bounding box center [1149, 447] width 56 height 50
click at [1147, 396] on img at bounding box center [1148, 374] width 56 height 62
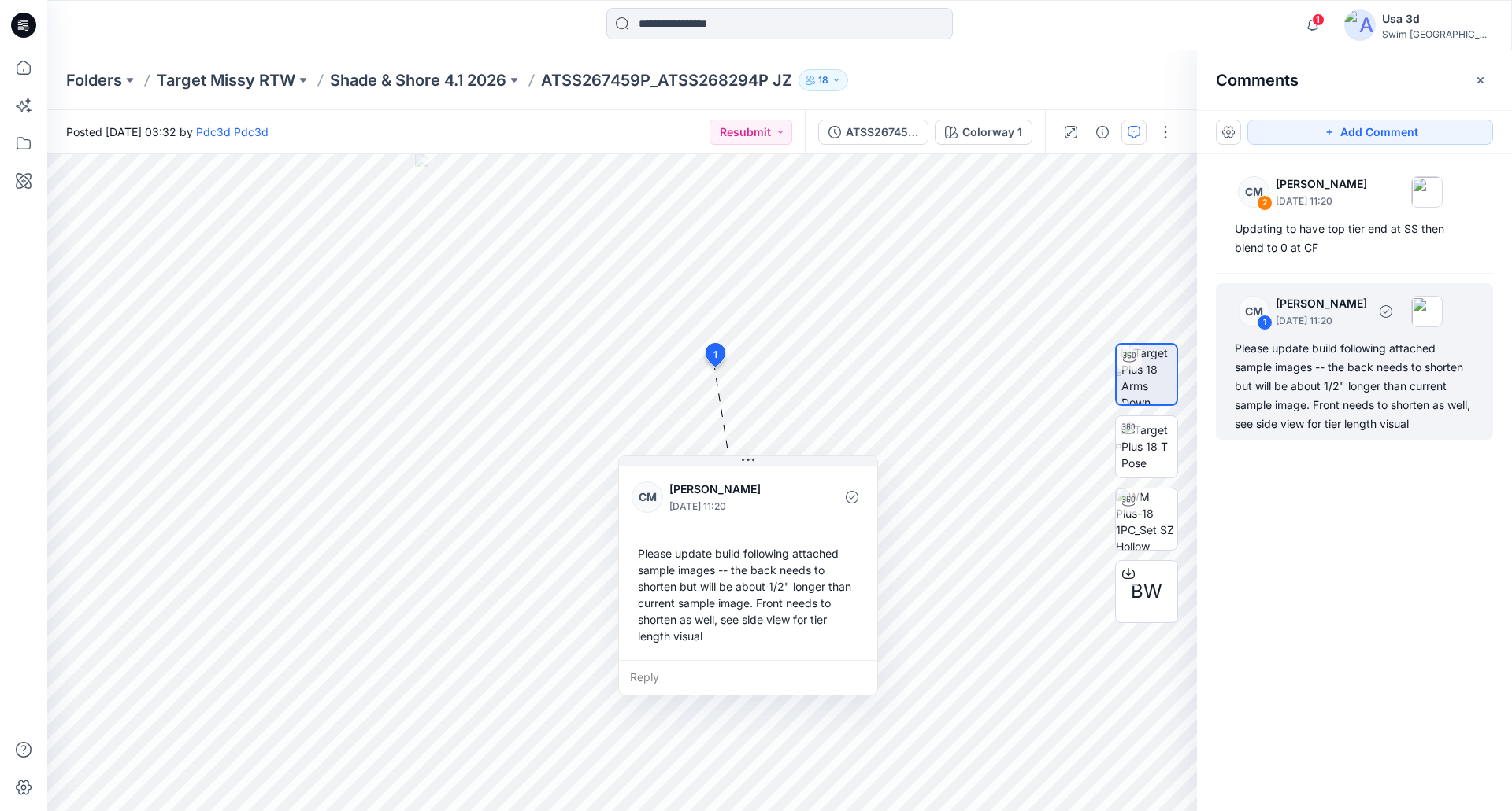
click at [1262, 370] on div "Please update build following attached sample images -- the back needs to short…" at bounding box center [1354, 386] width 240 height 94
click at [1328, 32] on icon "button" at bounding box center [1312, 25] width 30 height 31
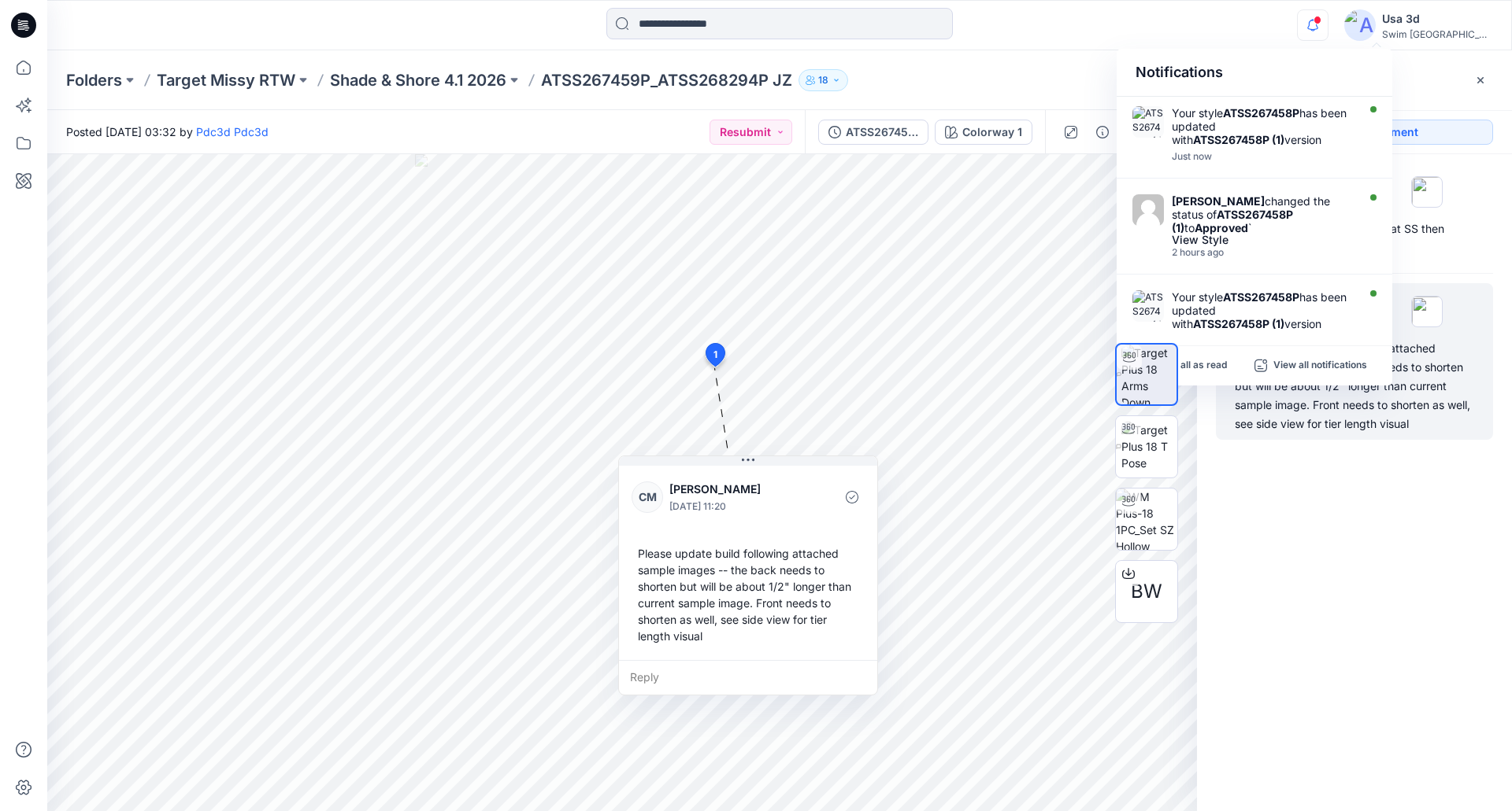
click at [1328, 27] on icon "button" at bounding box center [1312, 25] width 30 height 31
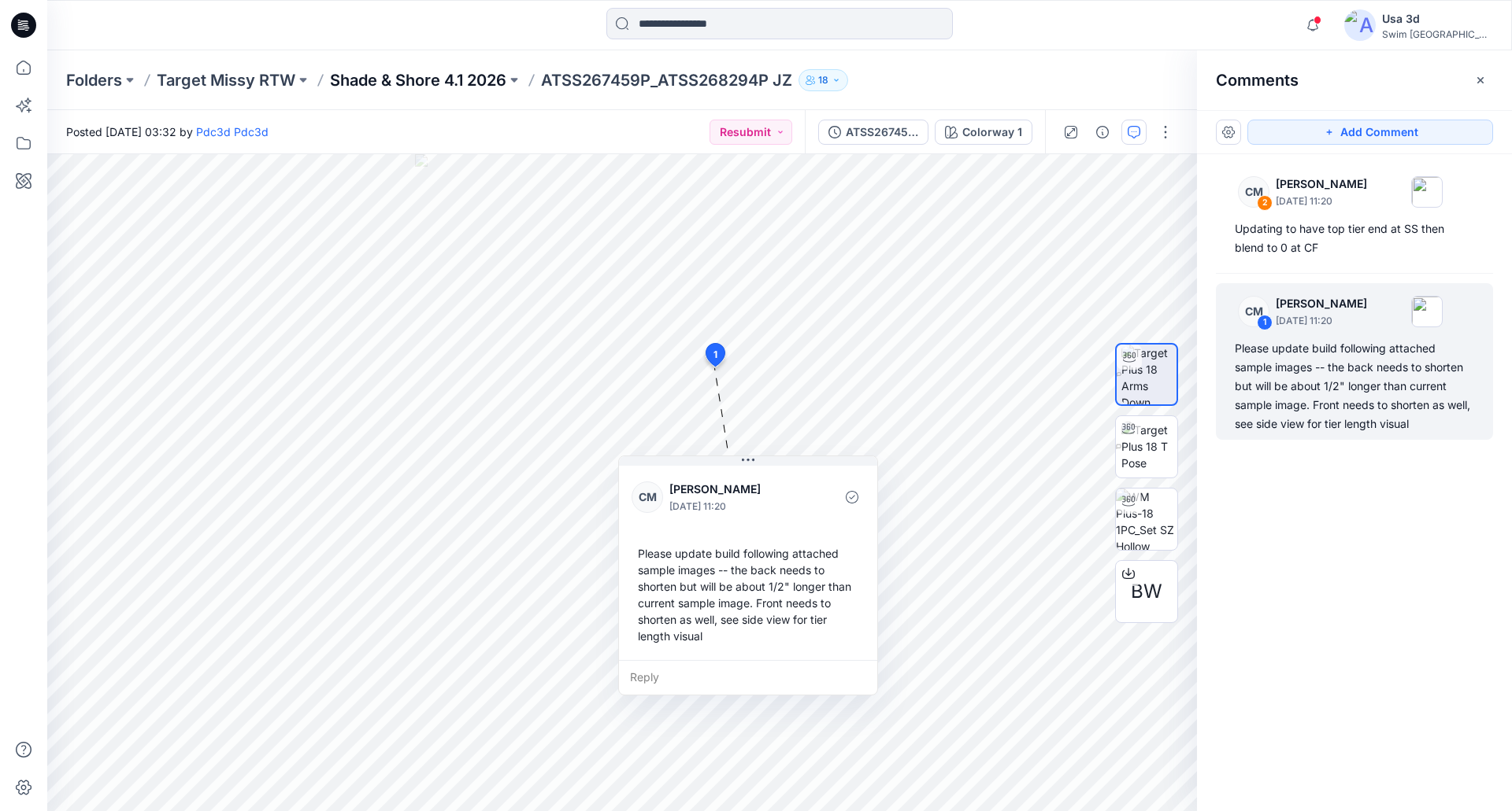
click at [398, 76] on p "Shade & Shore 4.1 2026" at bounding box center [418, 80] width 176 height 22
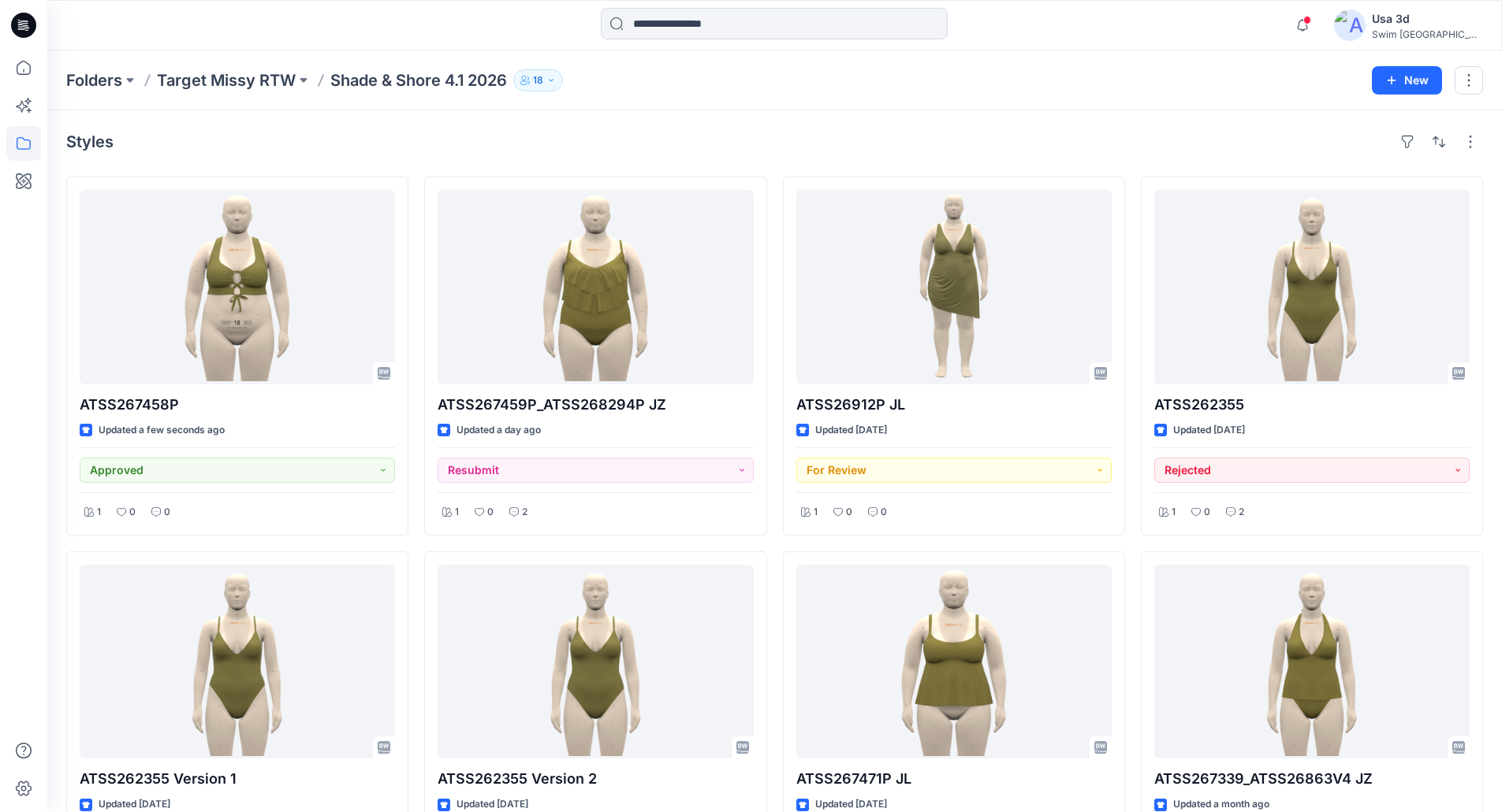
click at [11, 30] on icon at bounding box center [23, 25] width 25 height 51
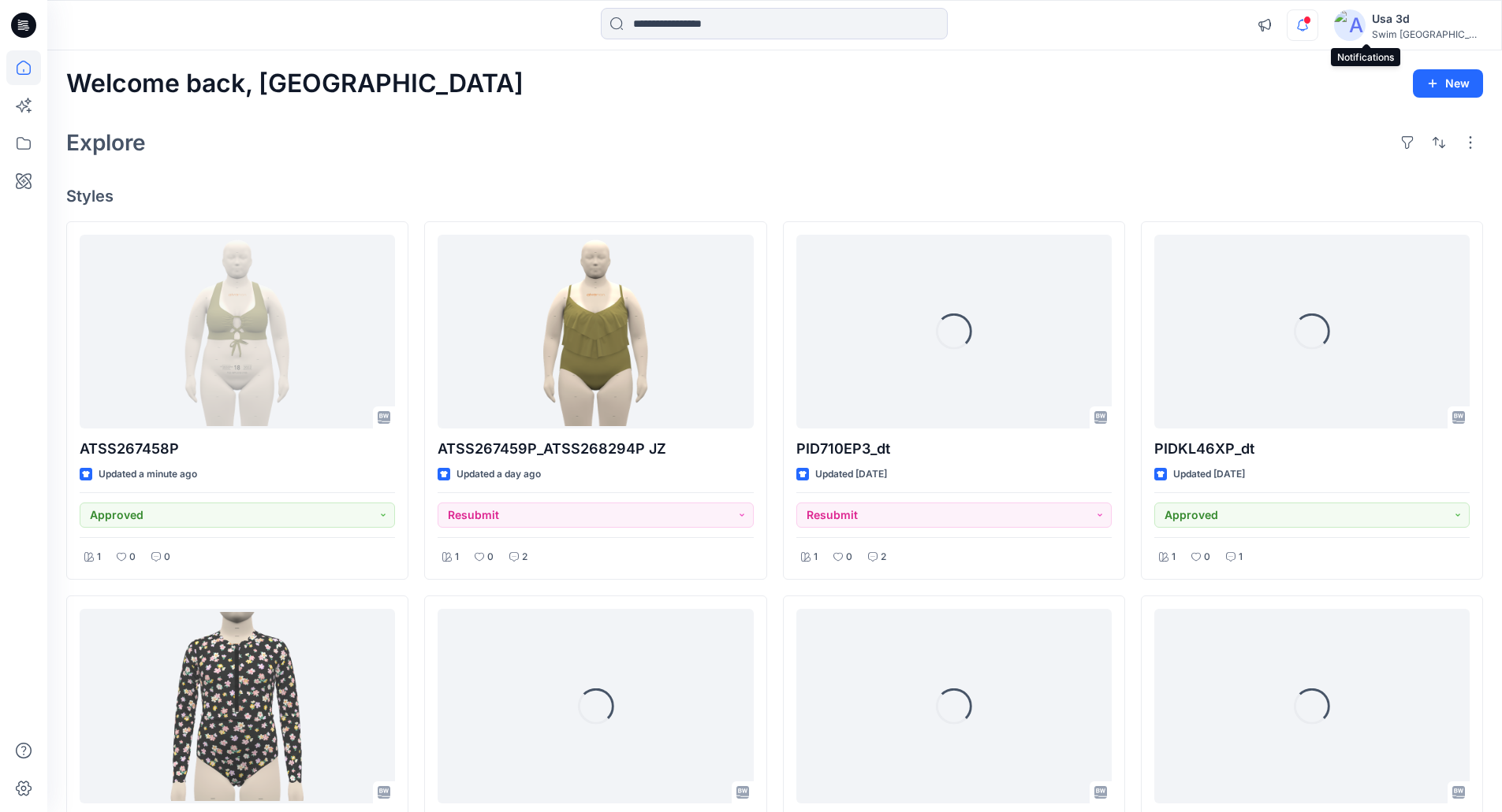
click at [1317, 24] on icon "button" at bounding box center [1303, 25] width 30 height 31
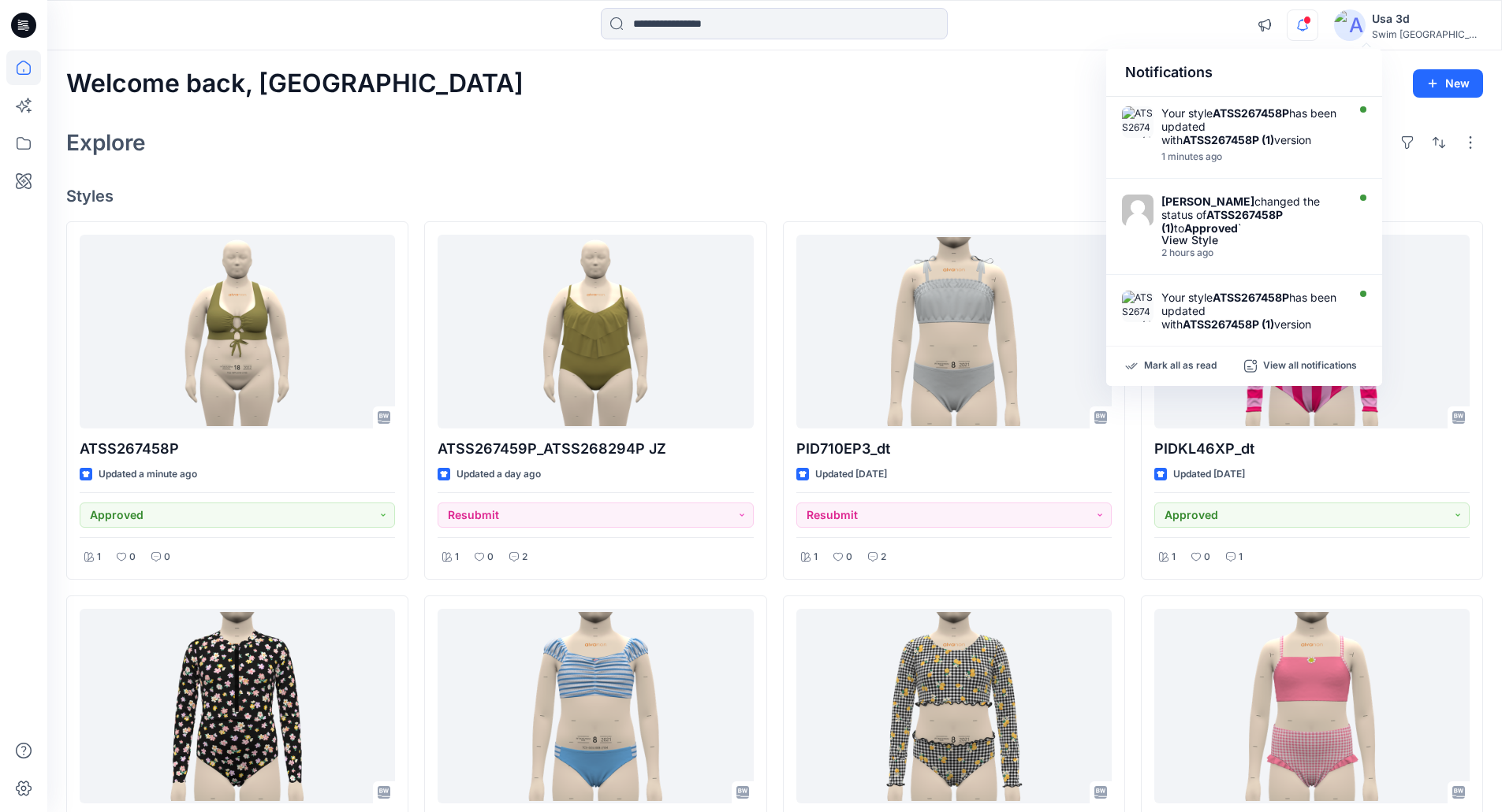
click at [1317, 24] on icon "button" at bounding box center [1303, 25] width 30 height 31
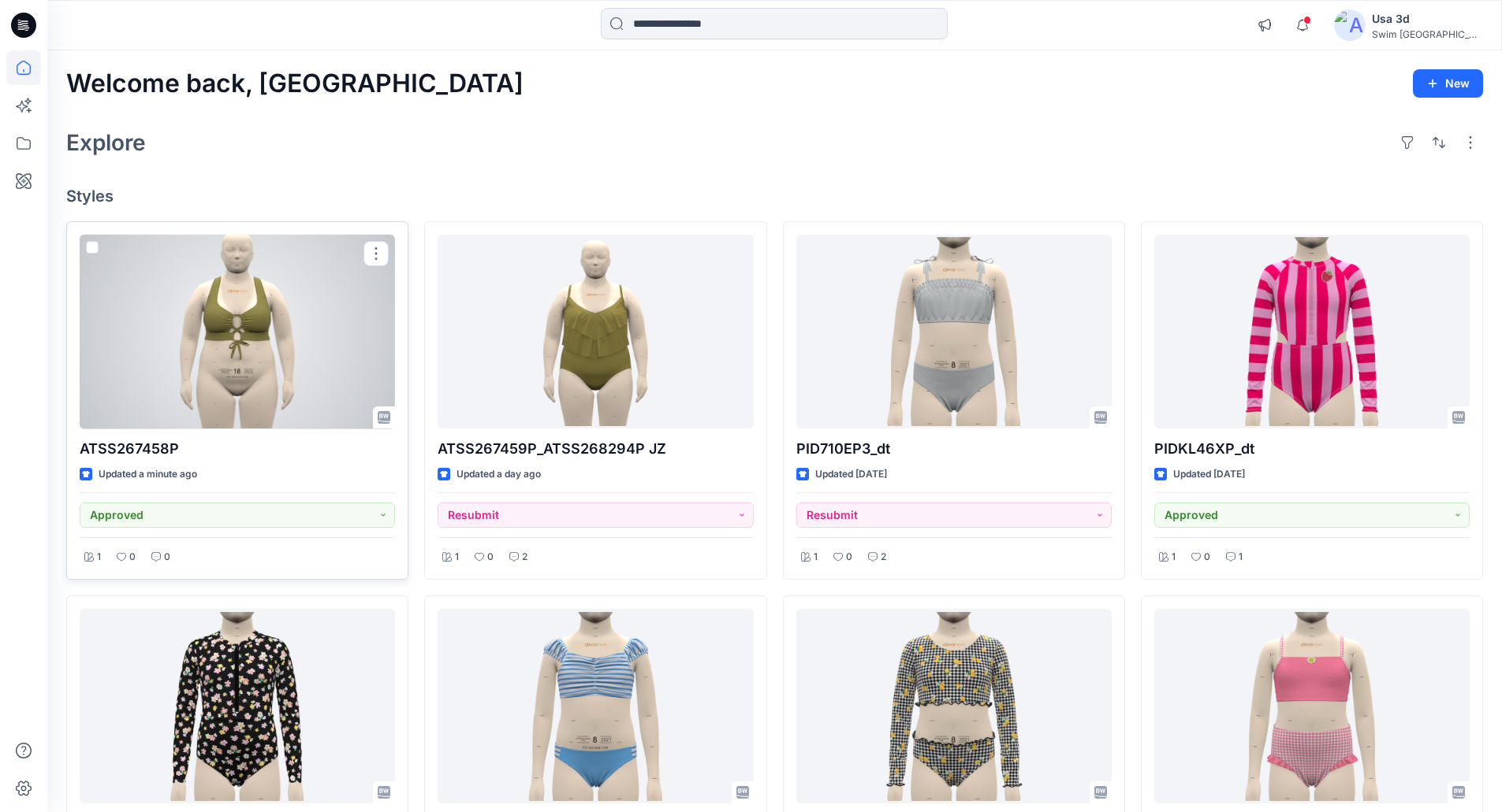
click at [266, 338] on div at bounding box center [237, 331] width 316 height 195
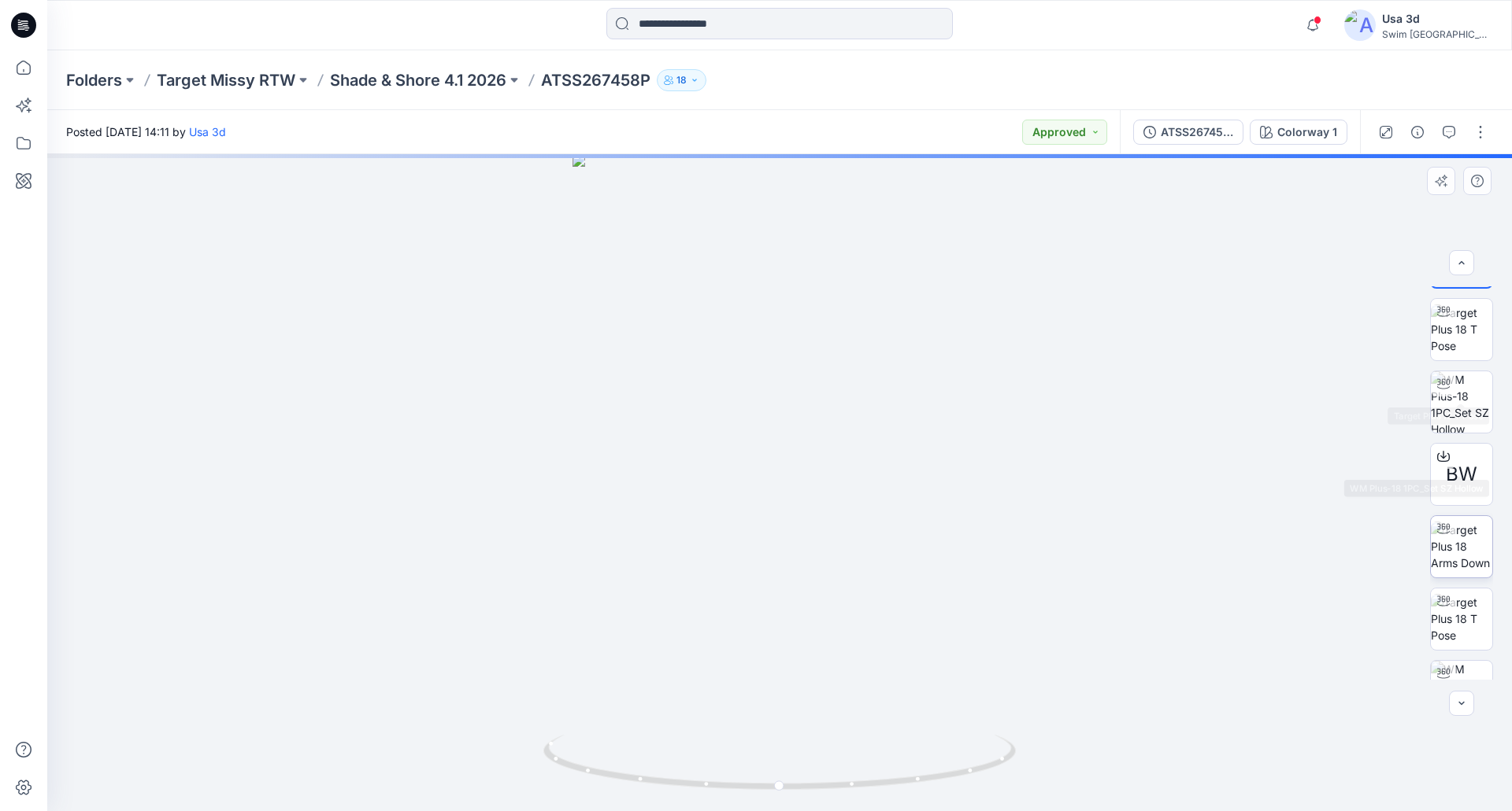
scroll to position [104, 0]
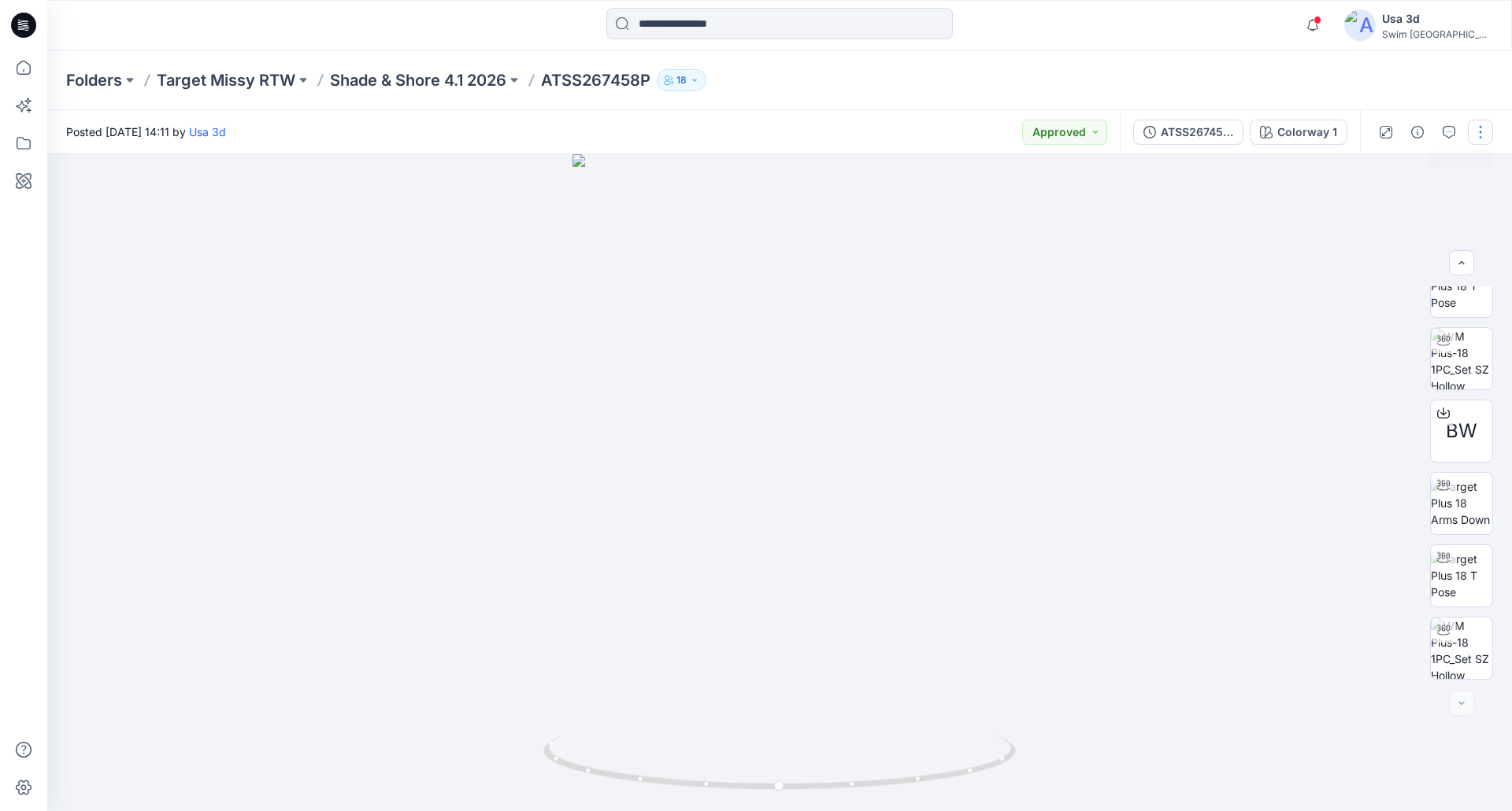
click at [1481, 128] on button "button" at bounding box center [1480, 132] width 25 height 25
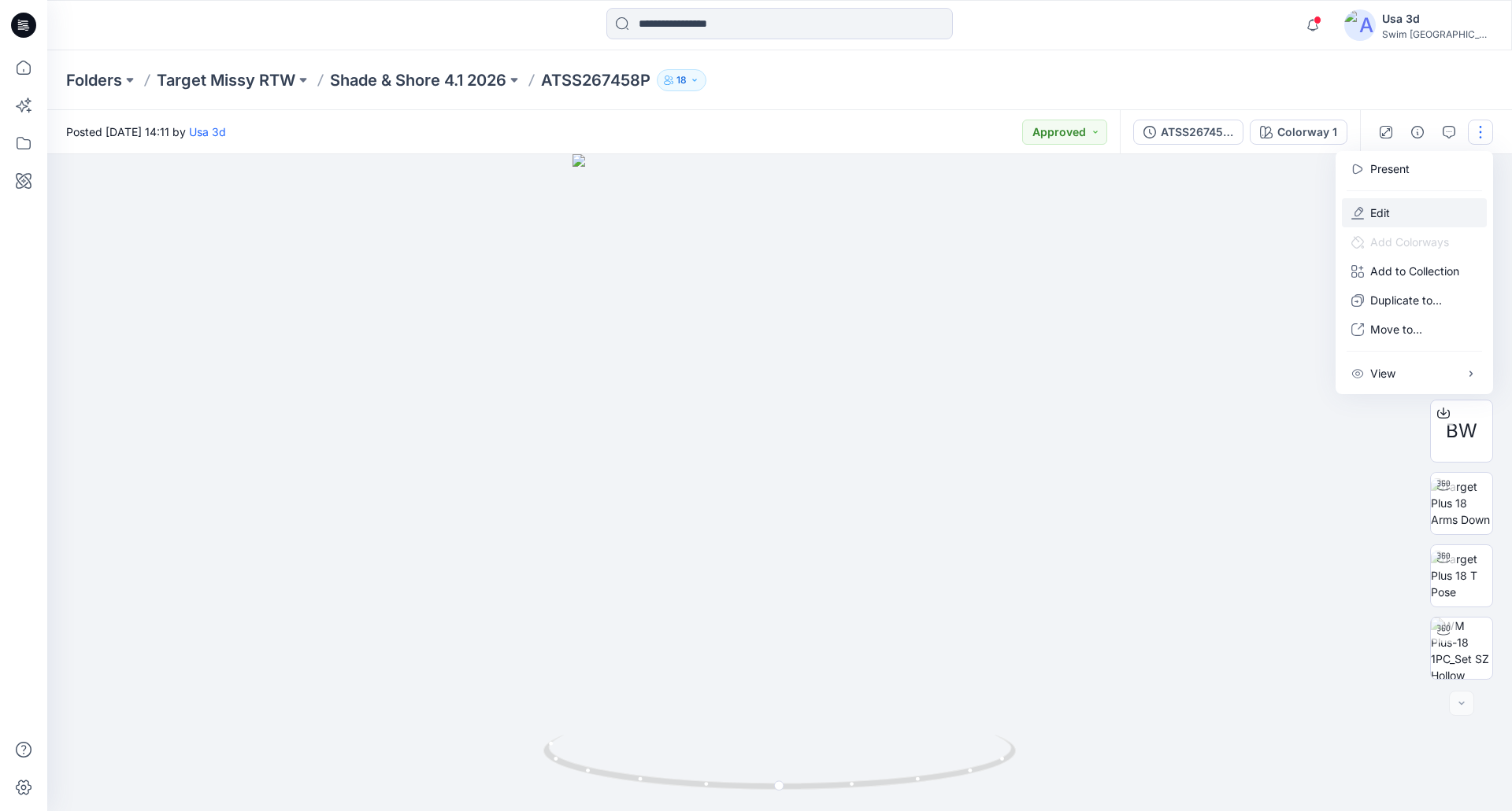
click at [1388, 217] on p "Edit" at bounding box center [1379, 213] width 19 height 17
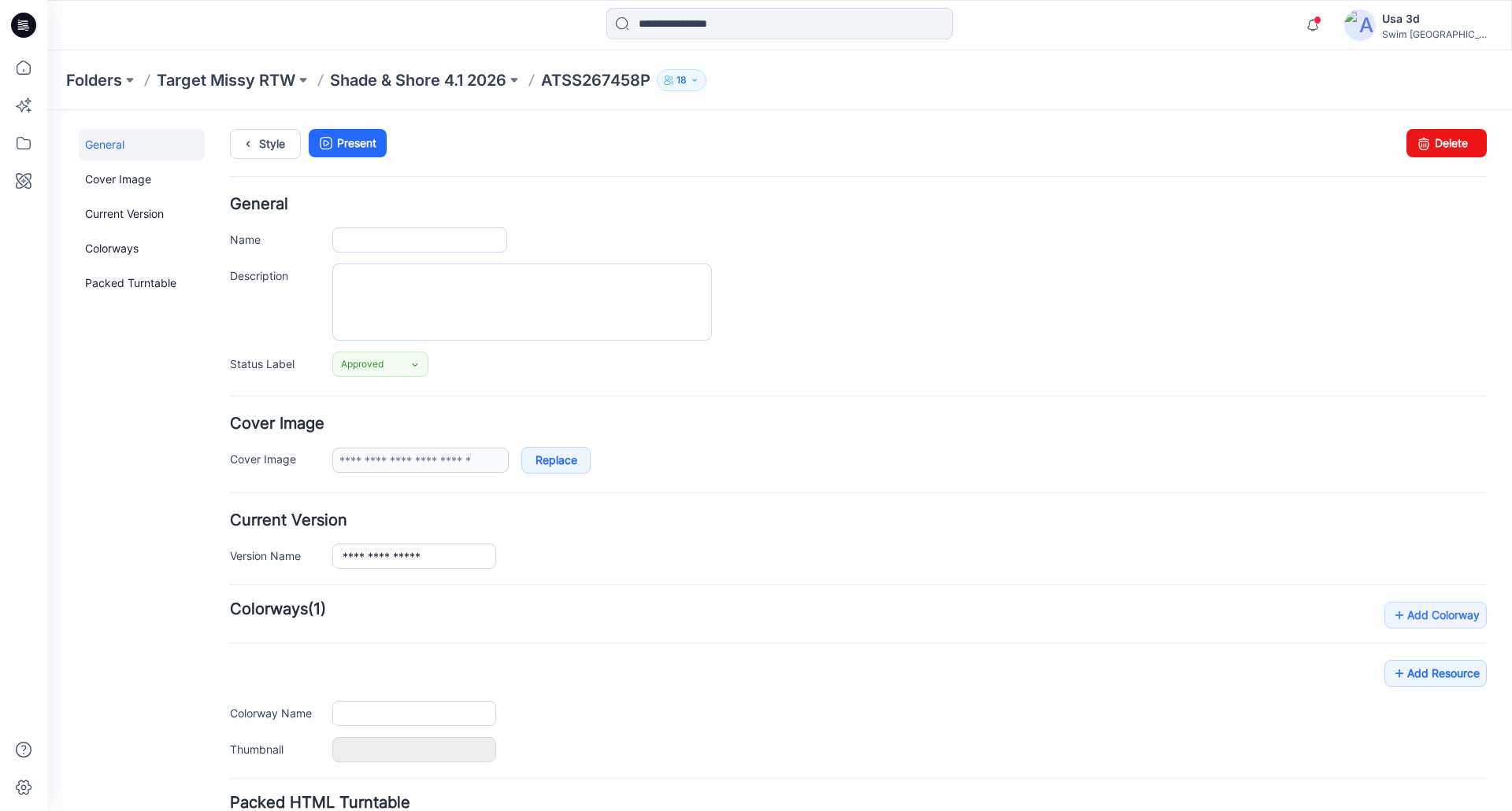
type input "**********"
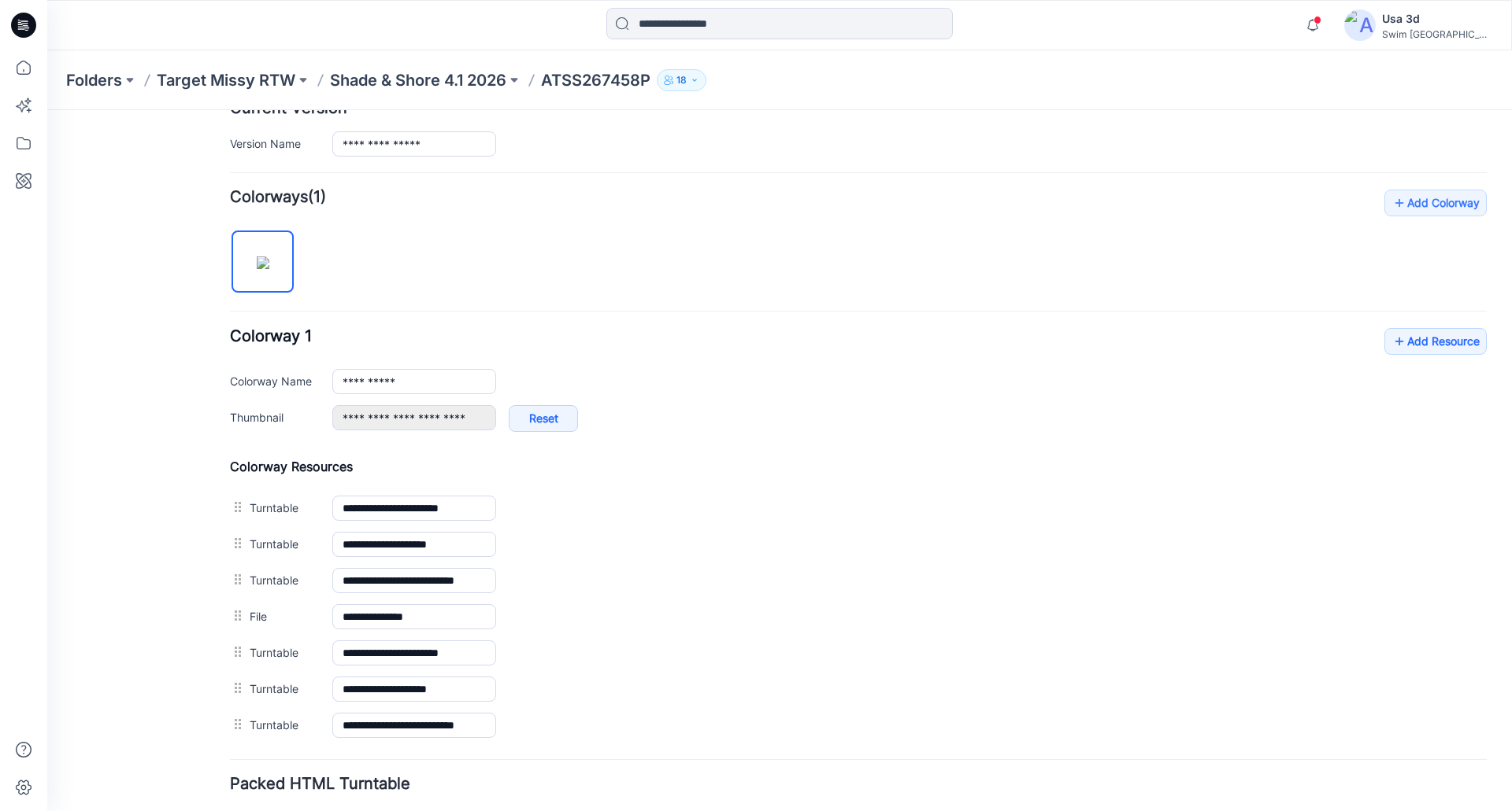
scroll to position [525, 0]
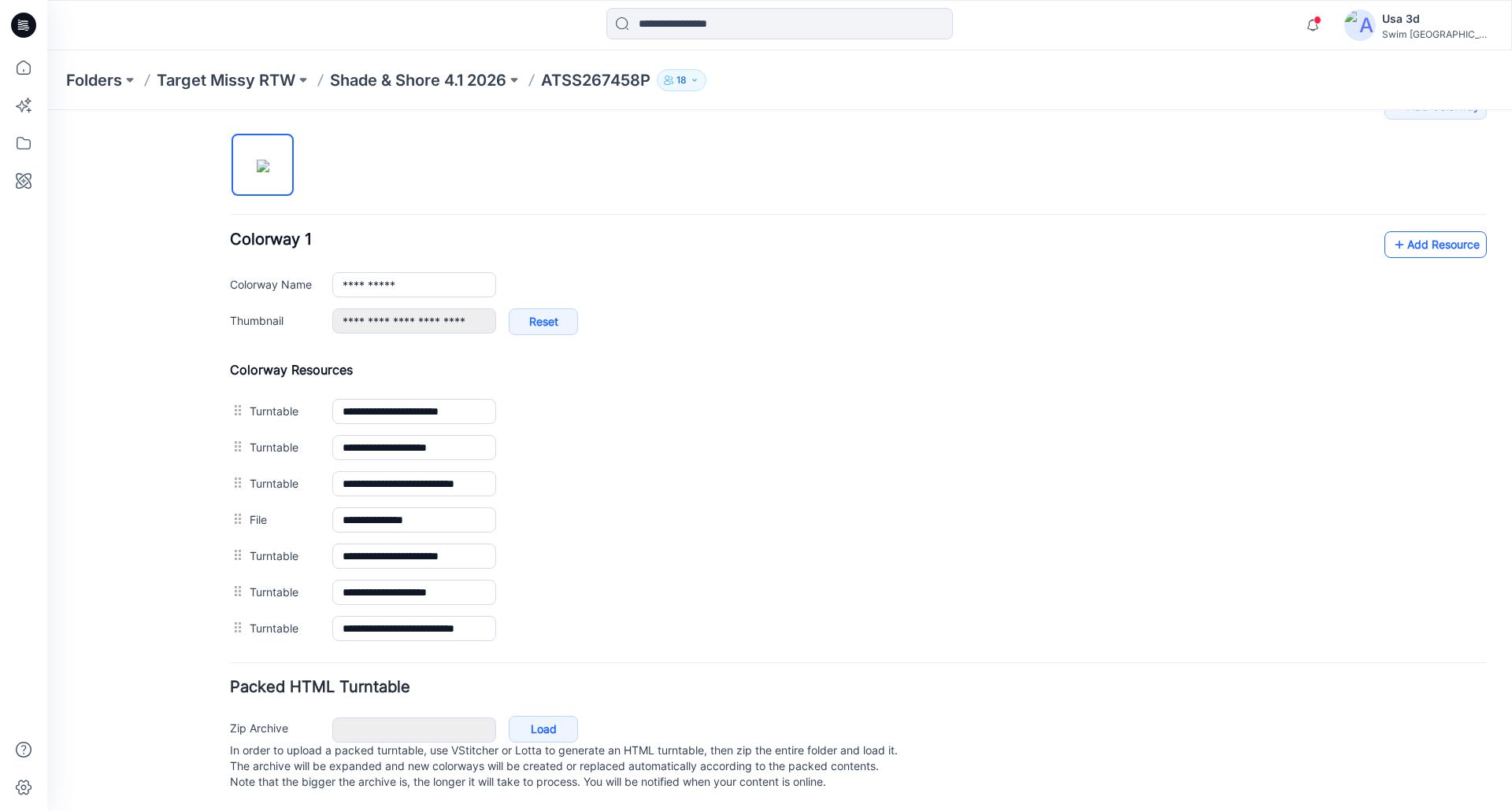
click at [1442, 231] on link "Add Resource" at bounding box center [1435, 244] width 102 height 27
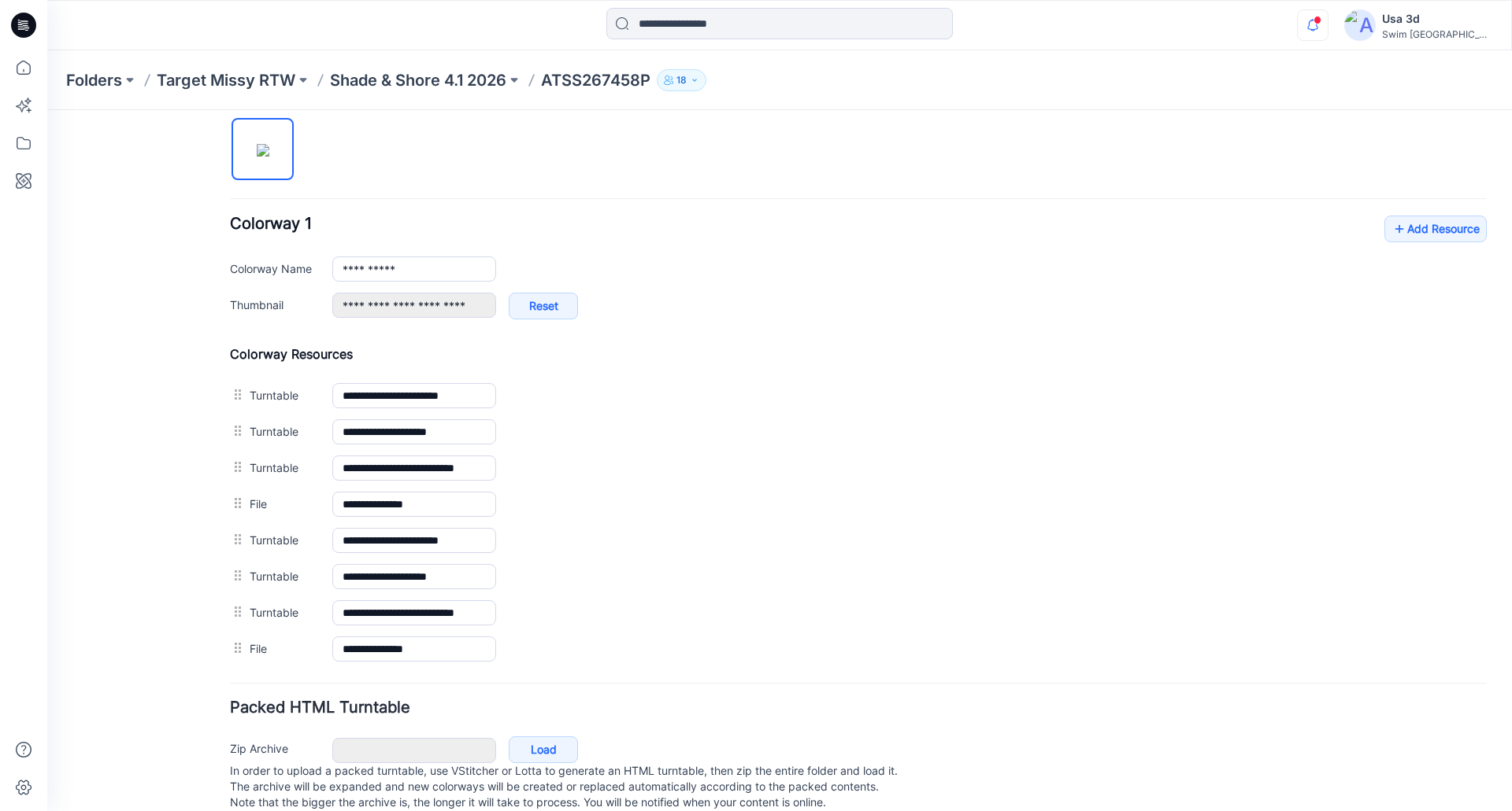
click at [1328, 18] on icon "button" at bounding box center [1312, 25] width 30 height 31
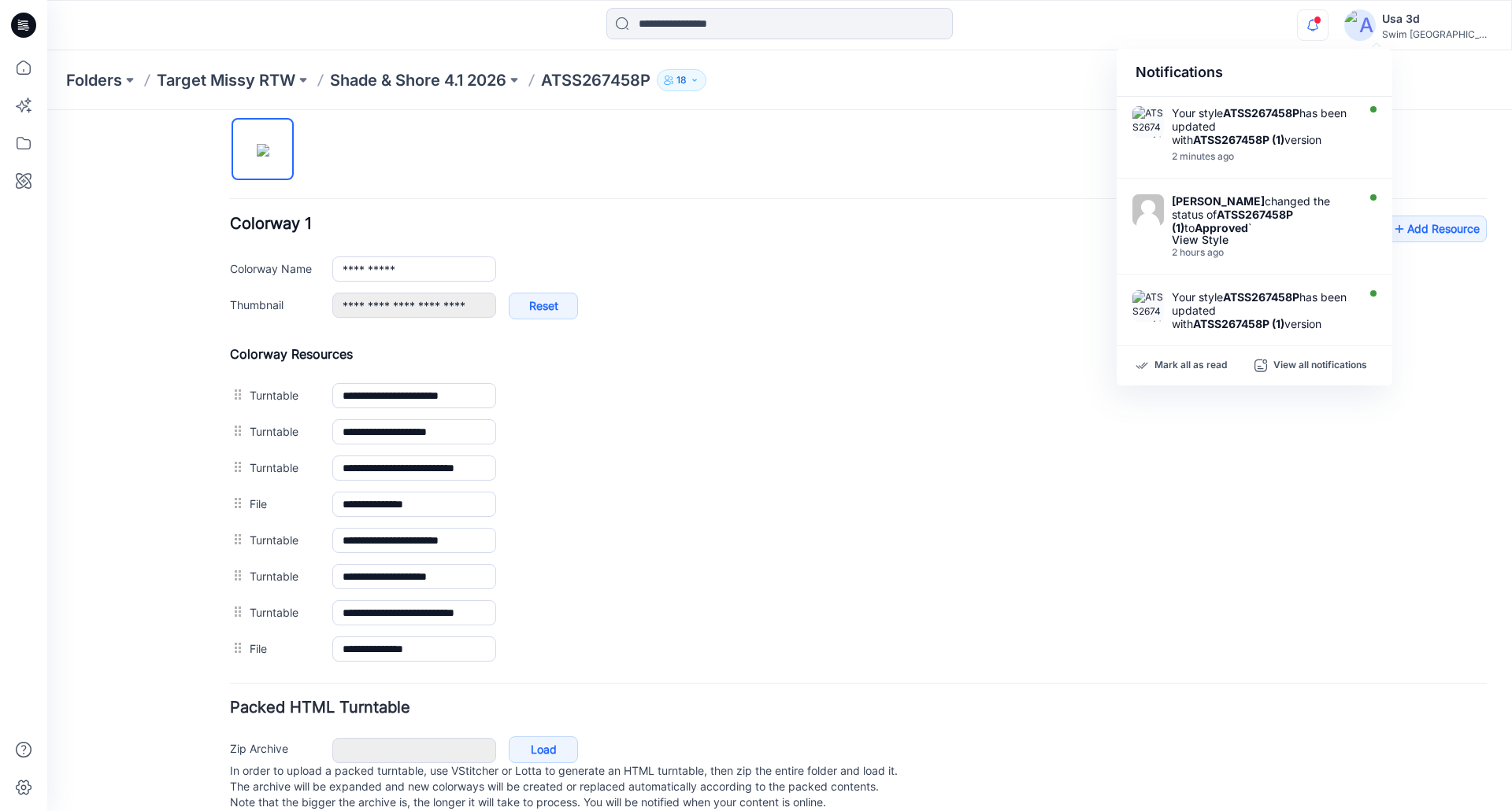
click at [1328, 18] on icon "button" at bounding box center [1312, 25] width 30 height 31
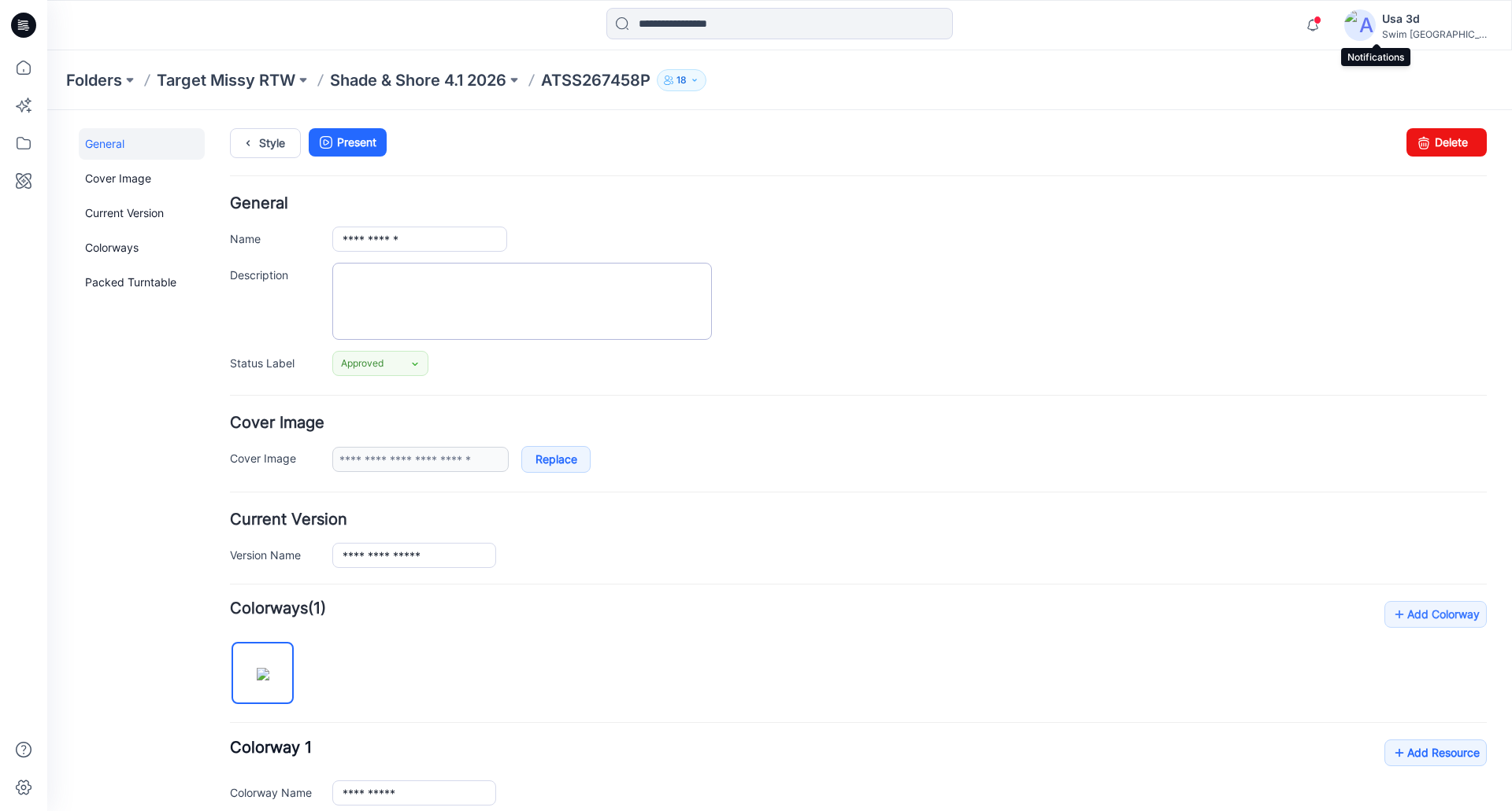
scroll to position [0, 0]
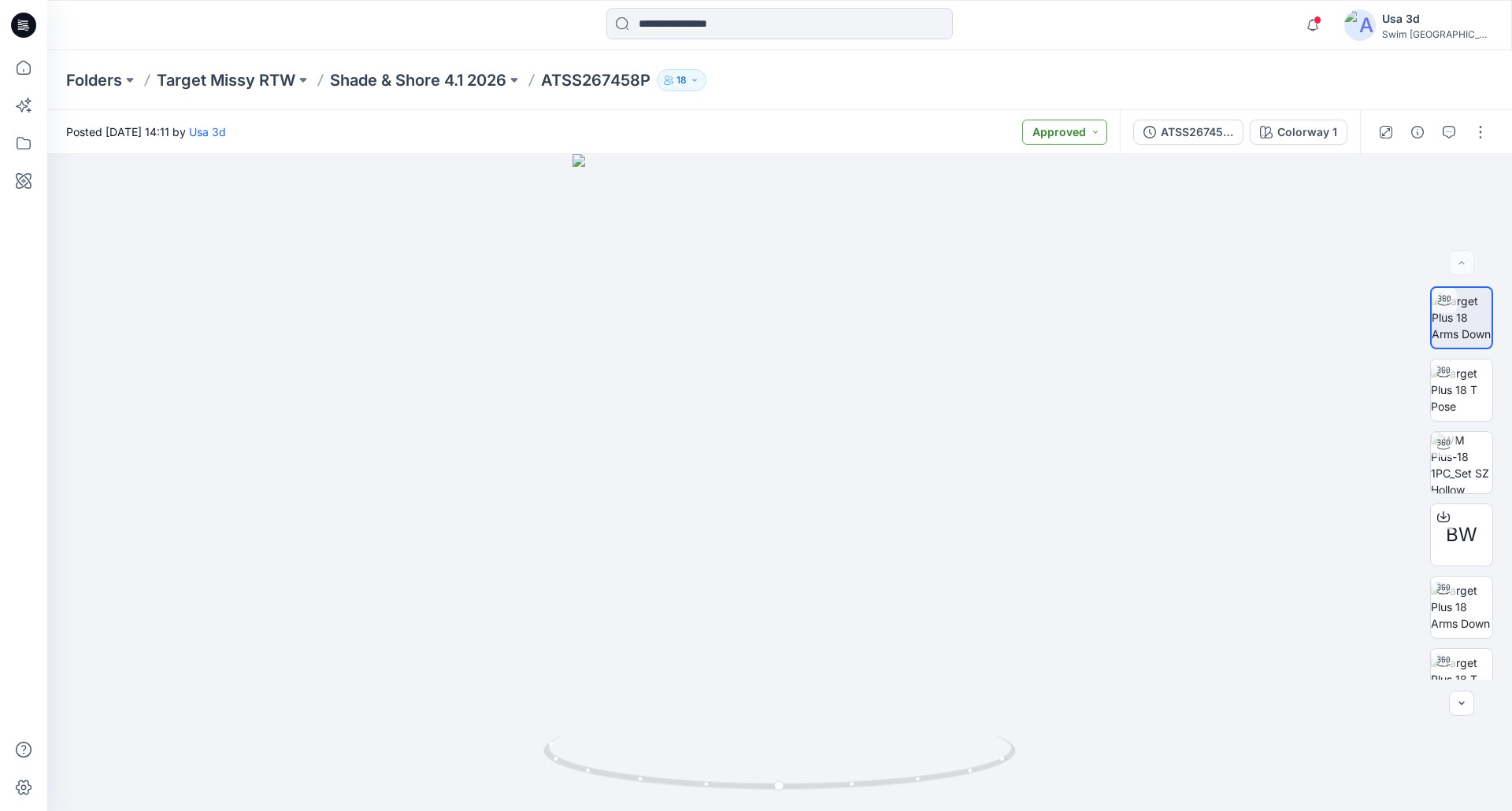
click at [1095, 130] on button "Approved" at bounding box center [1064, 132] width 85 height 25
click at [1041, 209] on p "For Review" at bounding box center [1027, 206] width 56 height 20
